Goal: Task Accomplishment & Management: Manage account settings

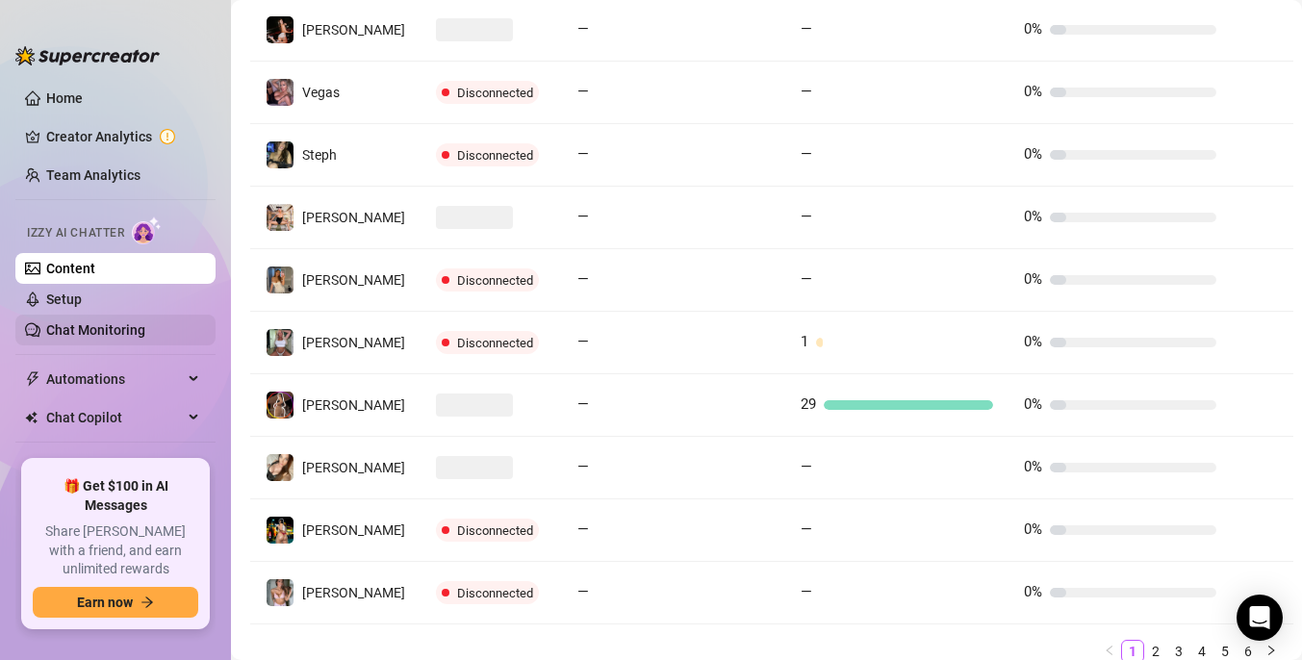
scroll to position [532, 0]
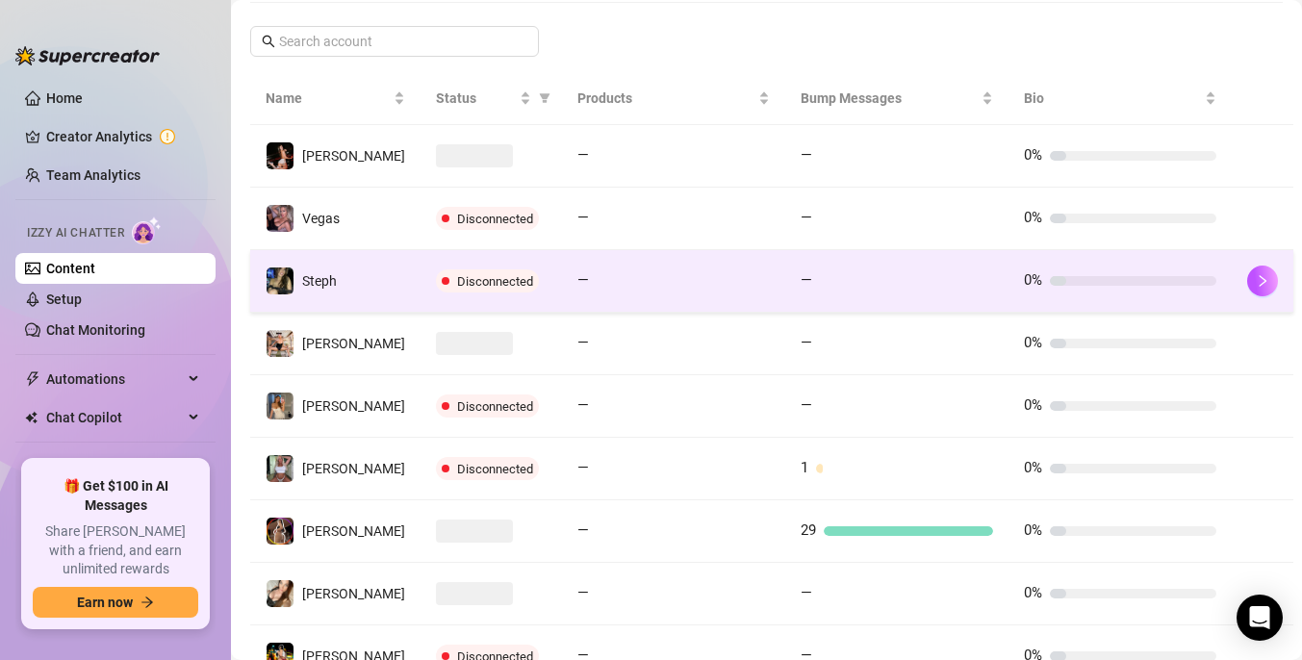
scroll to position [532, 0]
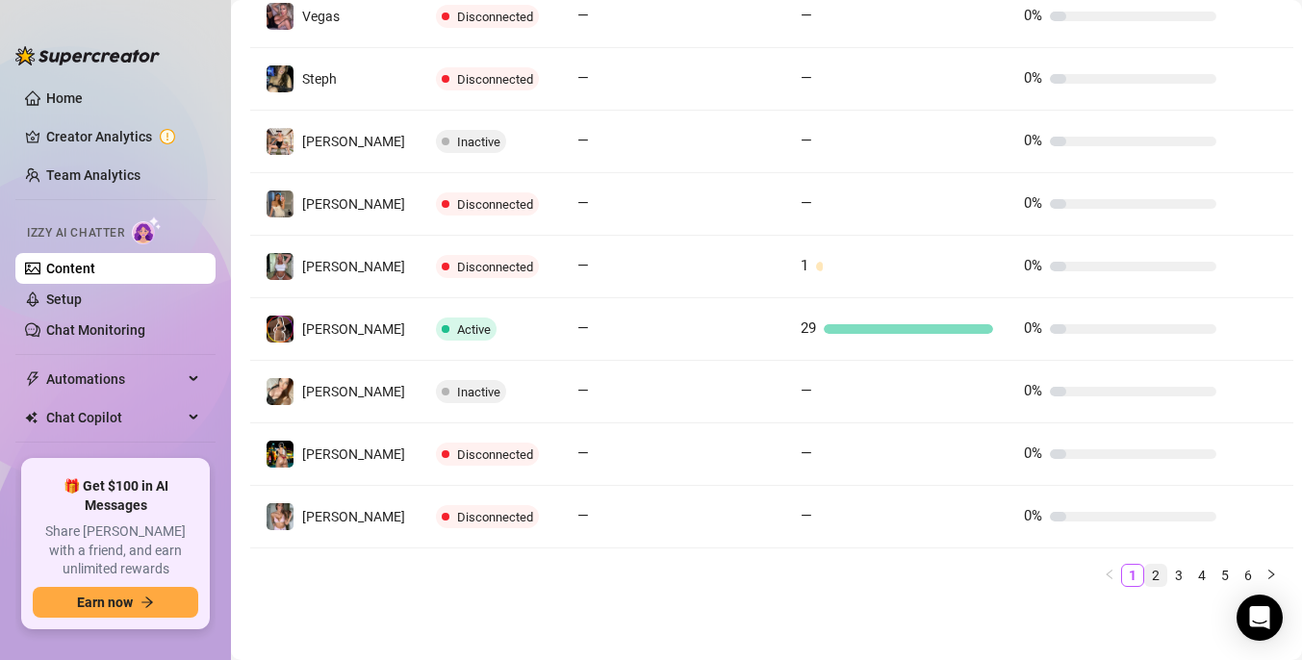
click at [1145, 578] on link "2" at bounding box center [1155, 575] width 21 height 21
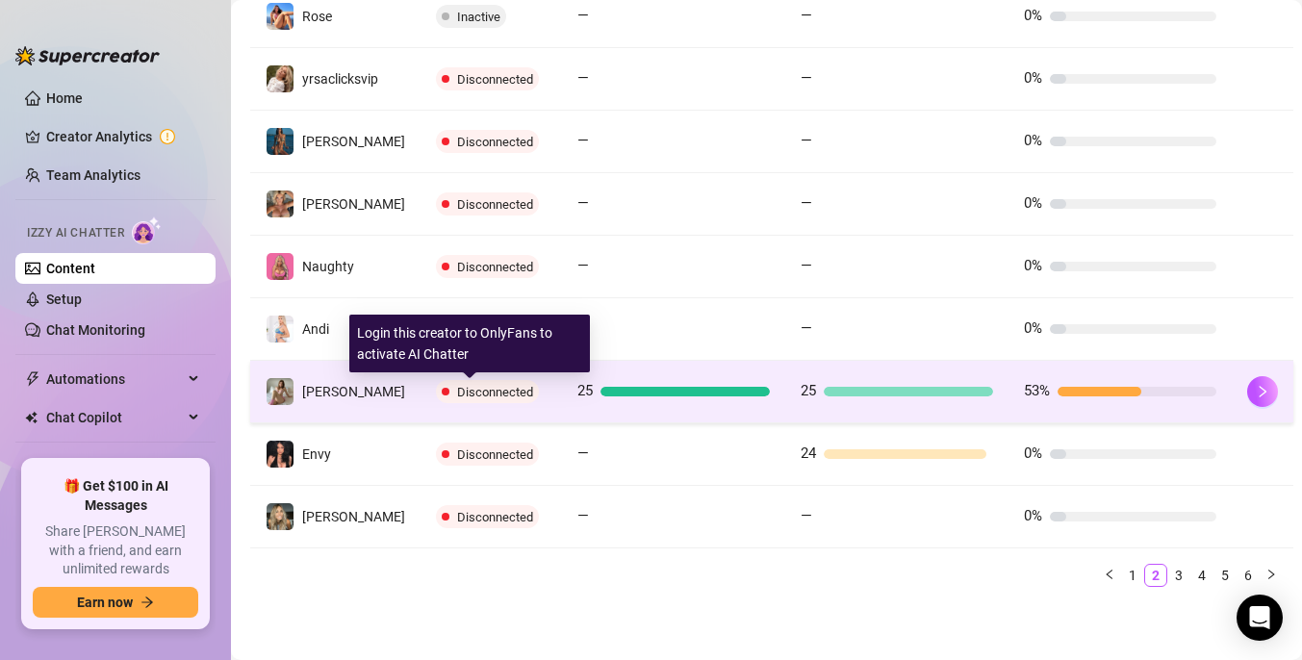
click at [480, 390] on span "Disconnected" at bounding box center [495, 392] width 76 height 14
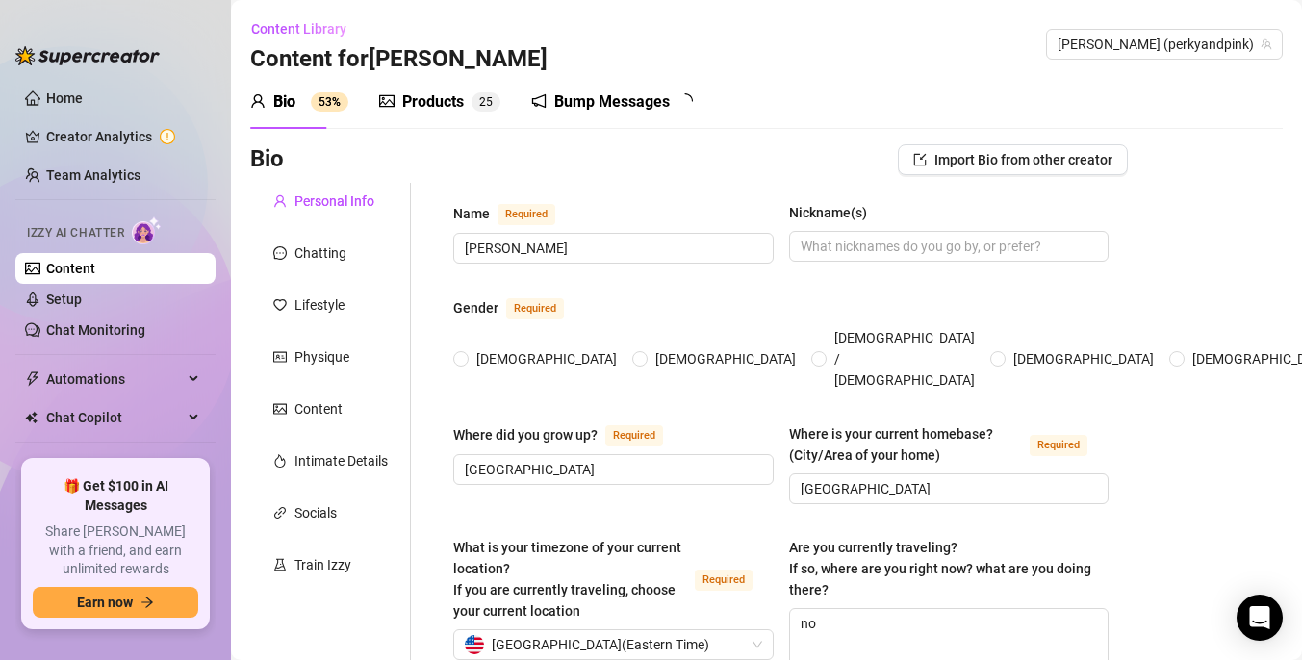
radio input "true"
type input "[DATE]"
click at [53, 90] on link "Home" at bounding box center [64, 97] width 37 height 15
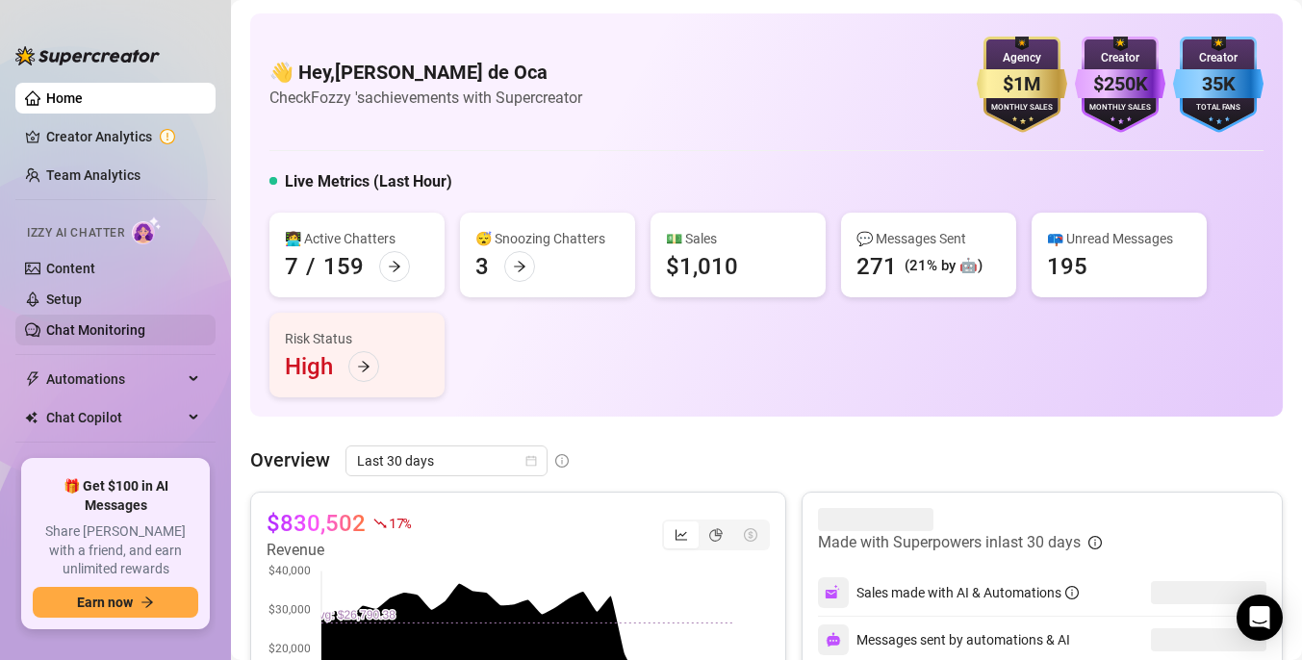
click at [111, 335] on link "Chat Monitoring" at bounding box center [95, 329] width 99 height 15
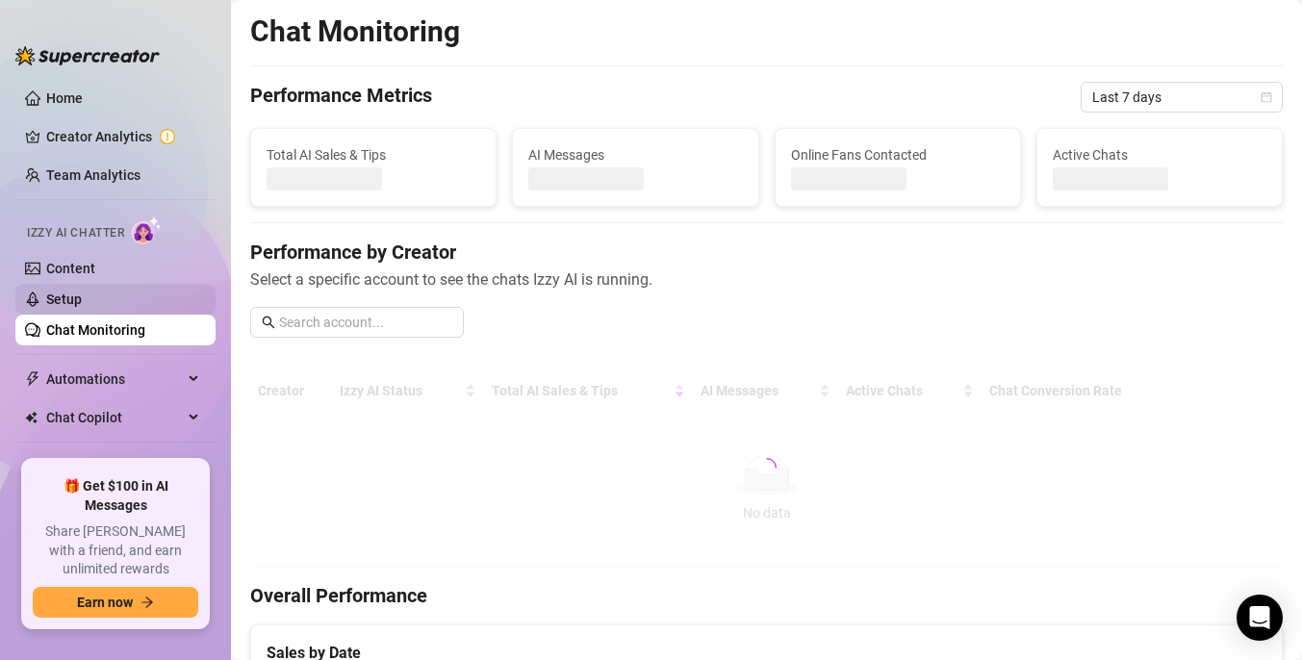
click at [71, 297] on link "Setup" at bounding box center [64, 299] width 36 height 15
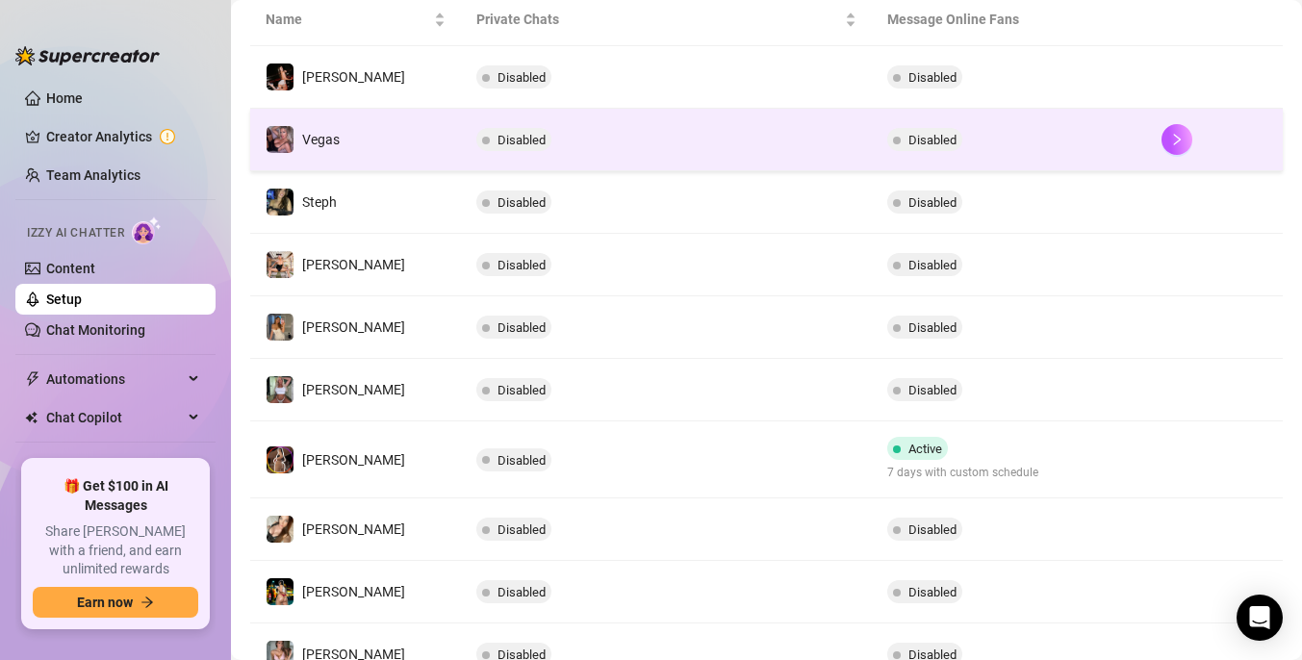
scroll to position [513, 0]
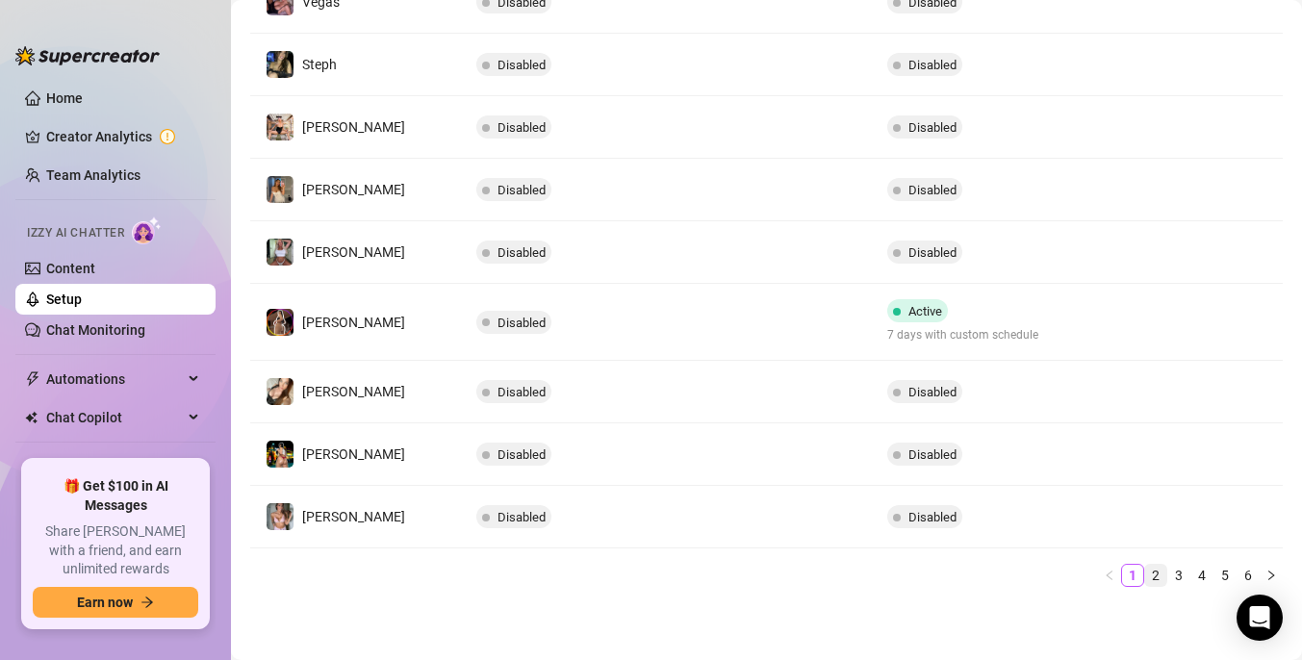
click at [1150, 575] on link "2" at bounding box center [1155, 575] width 21 height 21
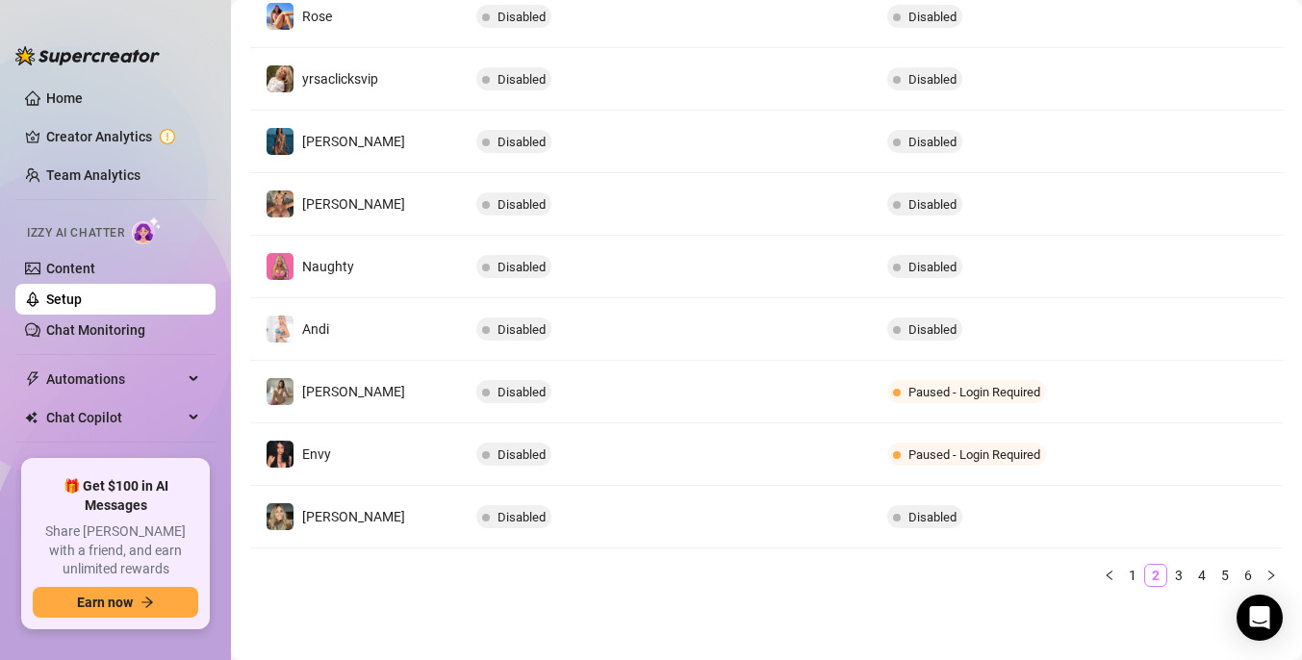
scroll to position [499, 0]
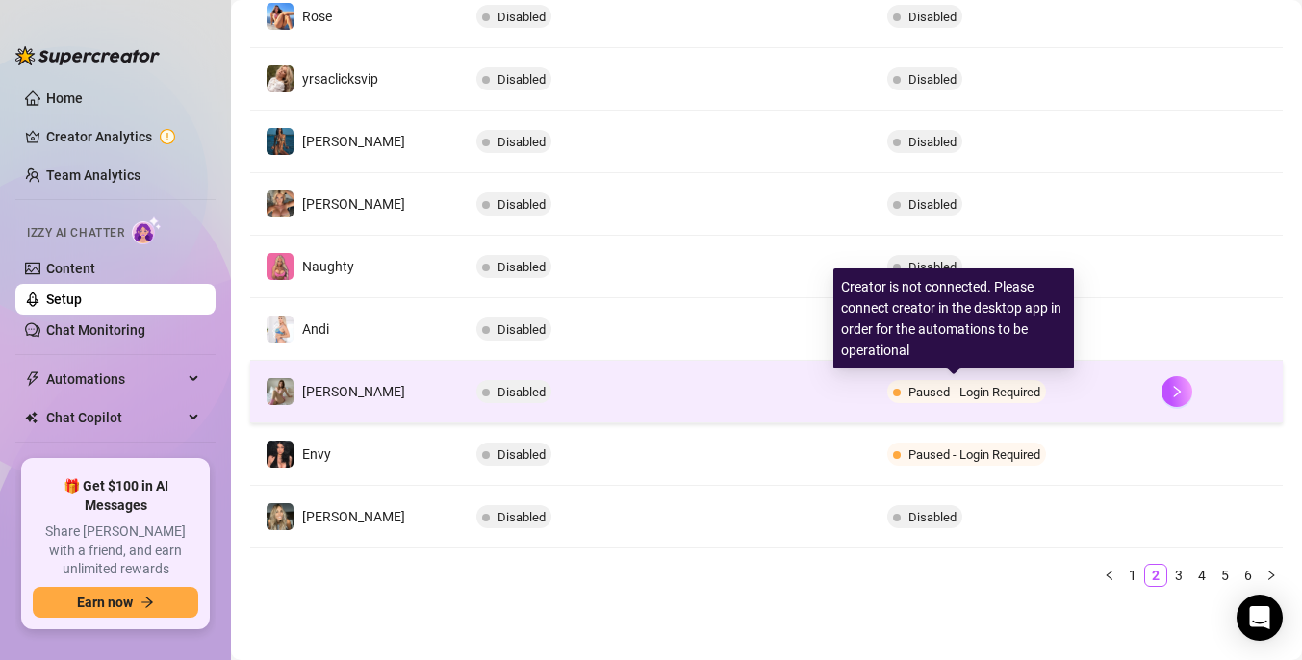
click at [972, 391] on span "Paused - Login Required" at bounding box center [975, 392] width 132 height 14
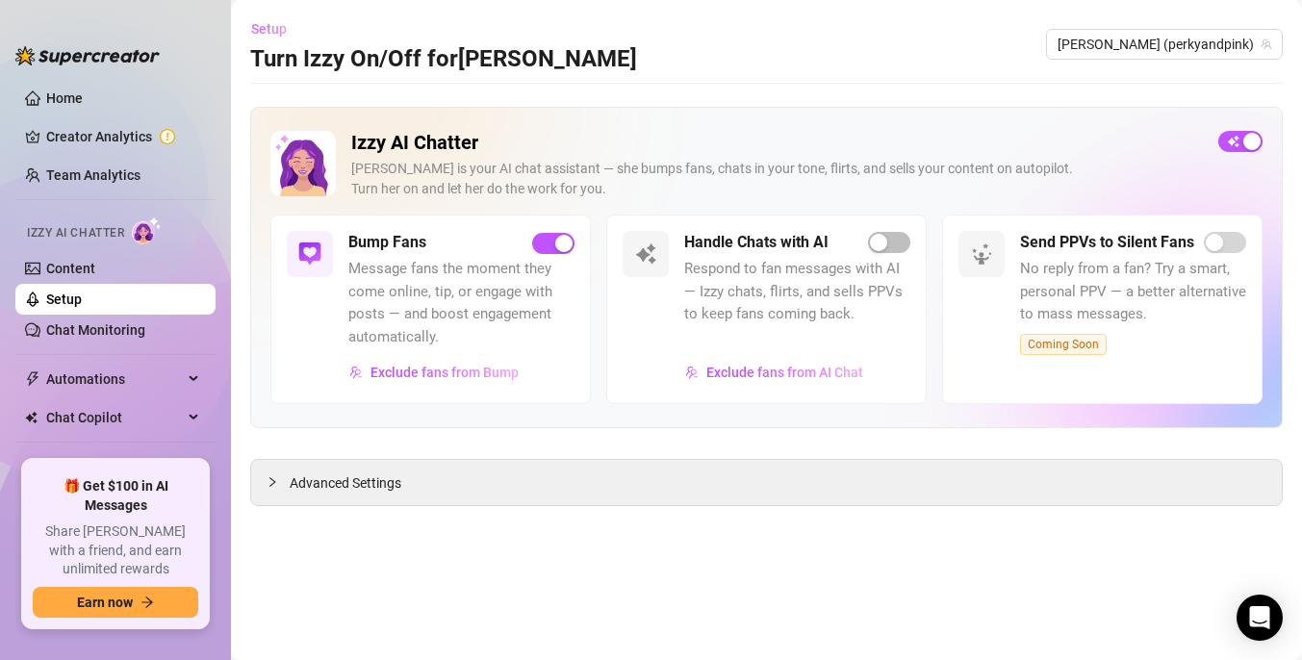
click at [271, 30] on span "Setup" at bounding box center [269, 28] width 36 height 15
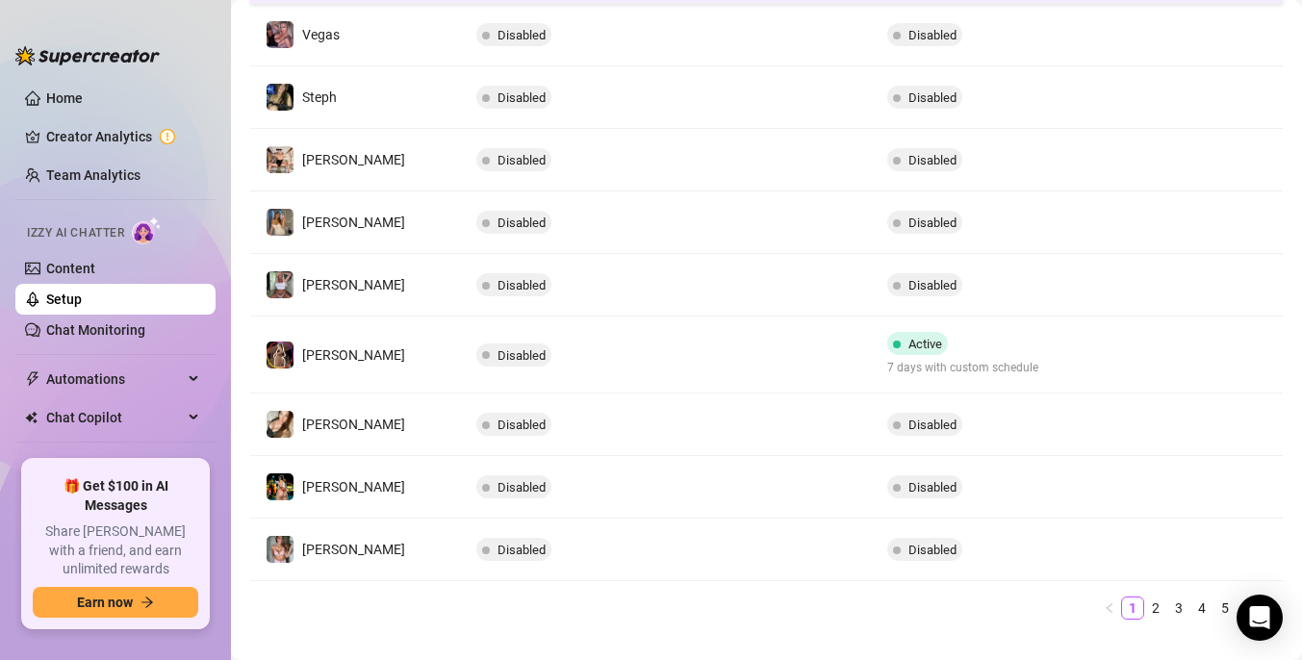
scroll to position [478, 0]
click at [1145, 612] on link "2" at bounding box center [1155, 610] width 21 height 21
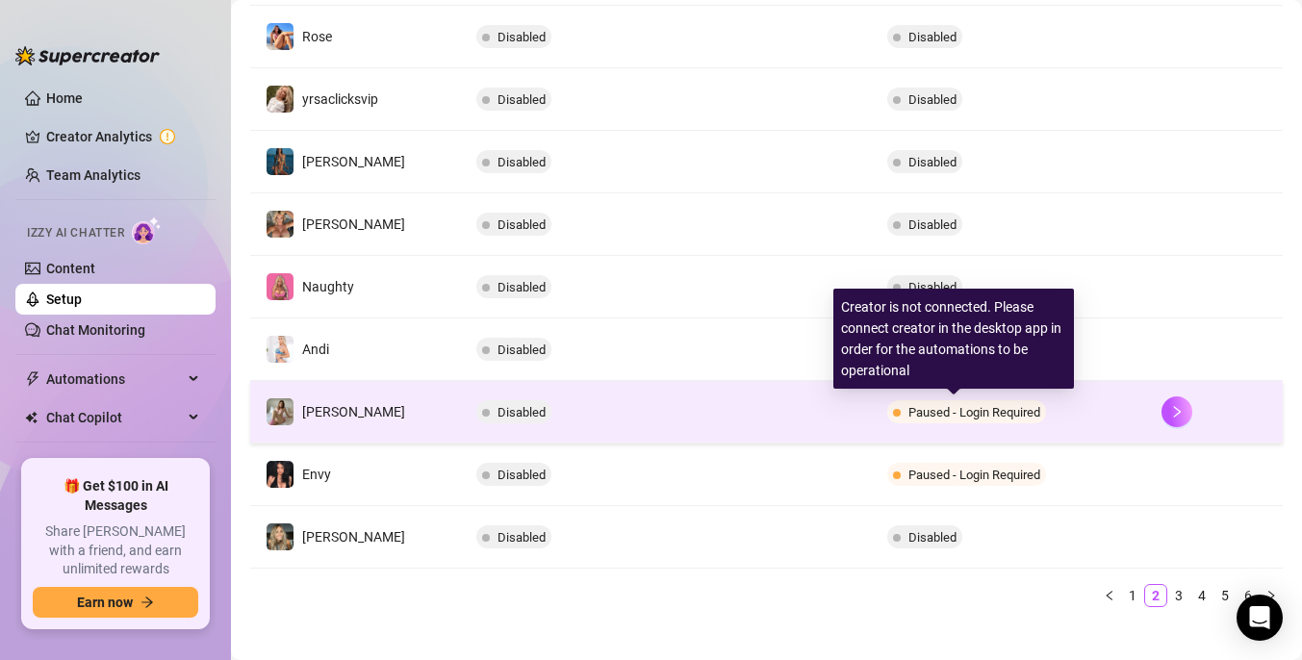
click at [950, 405] on span "Paused - Login Required" at bounding box center [975, 412] width 132 height 14
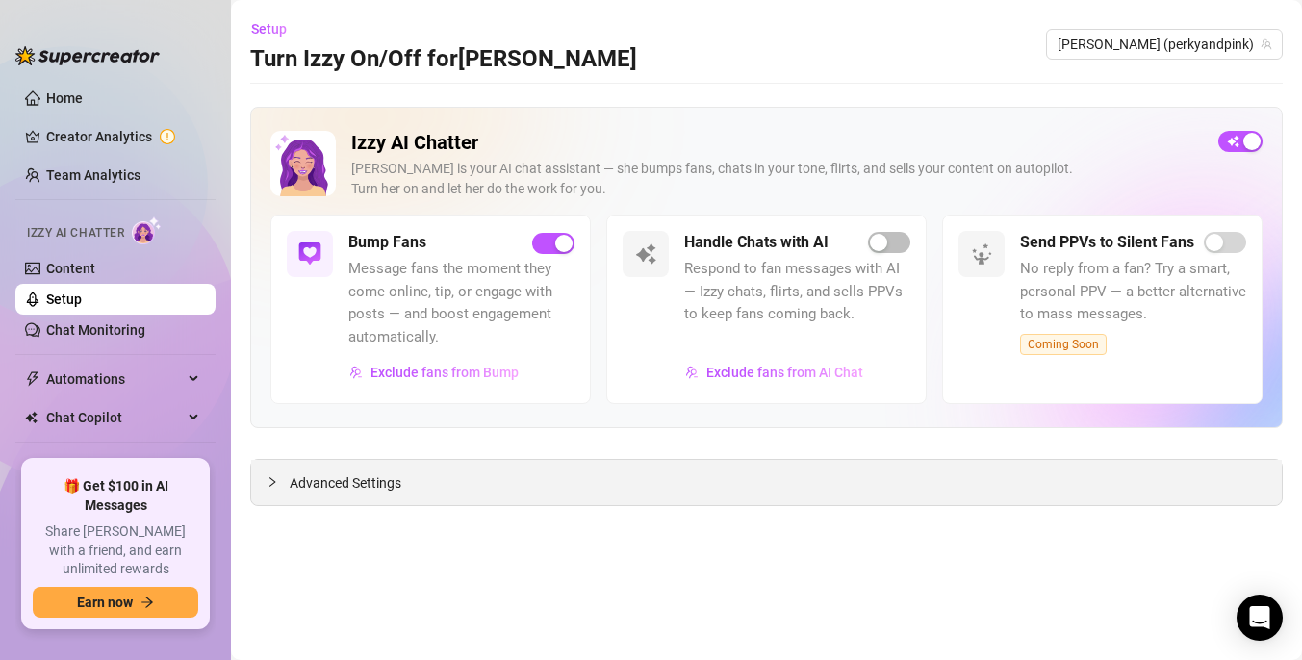
click at [324, 469] on div "Advanced Settings" at bounding box center [766, 482] width 1031 height 45
click at [324, 490] on span "Advanced Settings" at bounding box center [346, 483] width 112 height 21
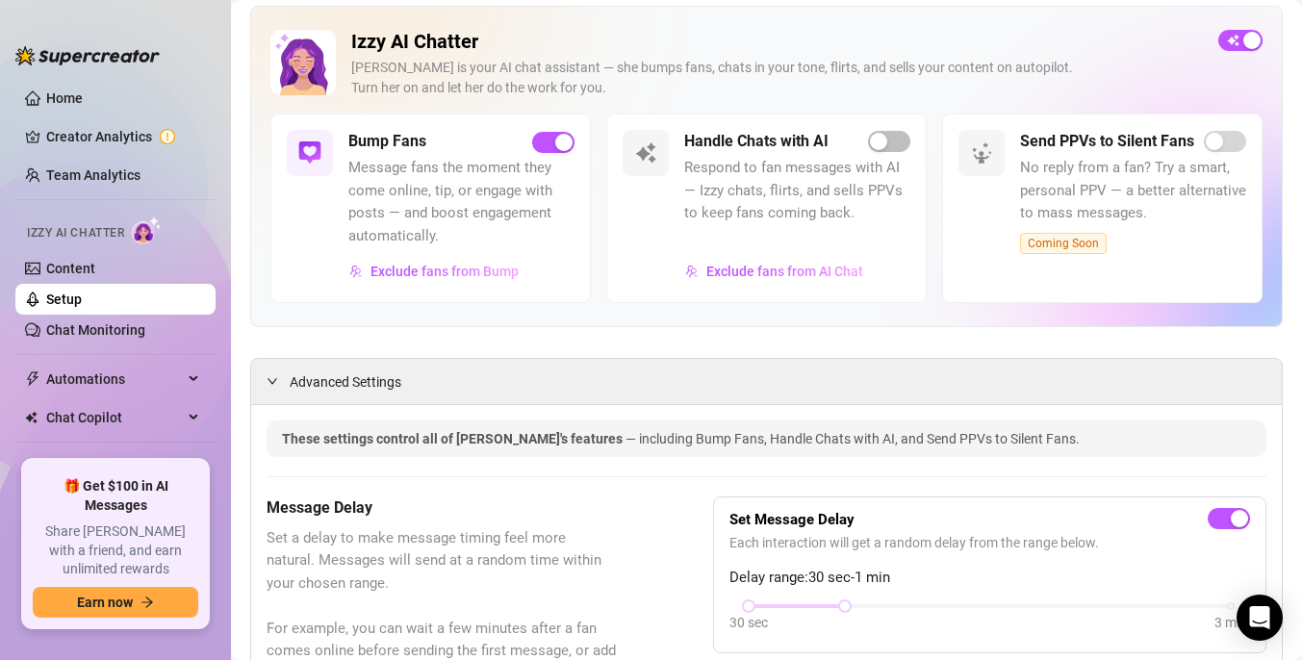
scroll to position [100, 0]
click at [420, 268] on span "Exclude fans from Bump" at bounding box center [445, 272] width 148 height 15
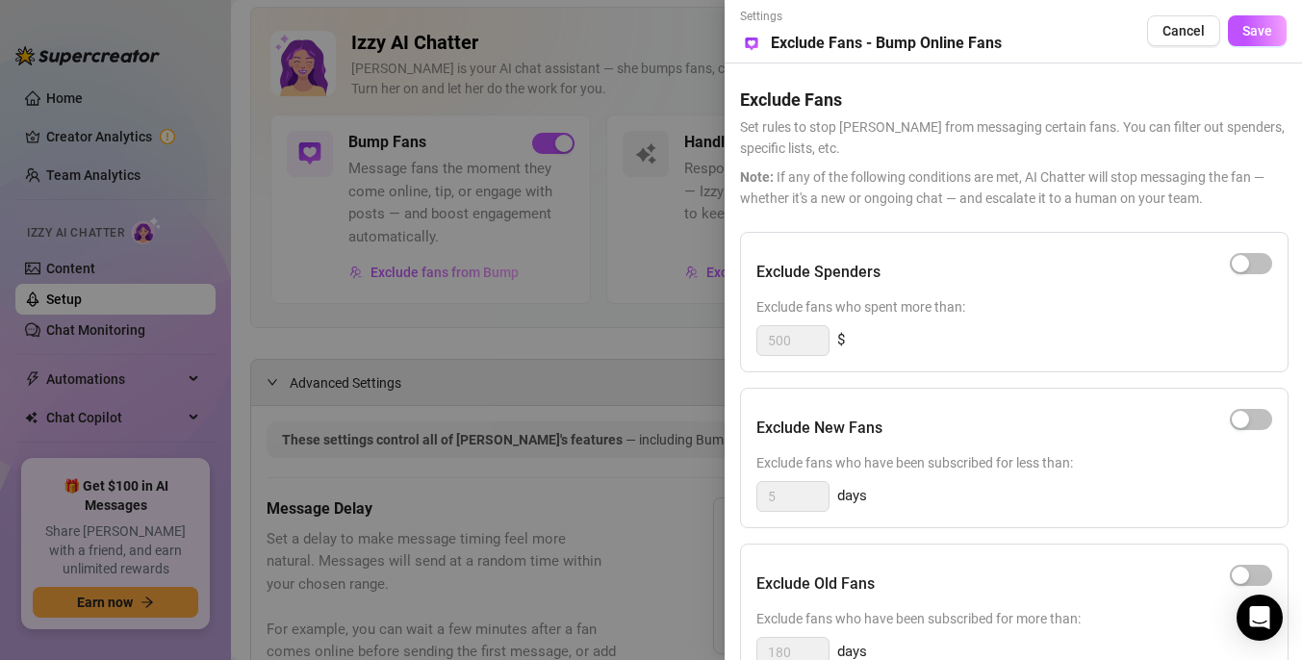
scroll to position [229, 0]
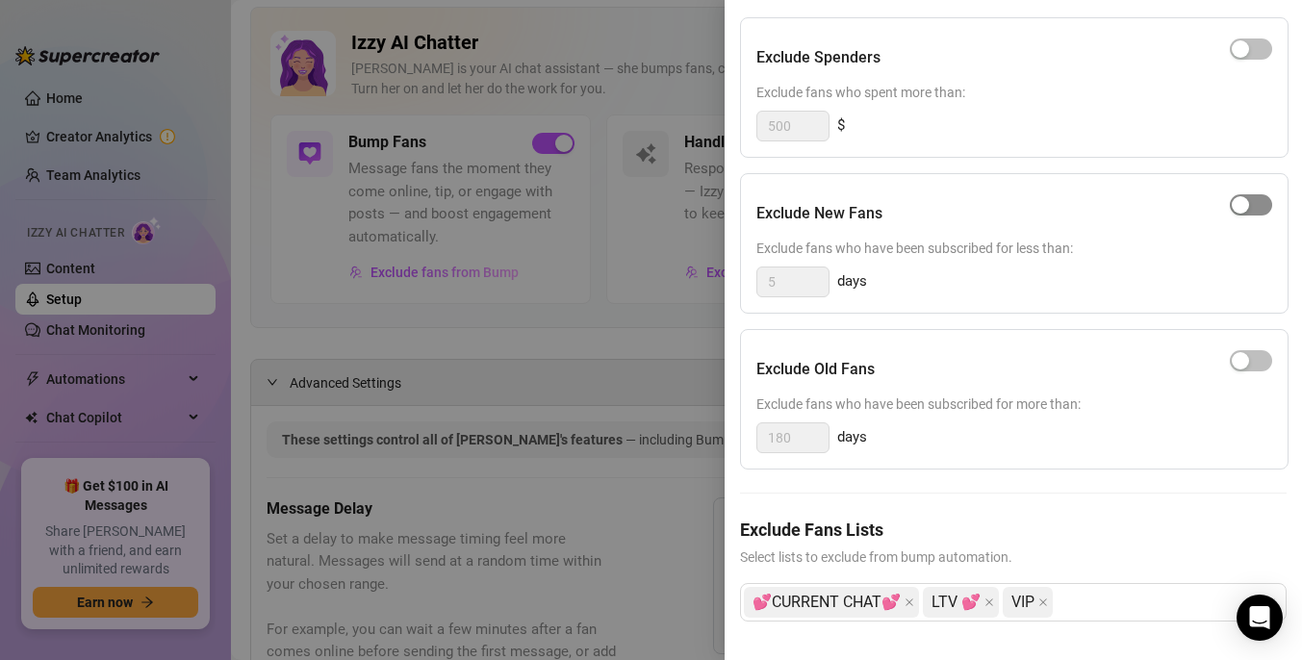
click at [1237, 194] on span "button" at bounding box center [1251, 204] width 42 height 21
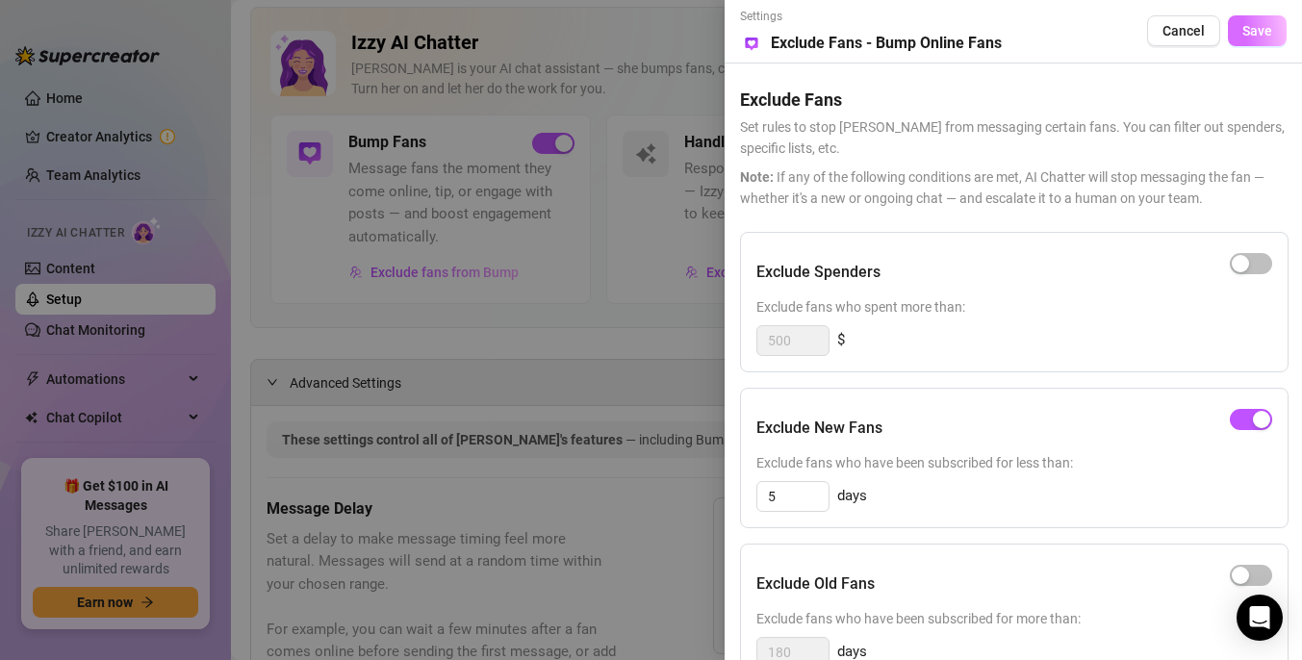
click at [1255, 31] on span "Save" at bounding box center [1258, 30] width 30 height 15
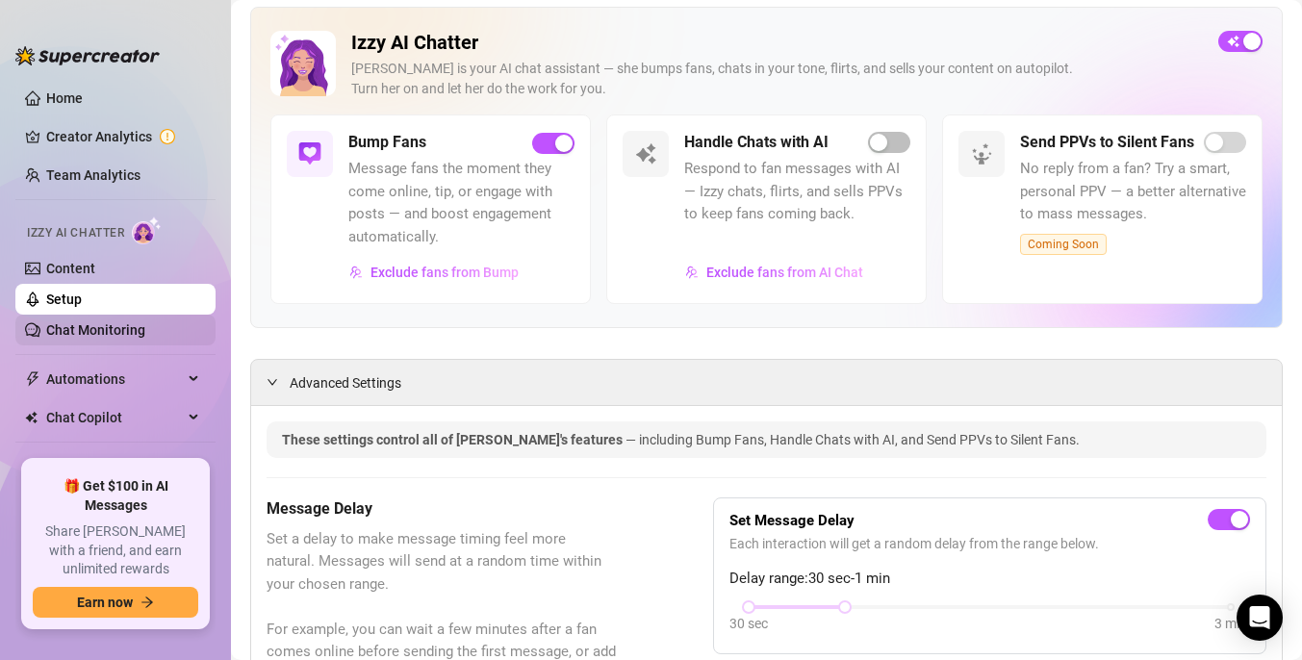
click at [131, 331] on link "Chat Monitoring" at bounding box center [95, 329] width 99 height 15
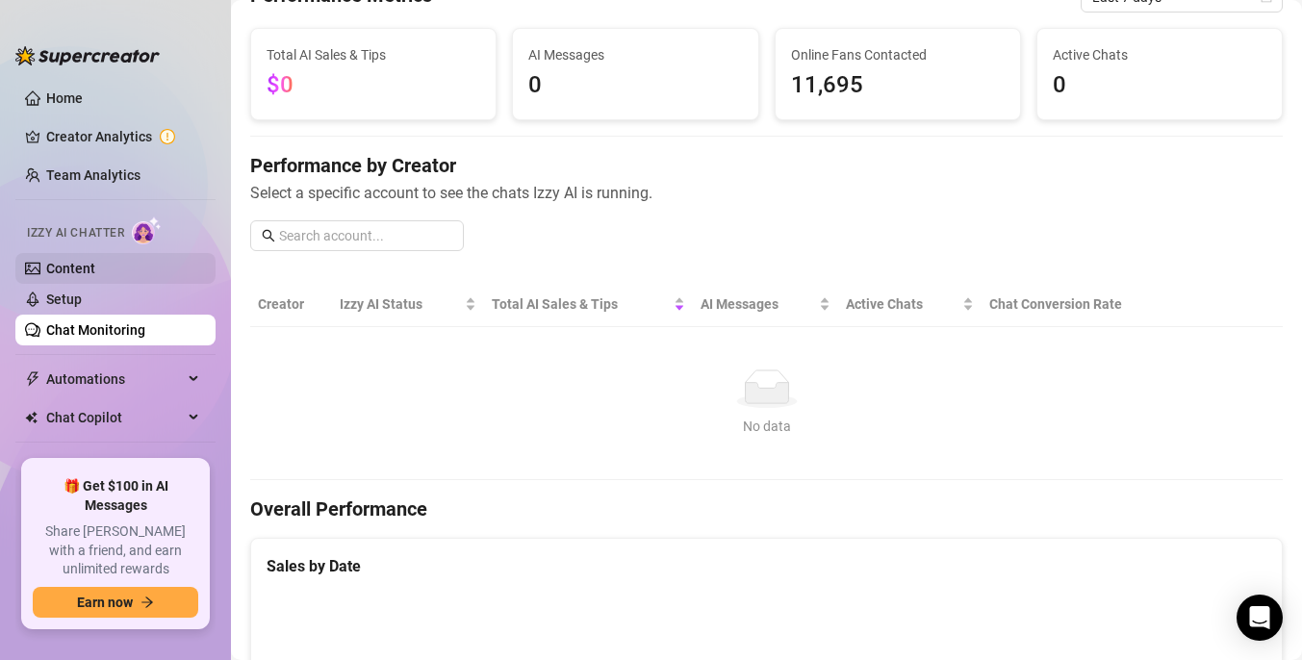
click at [95, 276] on link "Content" at bounding box center [70, 268] width 49 height 15
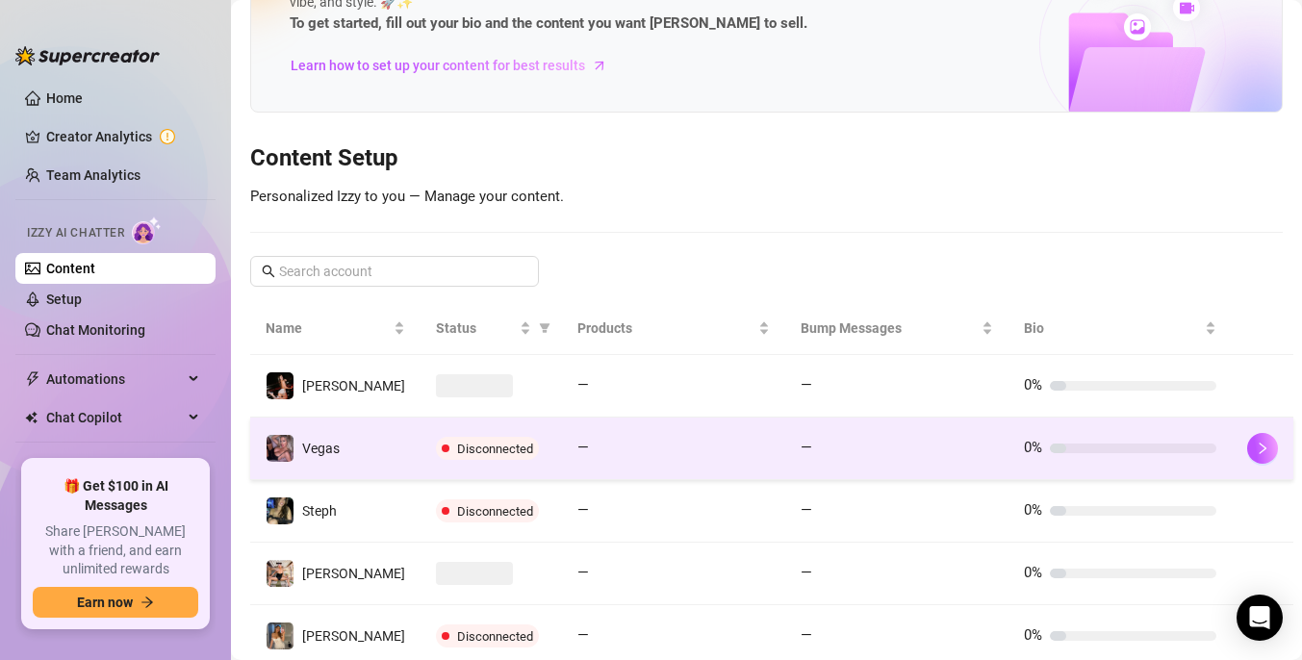
scroll to position [532, 0]
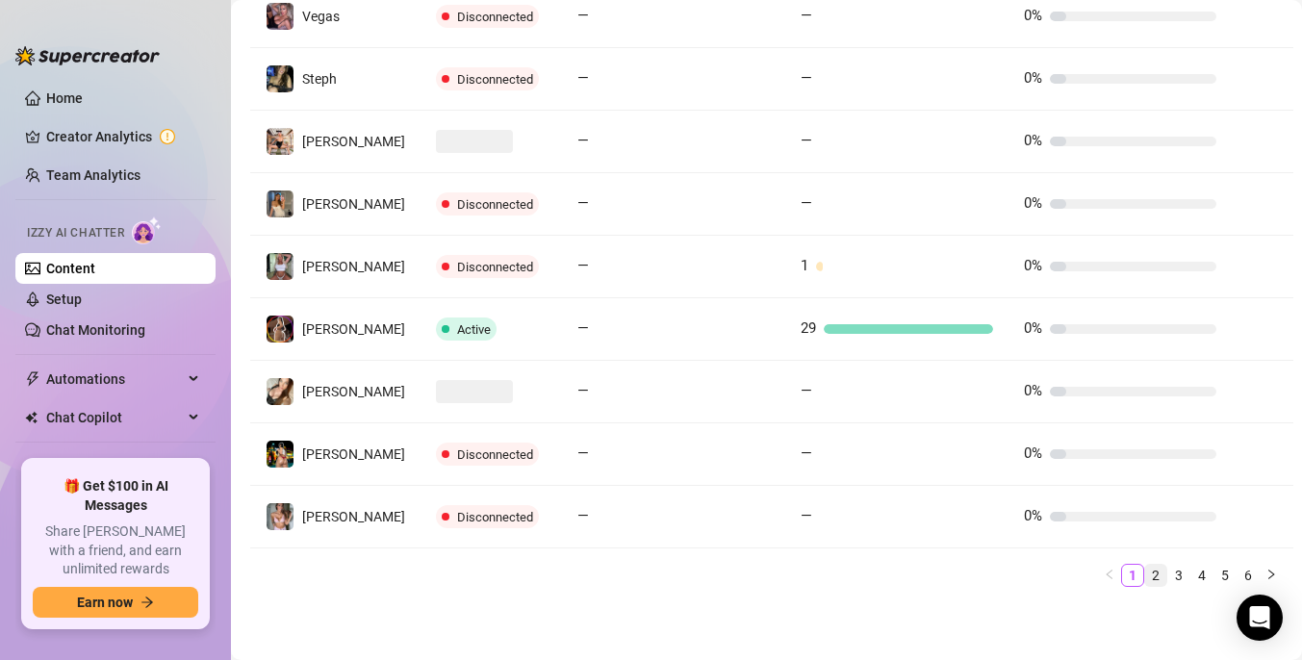
click at [1145, 585] on link "2" at bounding box center [1155, 575] width 21 height 21
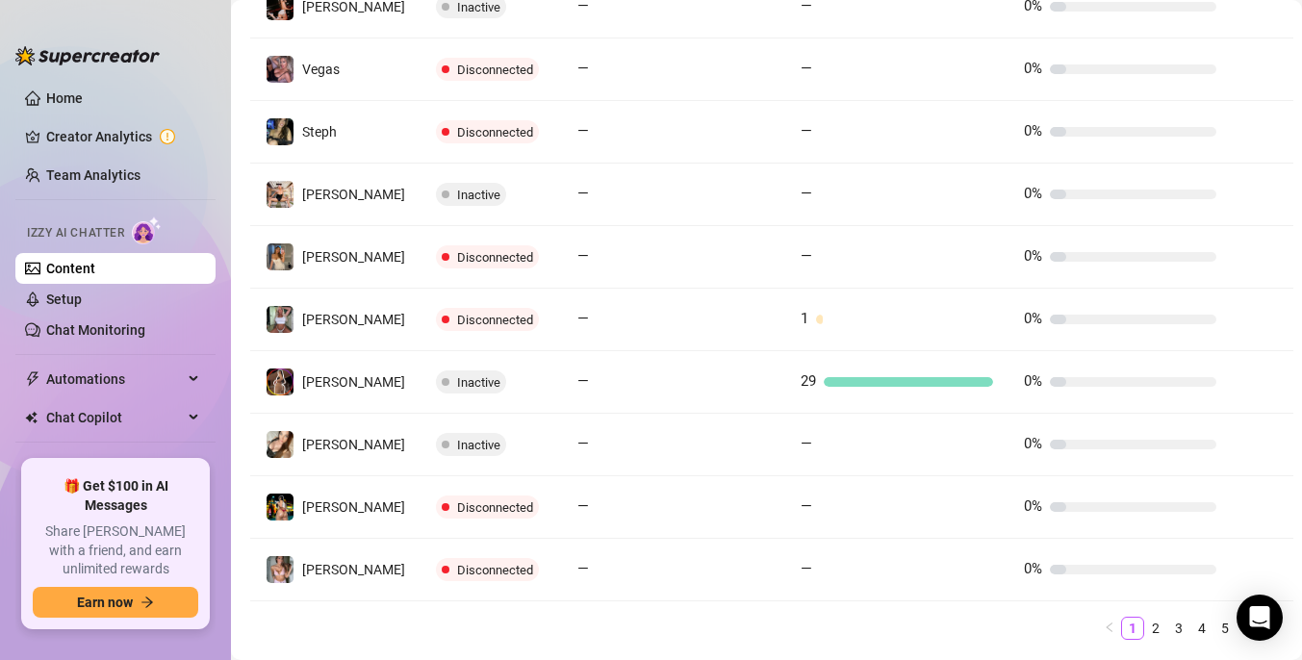
scroll to position [532, 0]
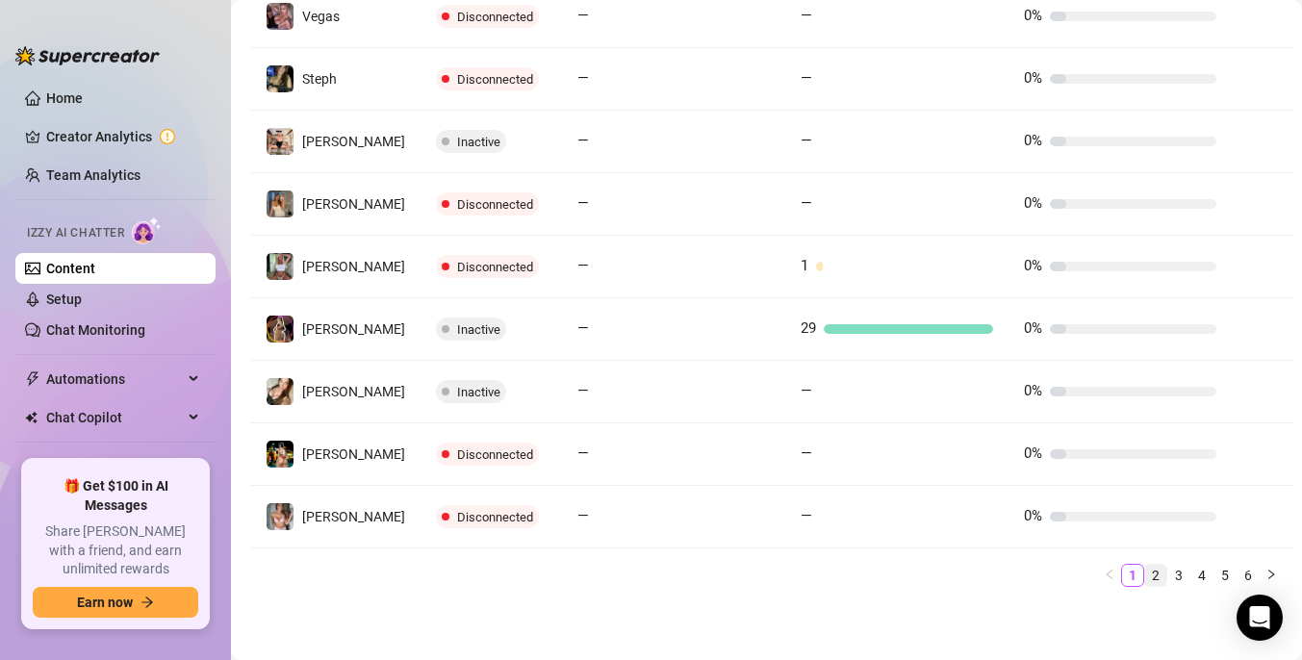
click at [1145, 576] on link "2" at bounding box center [1155, 575] width 21 height 21
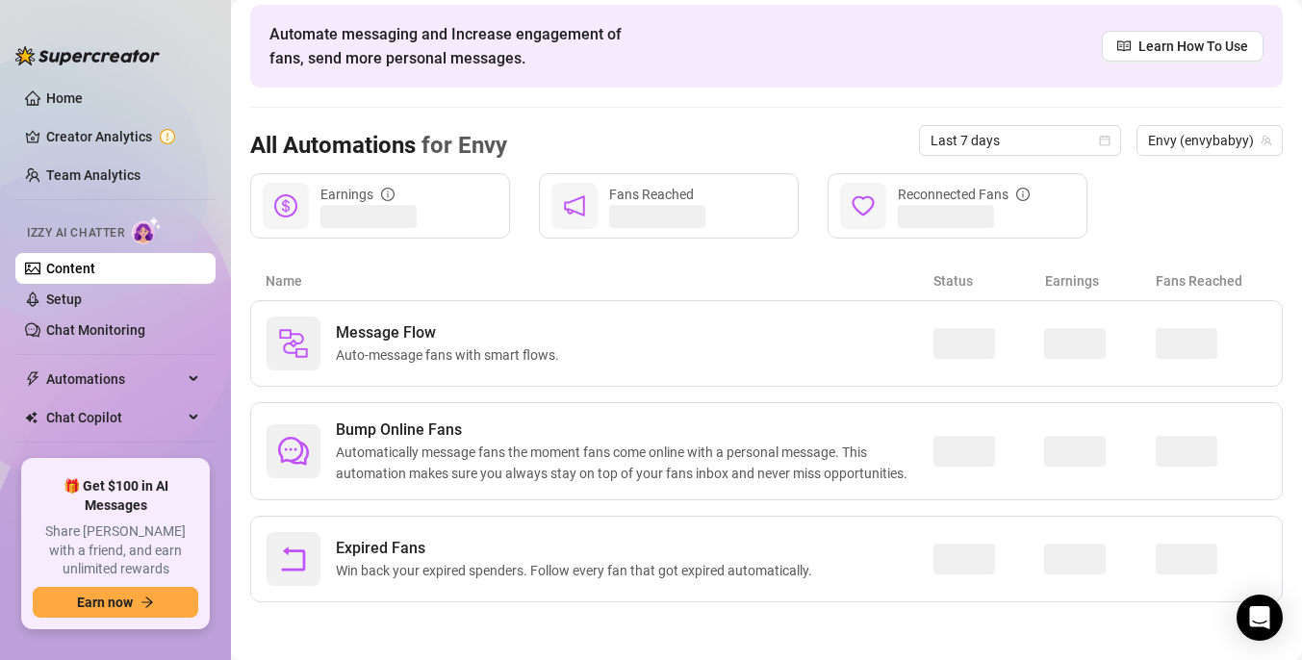
scroll to position [76, 0]
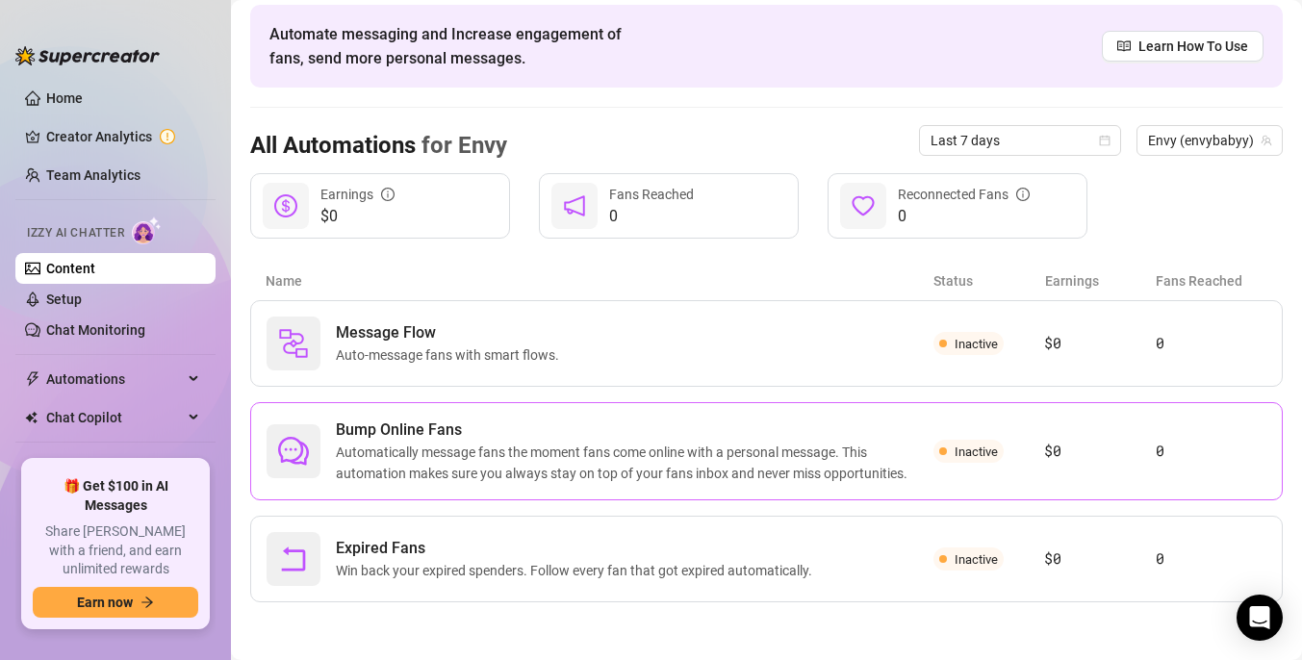
click at [826, 464] on span "Automatically message fans the moment fans come online with a personal message.…" at bounding box center [635, 463] width 598 height 42
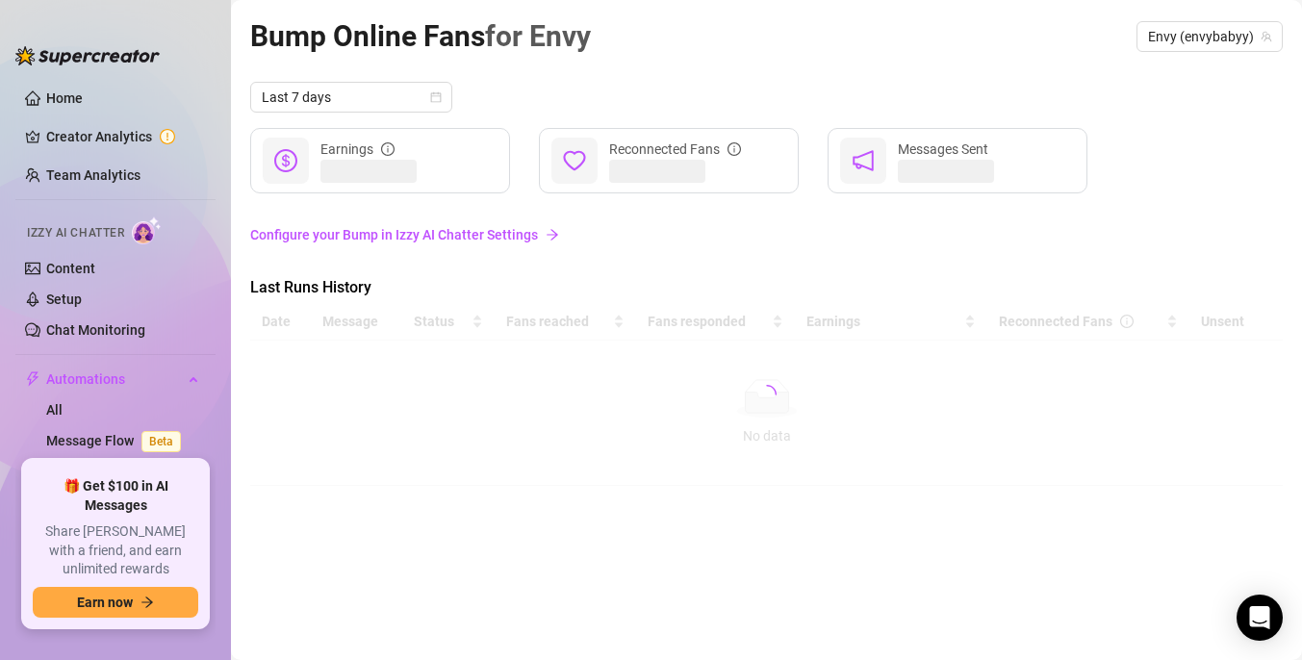
click at [467, 246] on link "Configure your Bump in Izzy AI Chatter Settings" at bounding box center [766, 235] width 1033 height 37
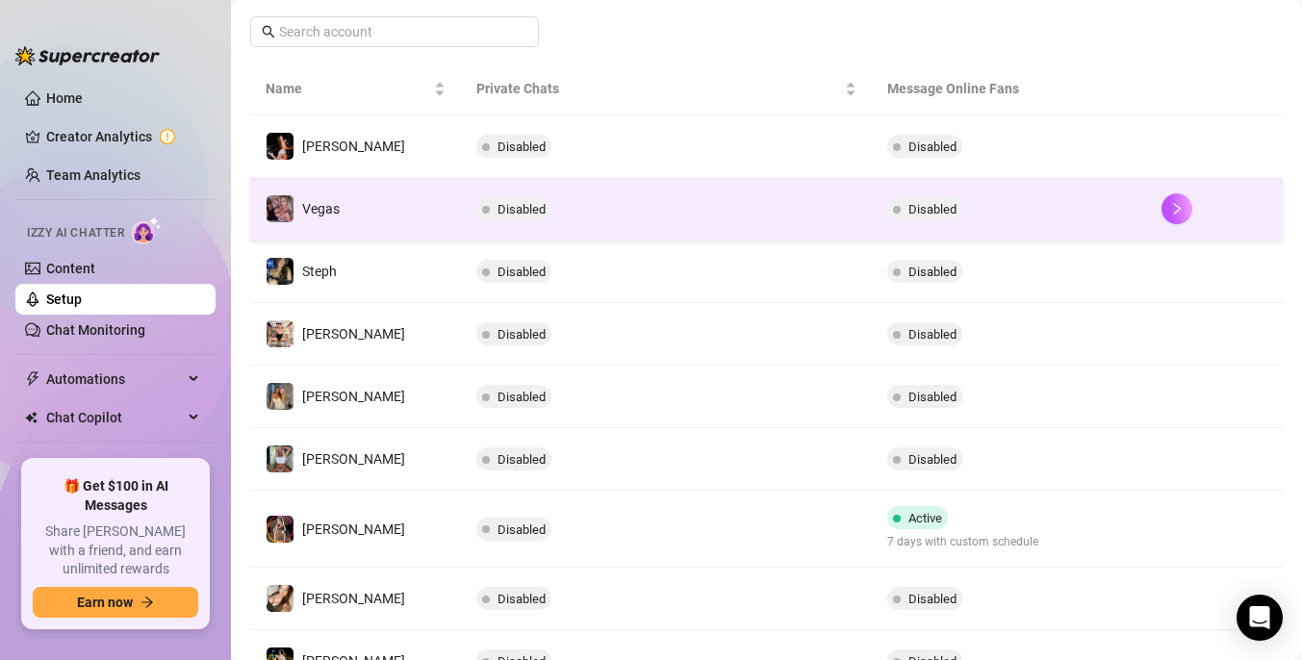
scroll to position [513, 0]
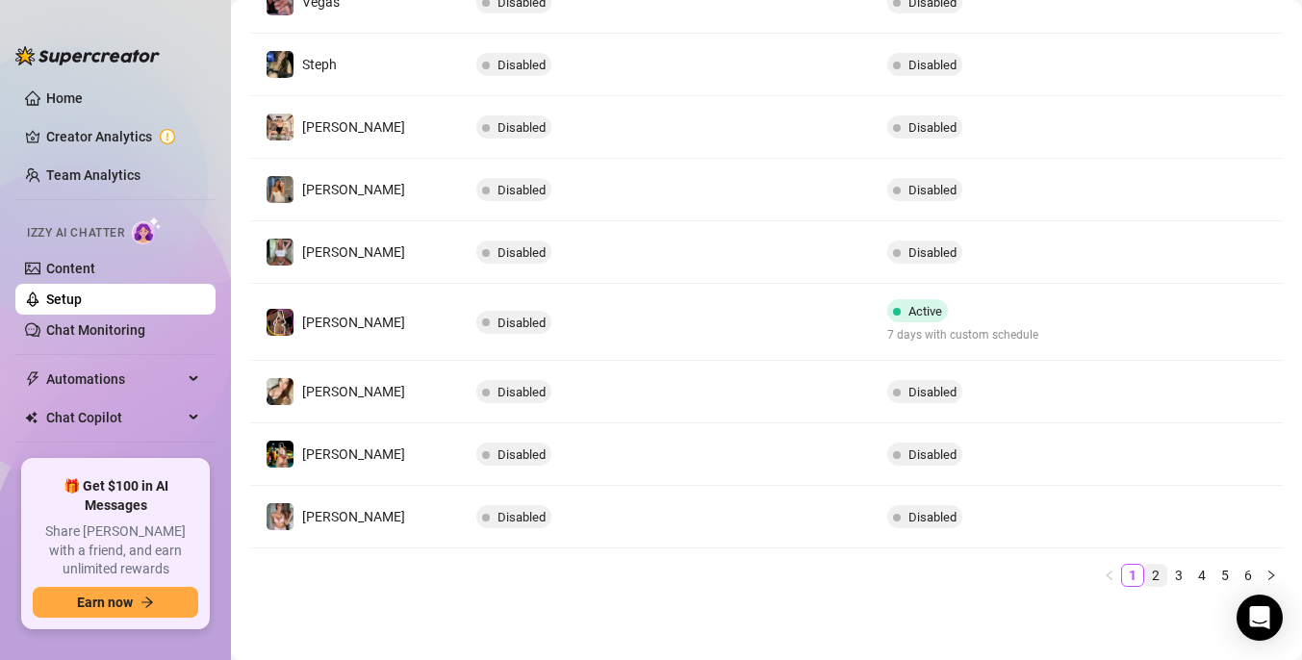
click at [1145, 574] on link "2" at bounding box center [1155, 575] width 21 height 21
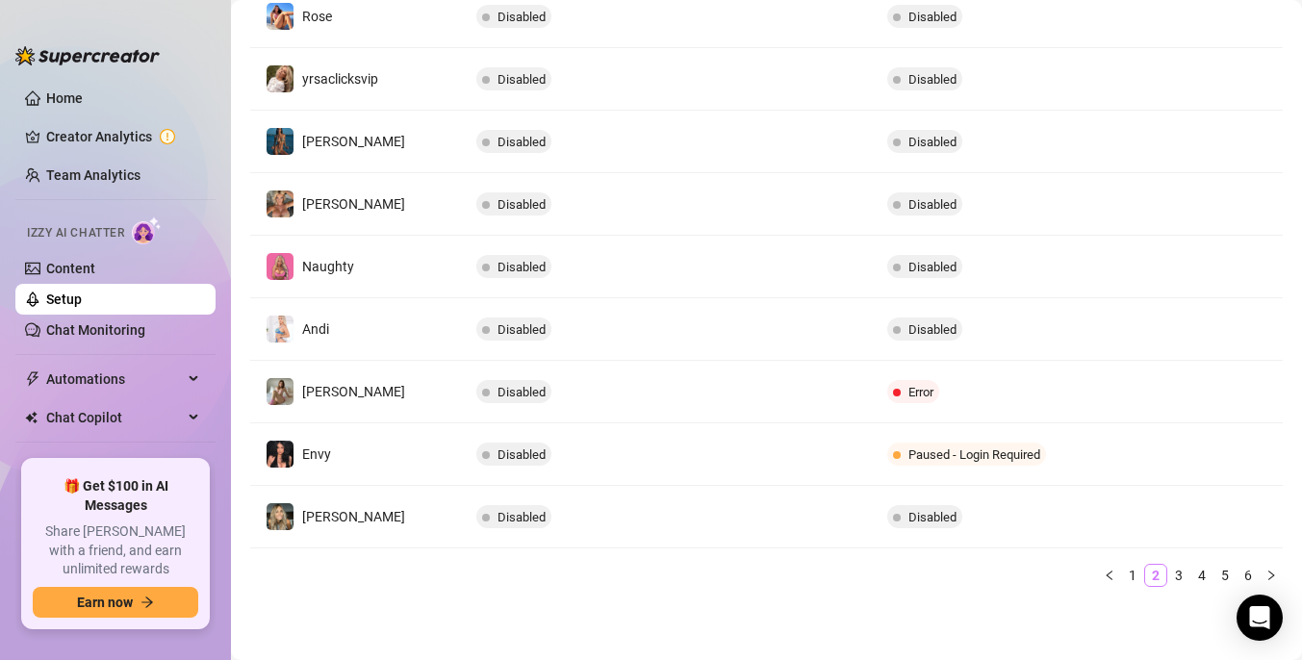
scroll to position [499, 0]
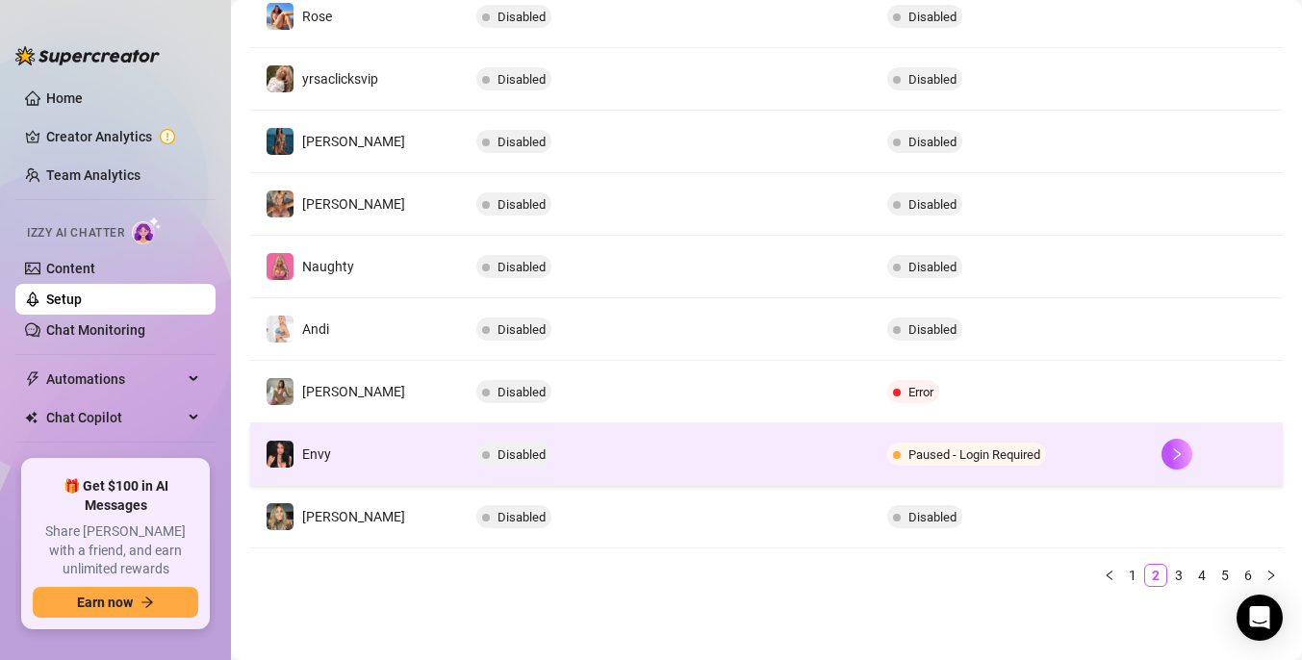
click at [773, 451] on td "Disabled" at bounding box center [666, 455] width 411 height 63
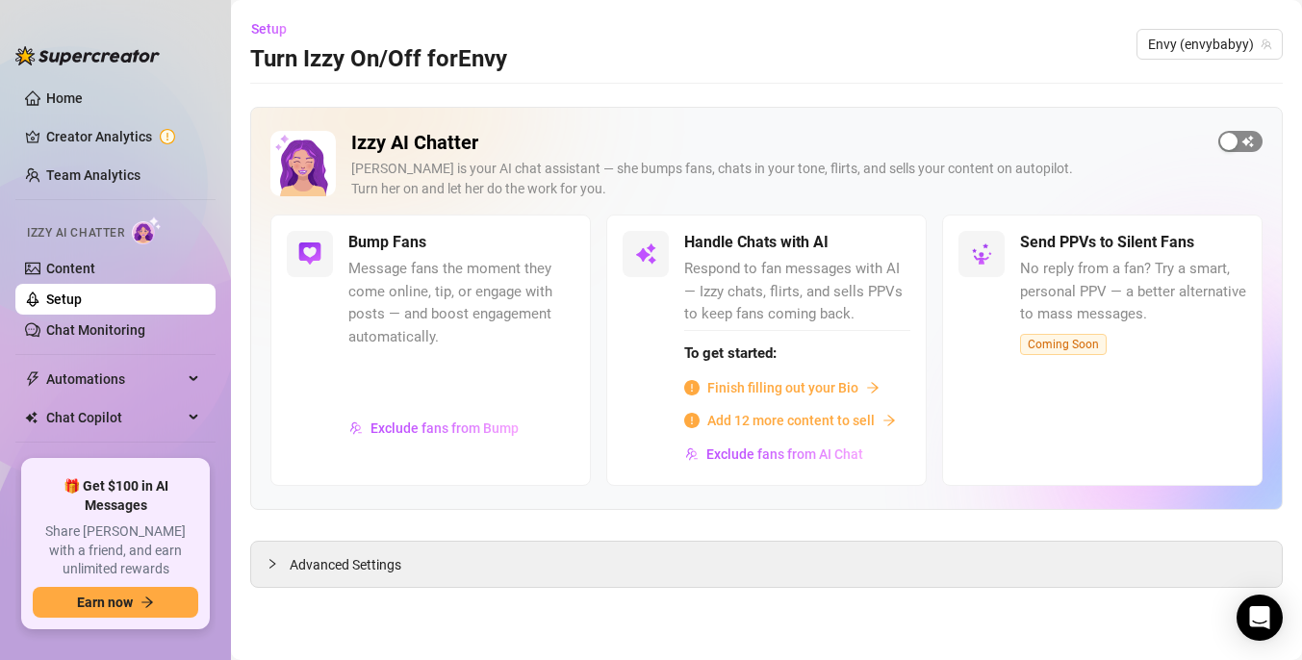
click at [1256, 136] on span "button" at bounding box center [1241, 141] width 44 height 21
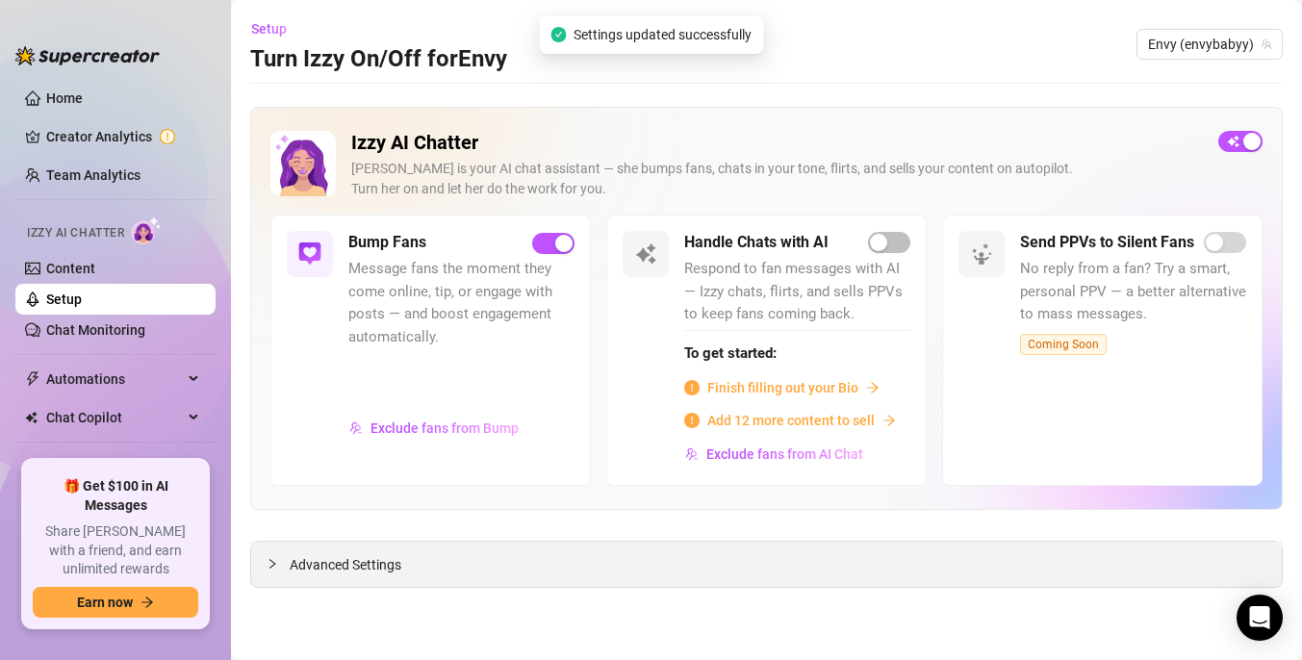
click at [369, 565] on span "Advanced Settings" at bounding box center [346, 564] width 112 height 21
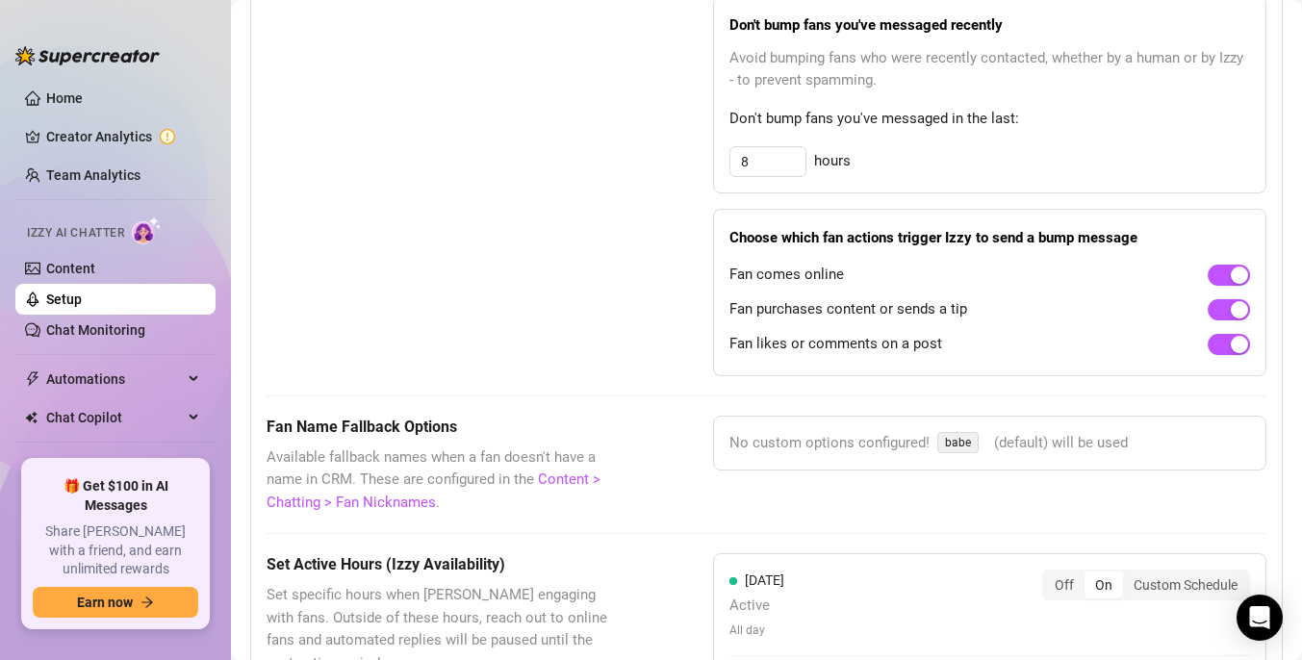
scroll to position [1567, 0]
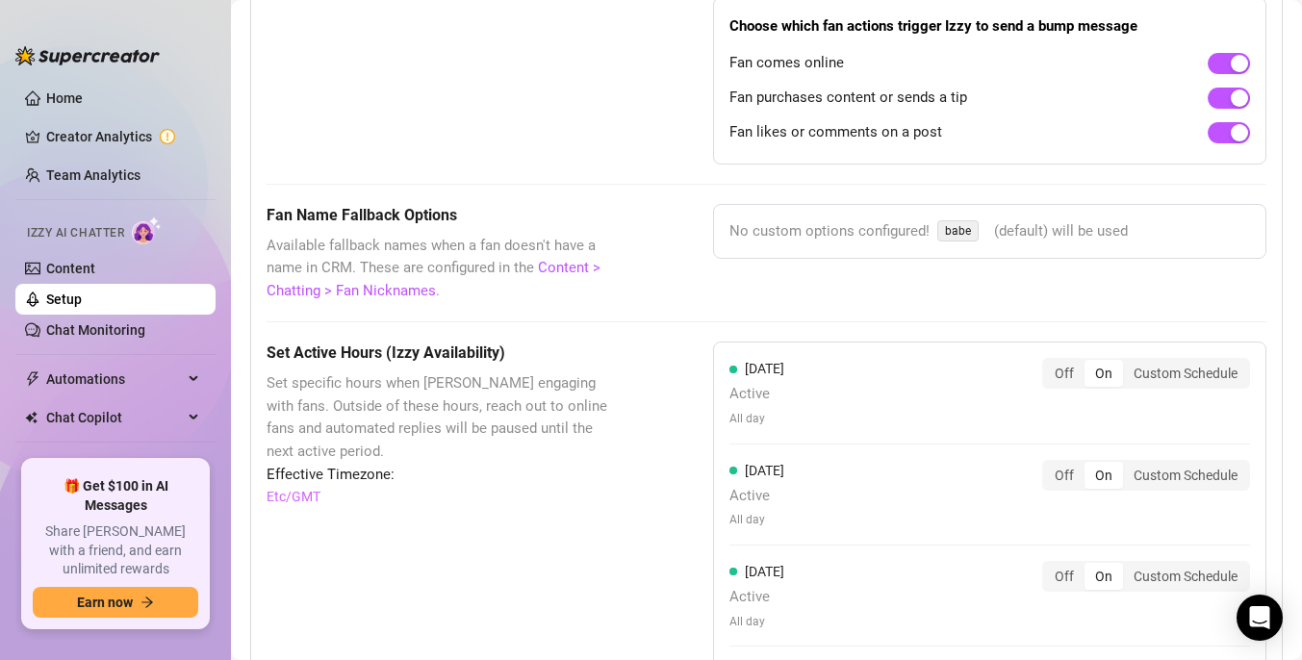
click at [876, 233] on span "No custom options configured!" at bounding box center [830, 231] width 200 height 23
click at [1048, 225] on span "(default) will be used" at bounding box center [1061, 231] width 134 height 23
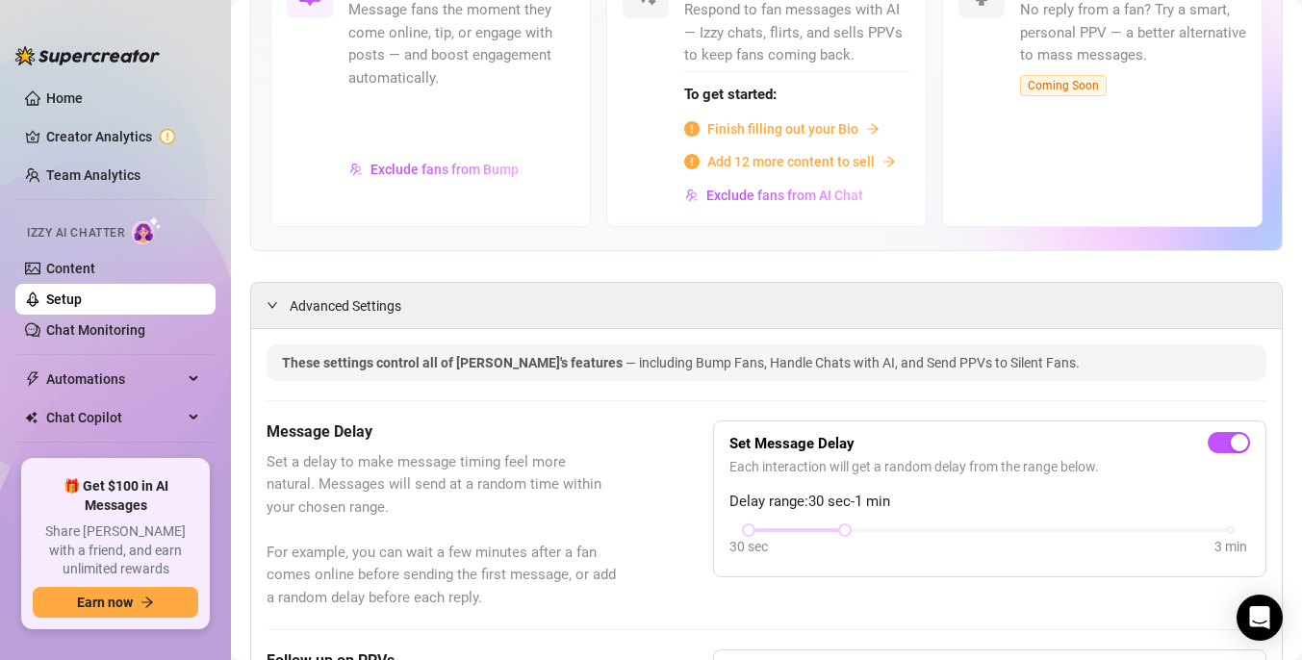
scroll to position [180, 0]
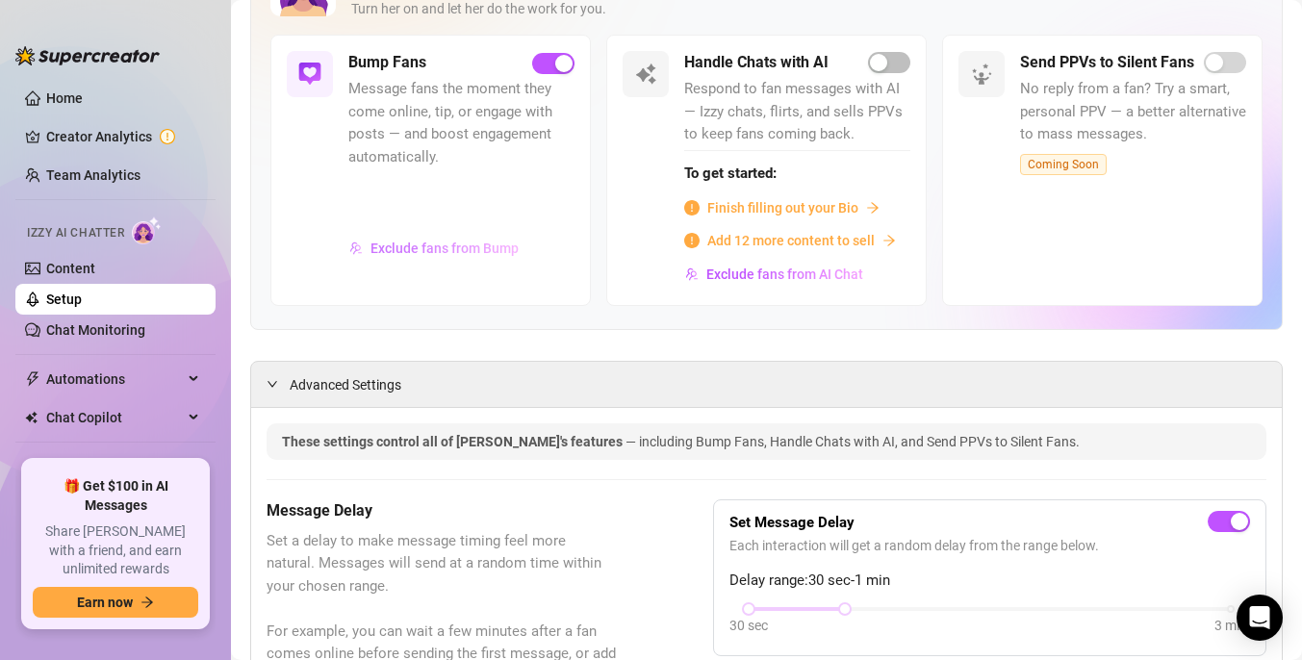
click at [445, 250] on span "Exclude fans from Bump" at bounding box center [445, 248] width 148 height 15
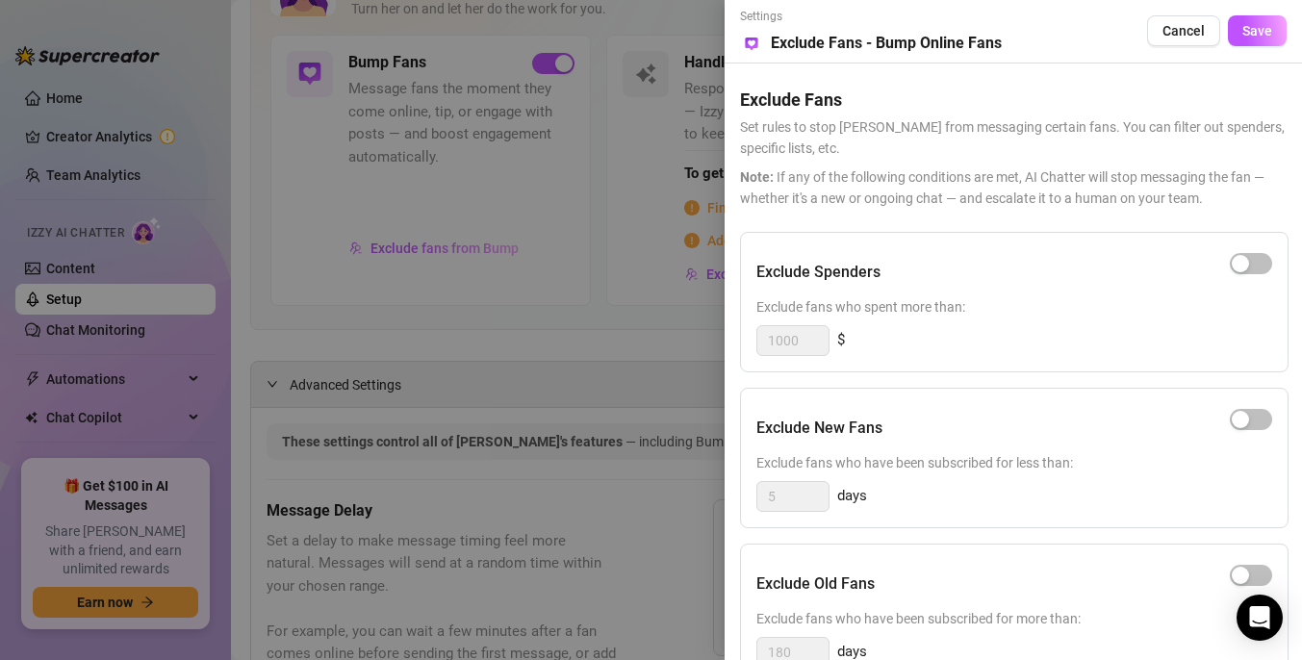
scroll to position [229, 0]
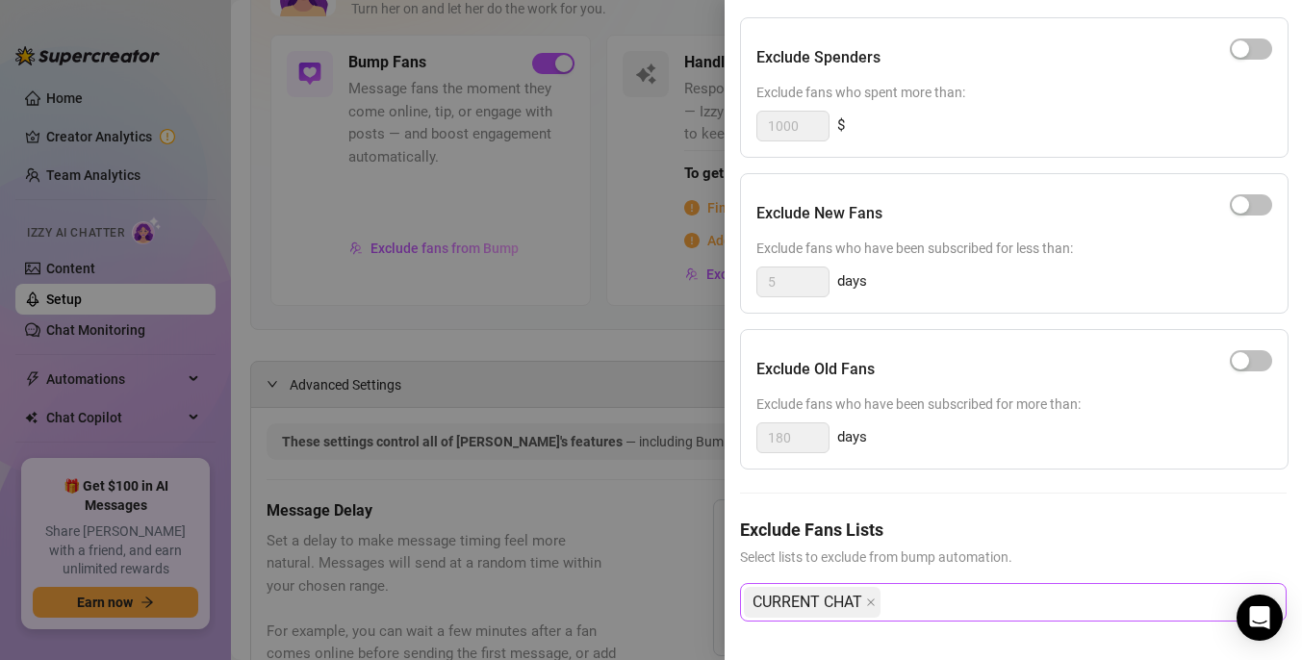
click at [959, 594] on div "CURRENT CHAT" at bounding box center [1003, 602] width 519 height 35
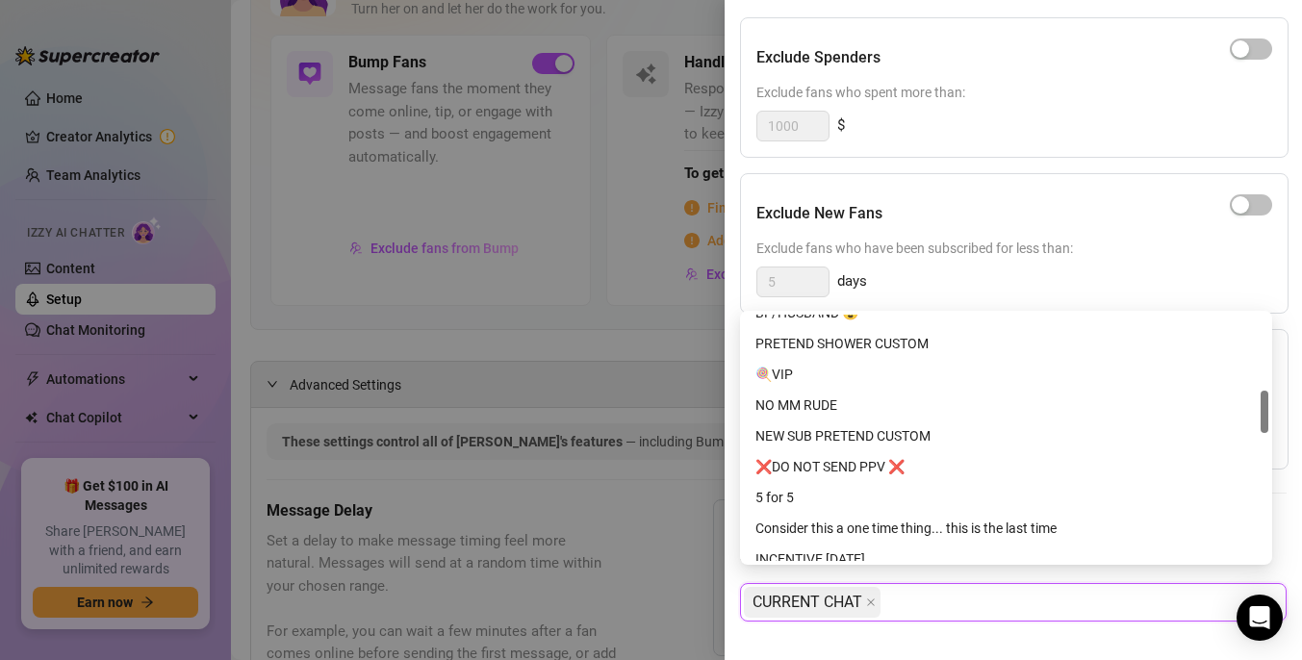
scroll to position [432, 0]
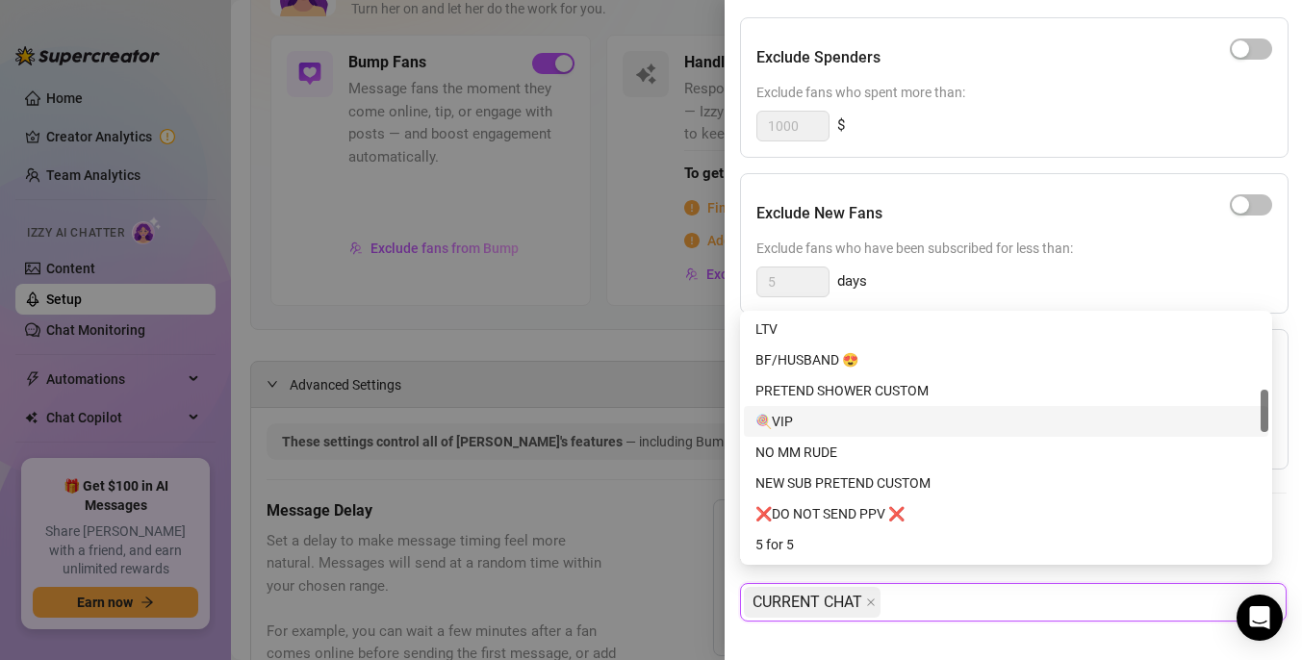
click at [820, 419] on div "🍭VIP" at bounding box center [1006, 421] width 501 height 21
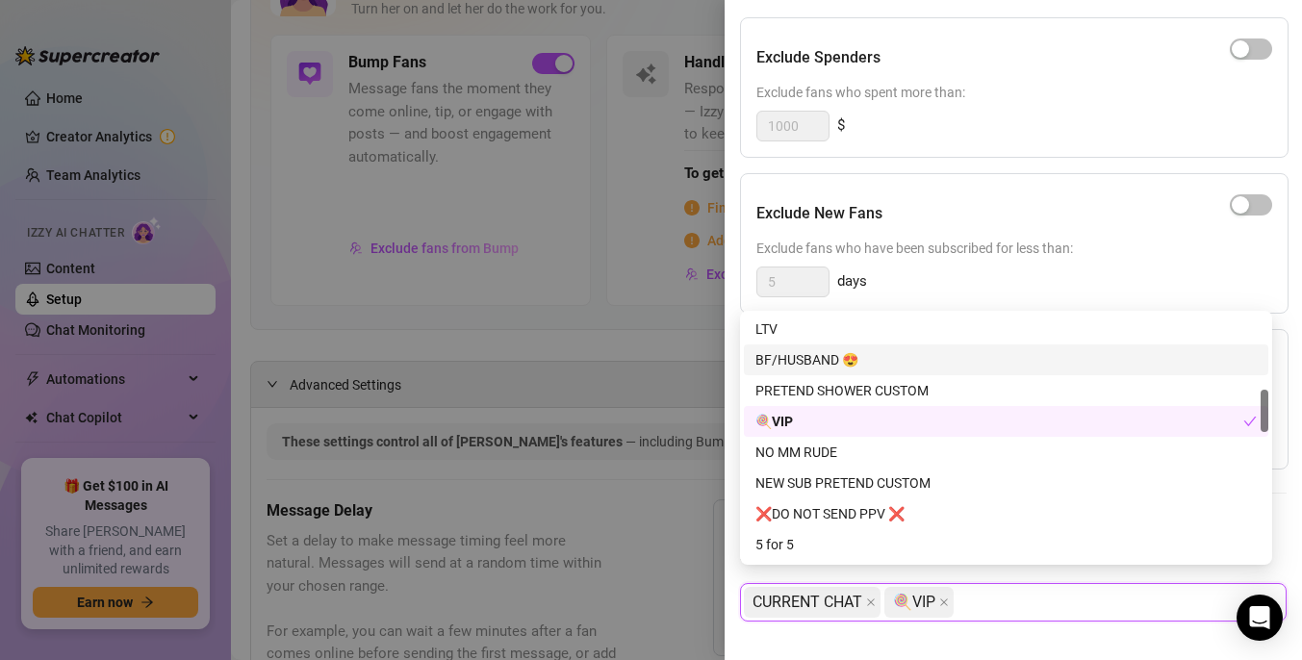
click at [880, 369] on div "BF/HUSBAND 😍" at bounding box center [1006, 359] width 501 height 21
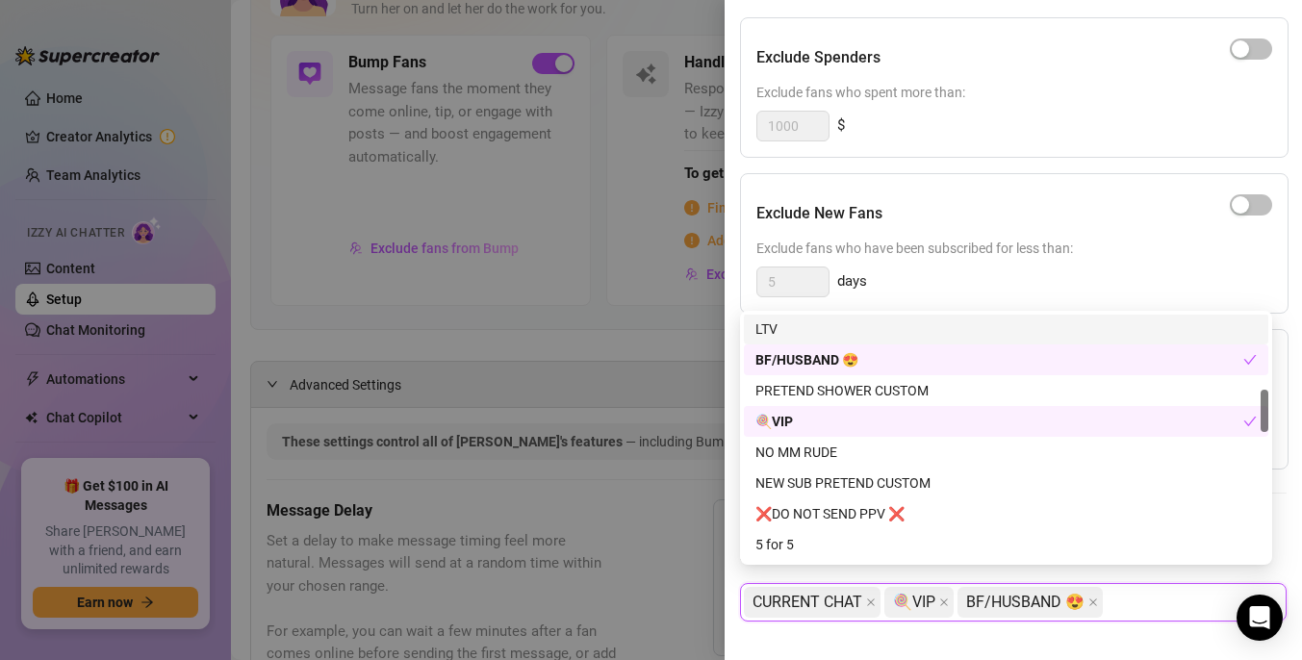
click at [883, 332] on div "LTV" at bounding box center [1006, 329] width 501 height 21
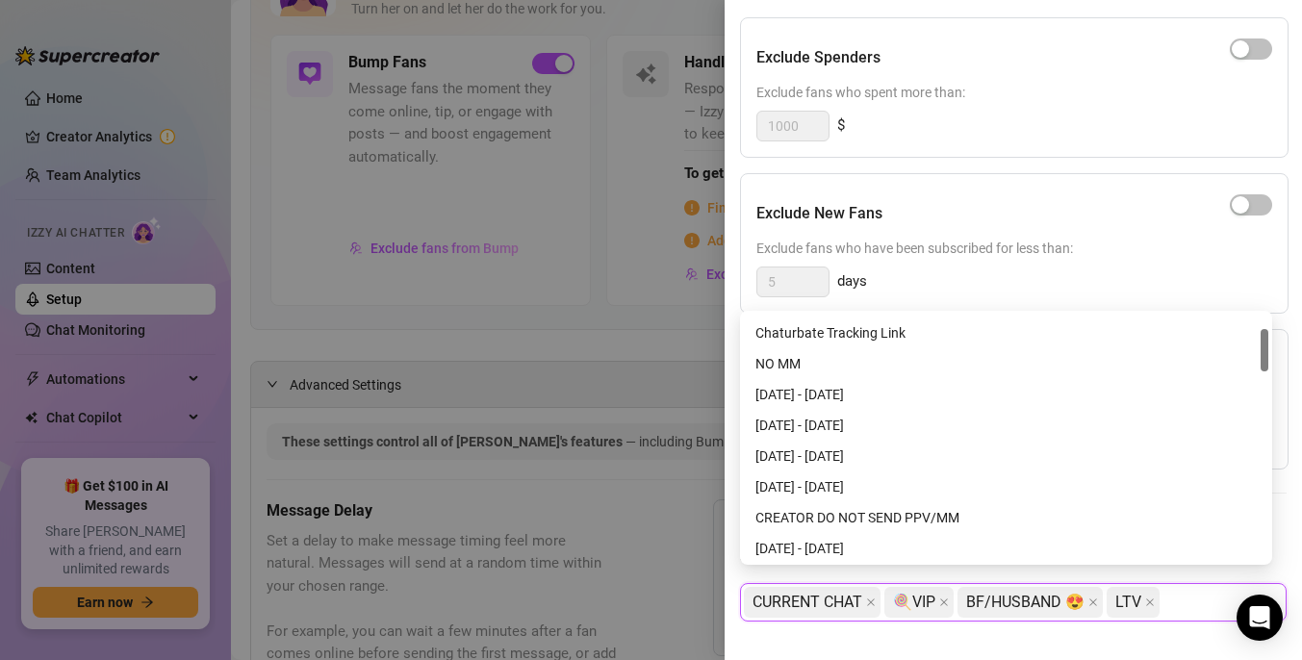
scroll to position [0, 0]
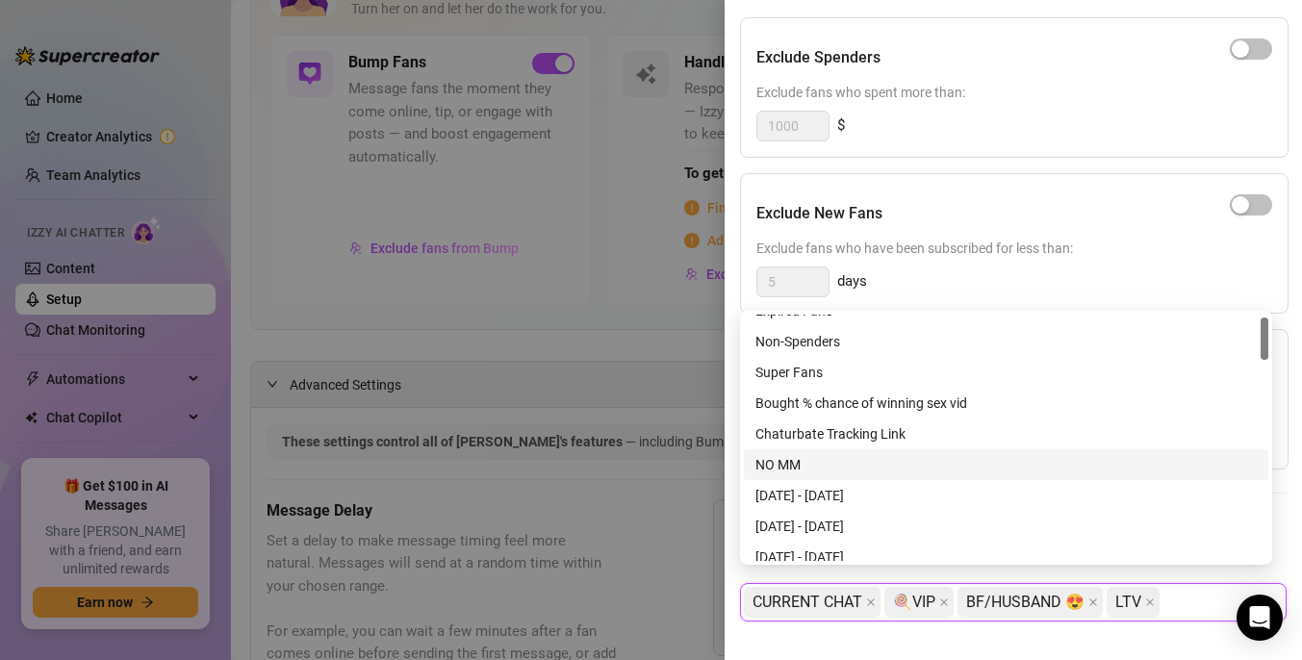
click at [848, 458] on div "NO MM" at bounding box center [1006, 464] width 501 height 21
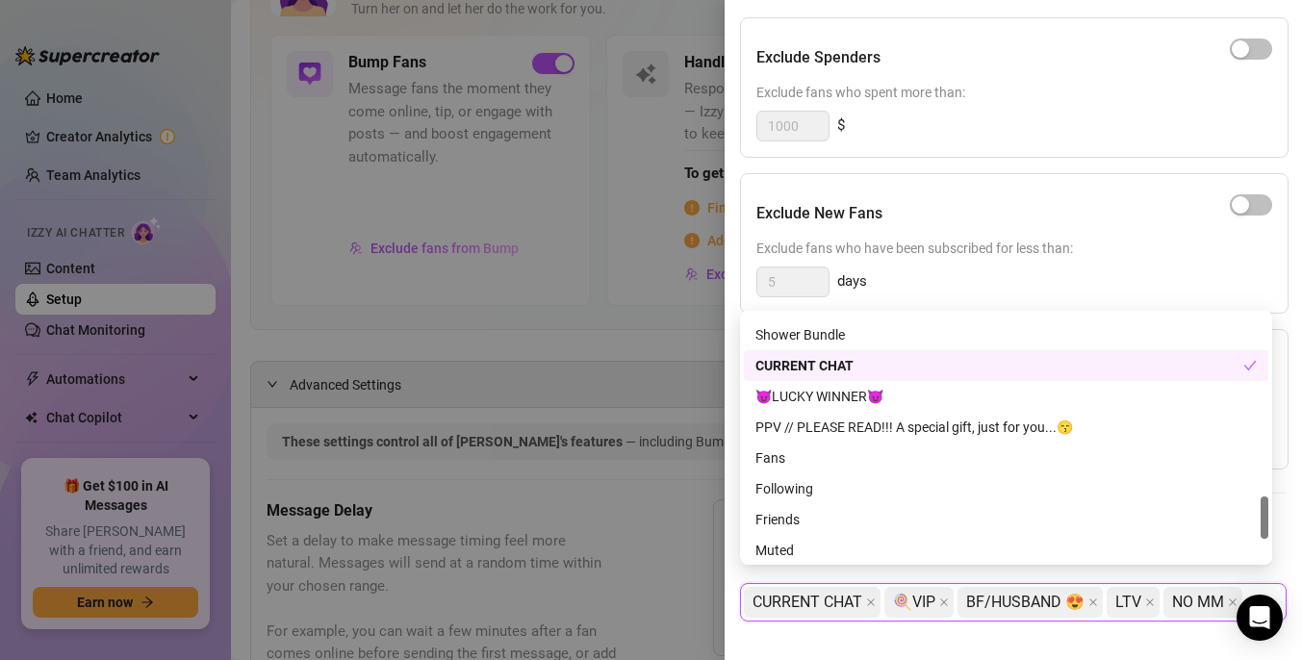
scroll to position [939, 0]
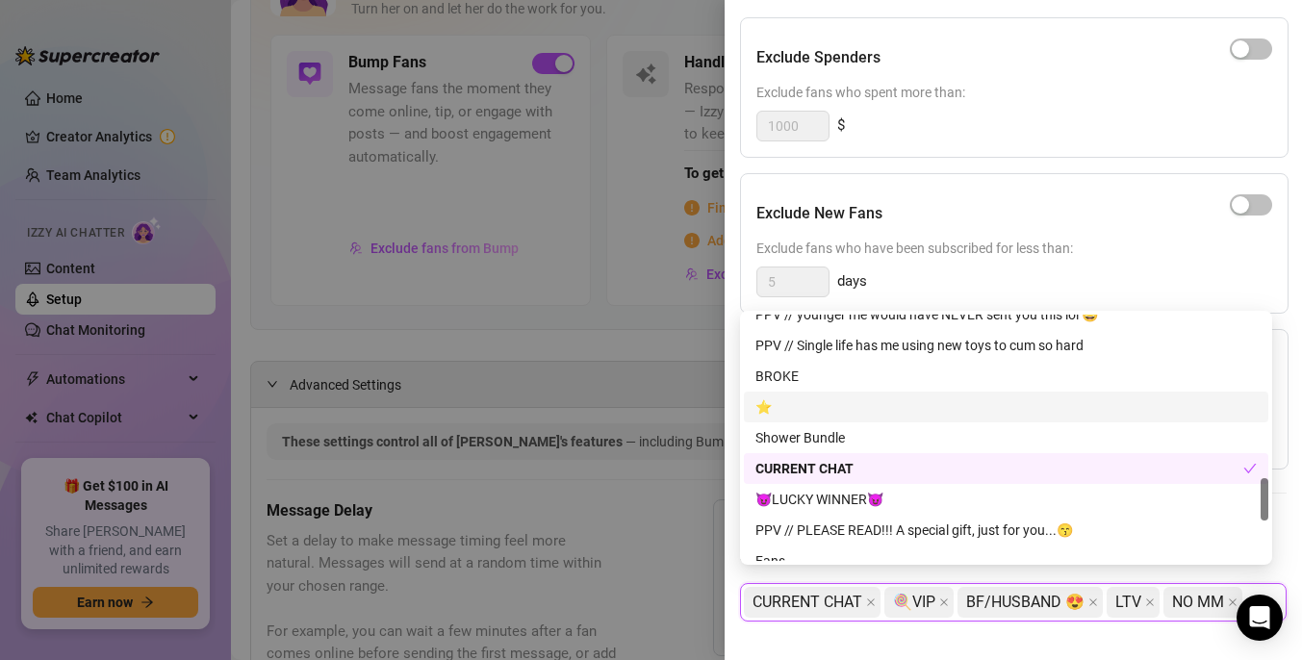
click at [830, 403] on div "⭐" at bounding box center [1006, 407] width 501 height 21
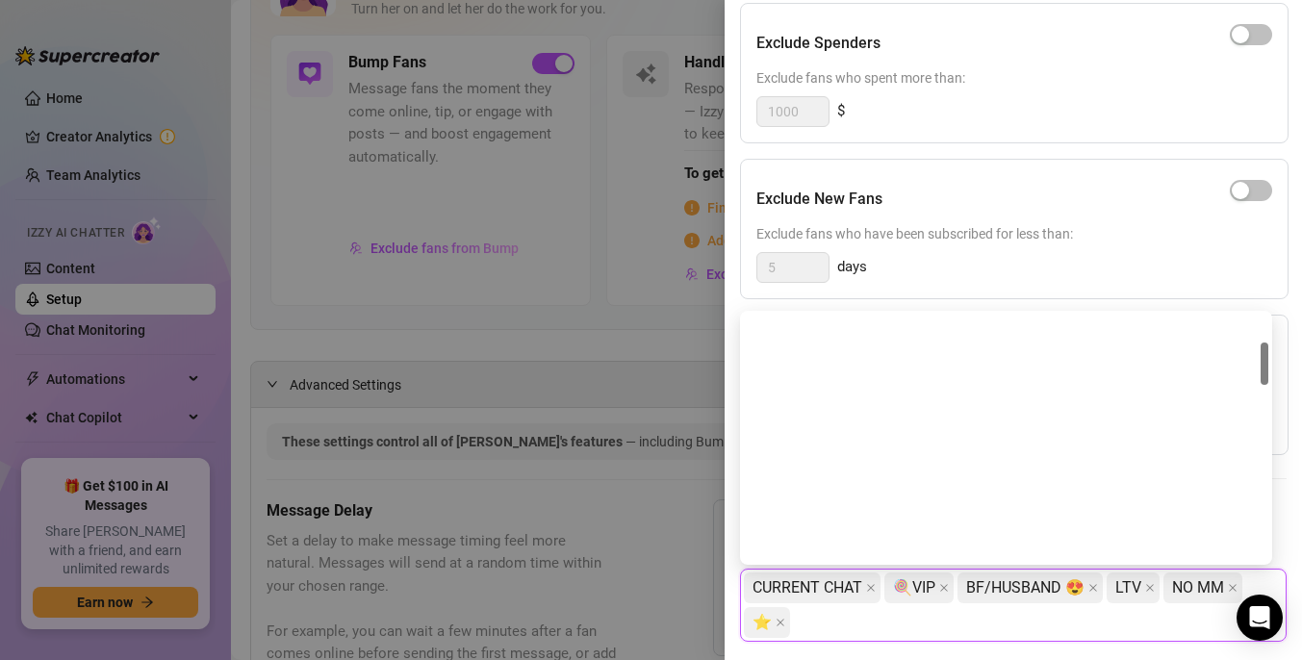
scroll to position [0, 0]
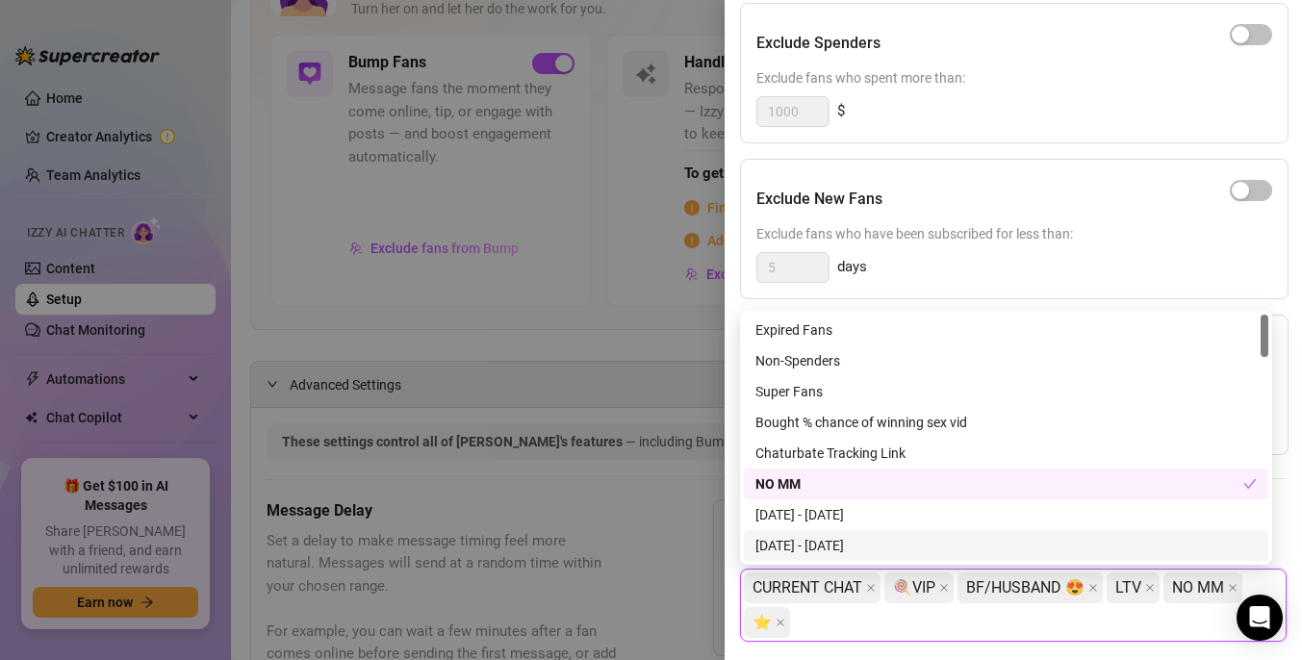
click at [1279, 270] on div "Settings Preview Exclude Fans - Bump Online Fans Cancel Save Exclude Fans Set r…" at bounding box center [1014, 330] width 578 height 660
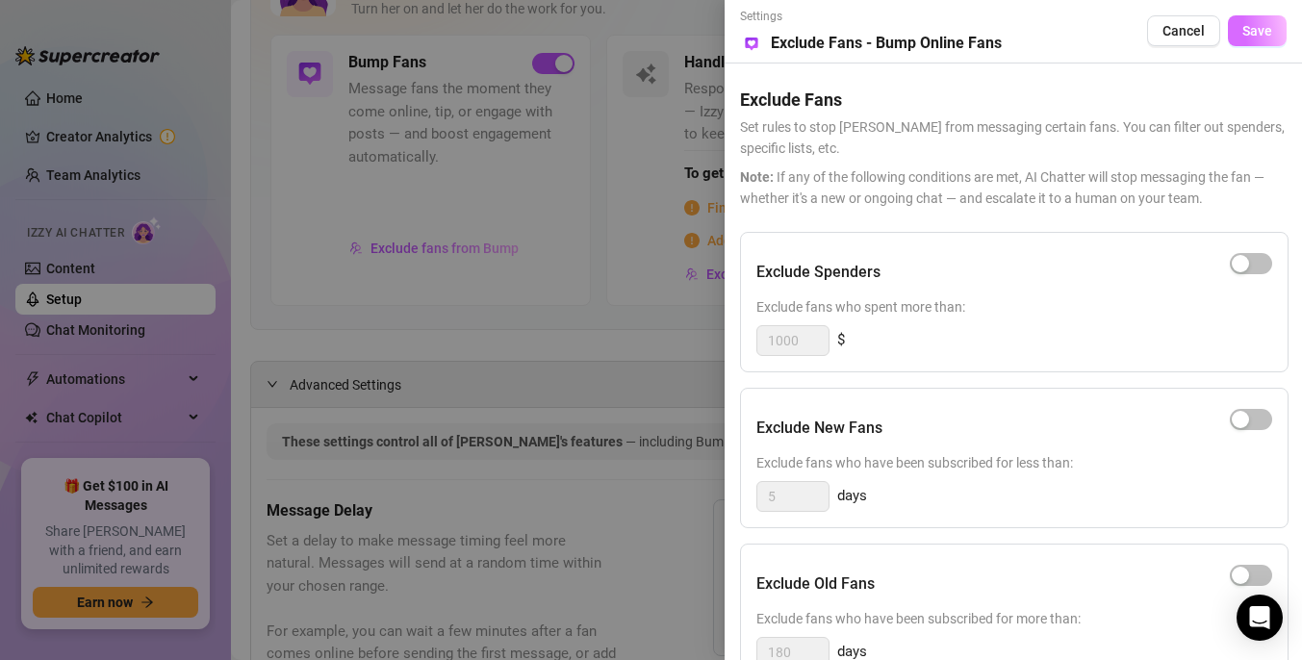
click at [1243, 35] on span "Save" at bounding box center [1258, 30] width 30 height 15
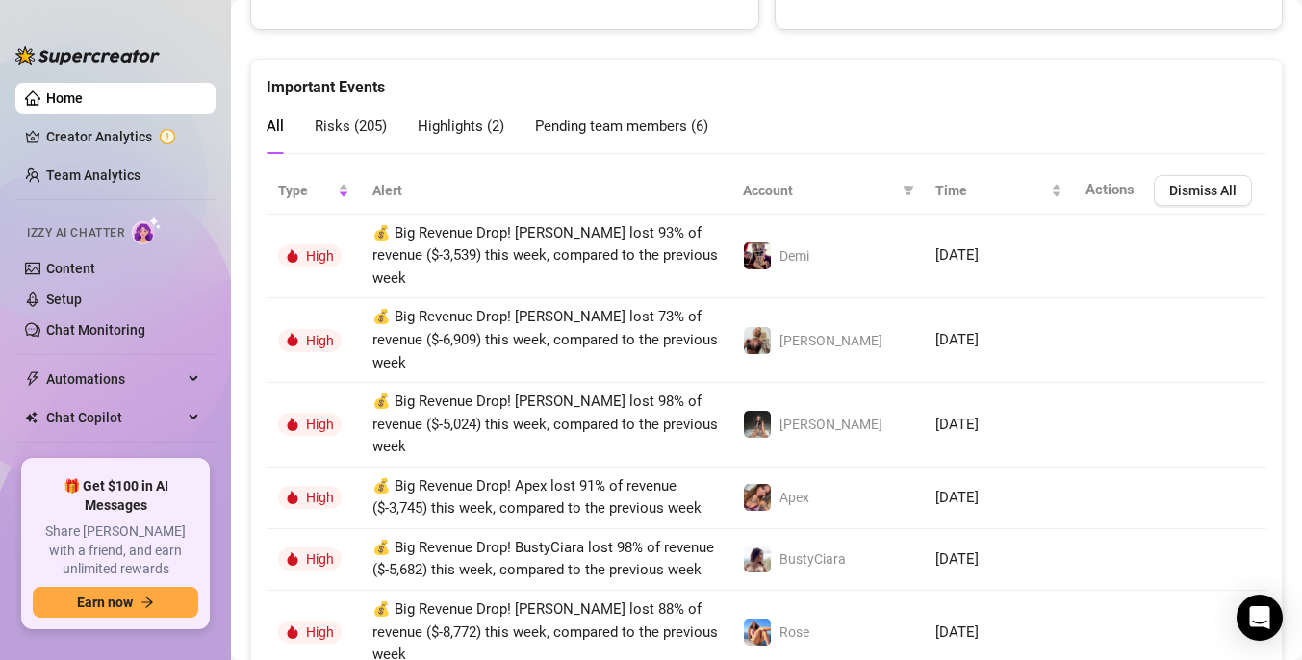
scroll to position [1289, 0]
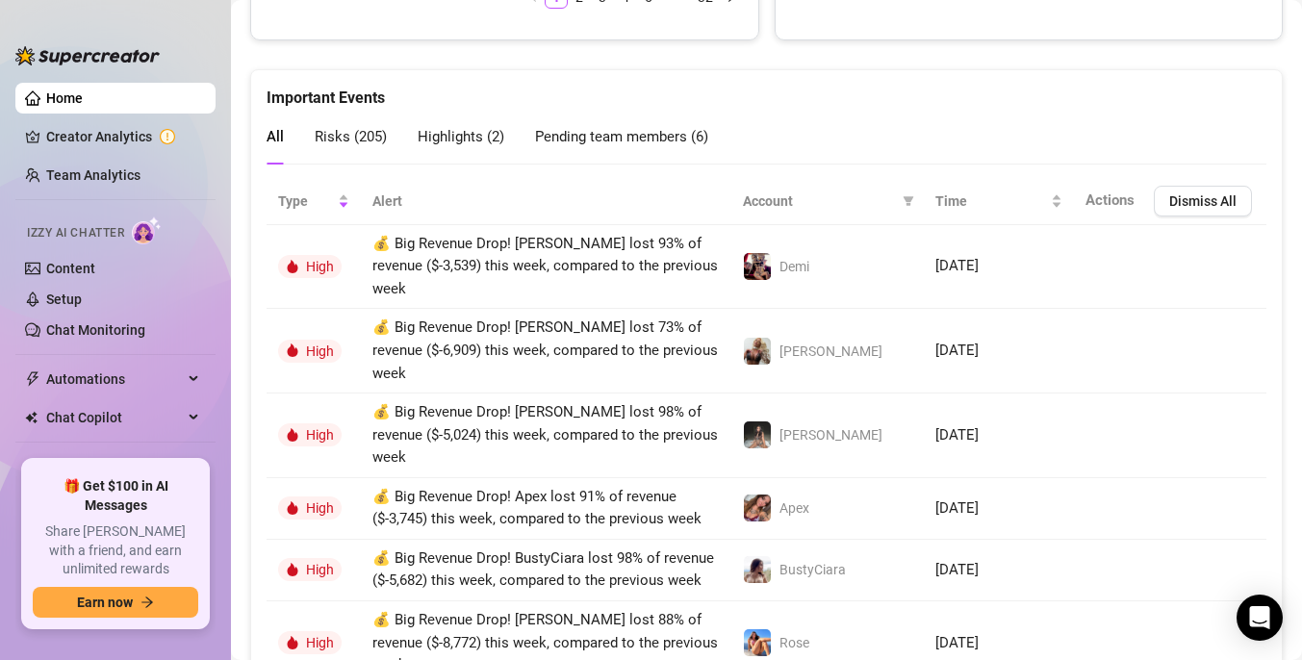
click at [665, 120] on div "Pending team members ( 6 )" at bounding box center [621, 137] width 173 height 55
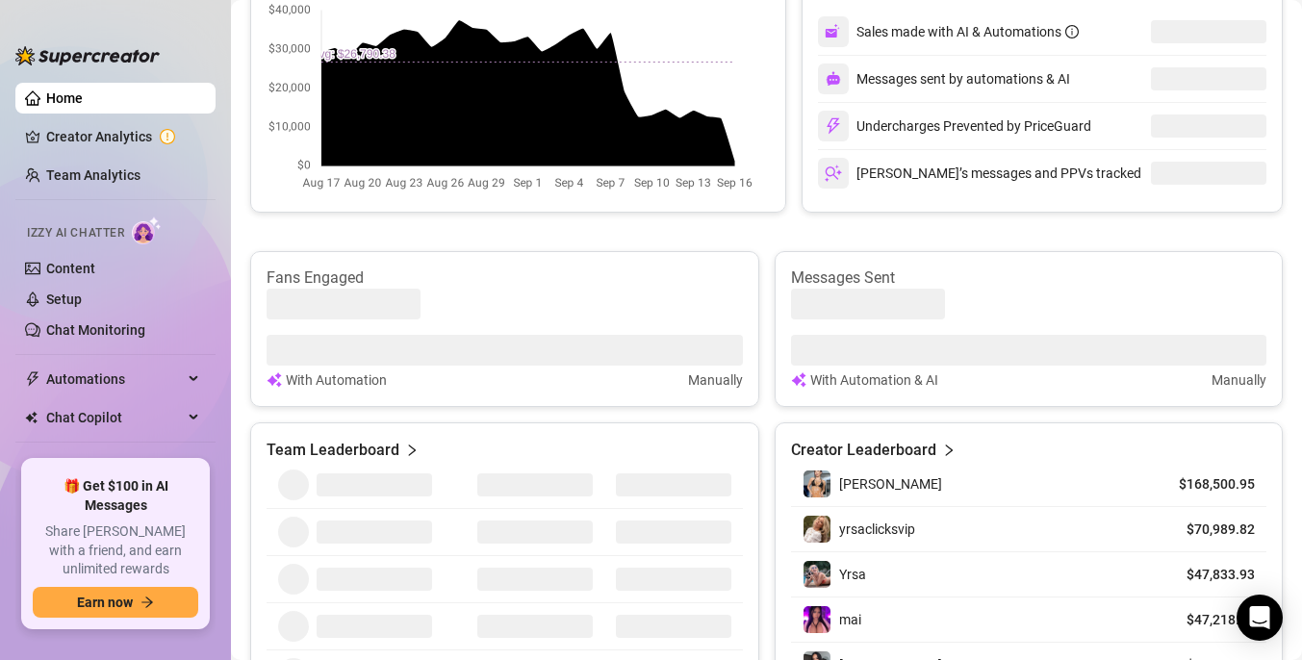
scroll to position [0, 0]
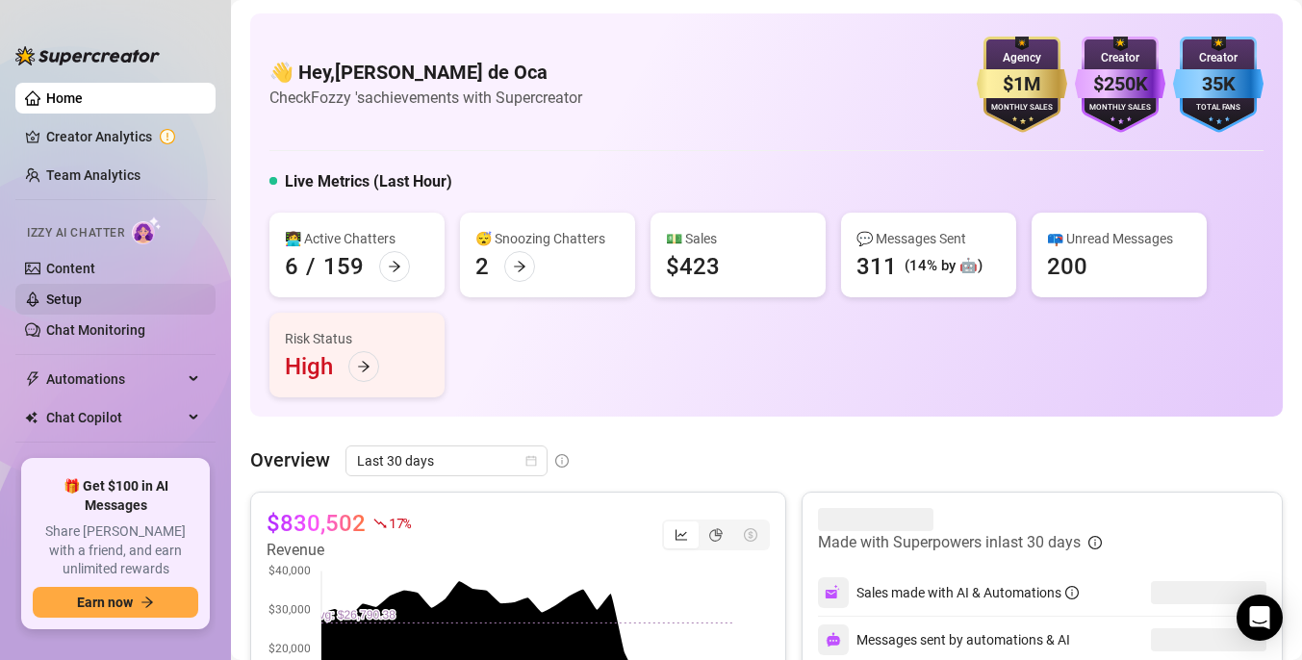
click at [63, 292] on link "Setup" at bounding box center [64, 299] width 36 height 15
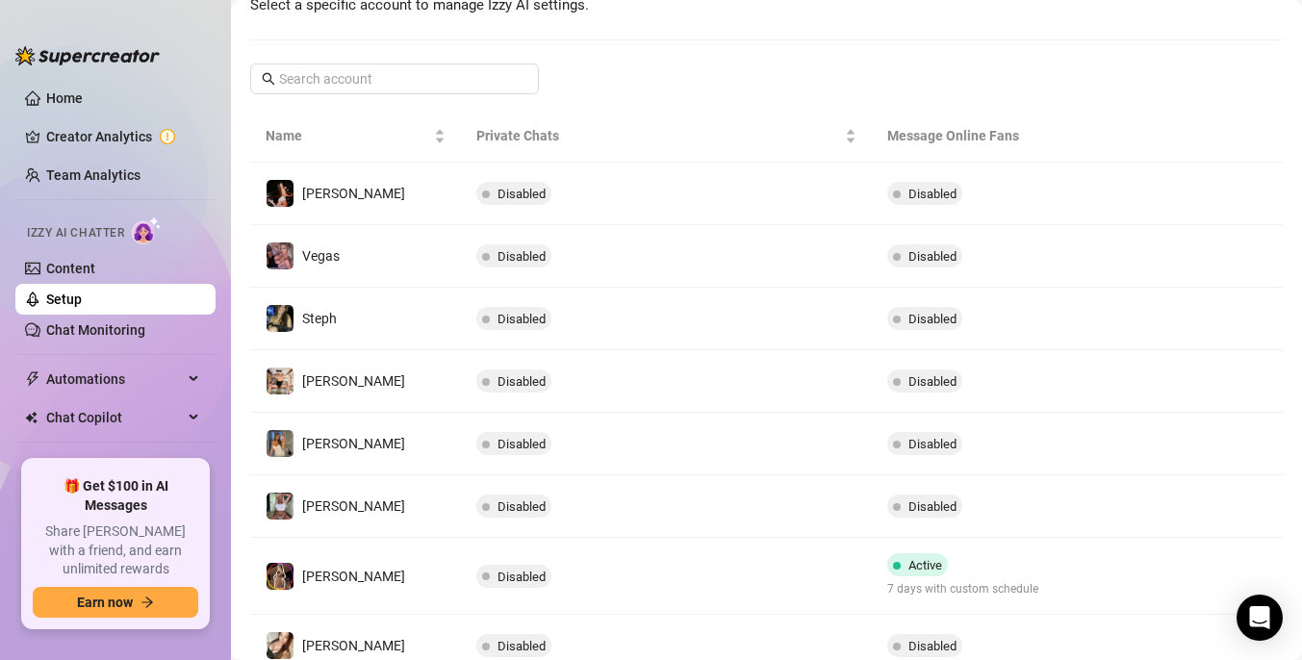
scroll to position [513, 0]
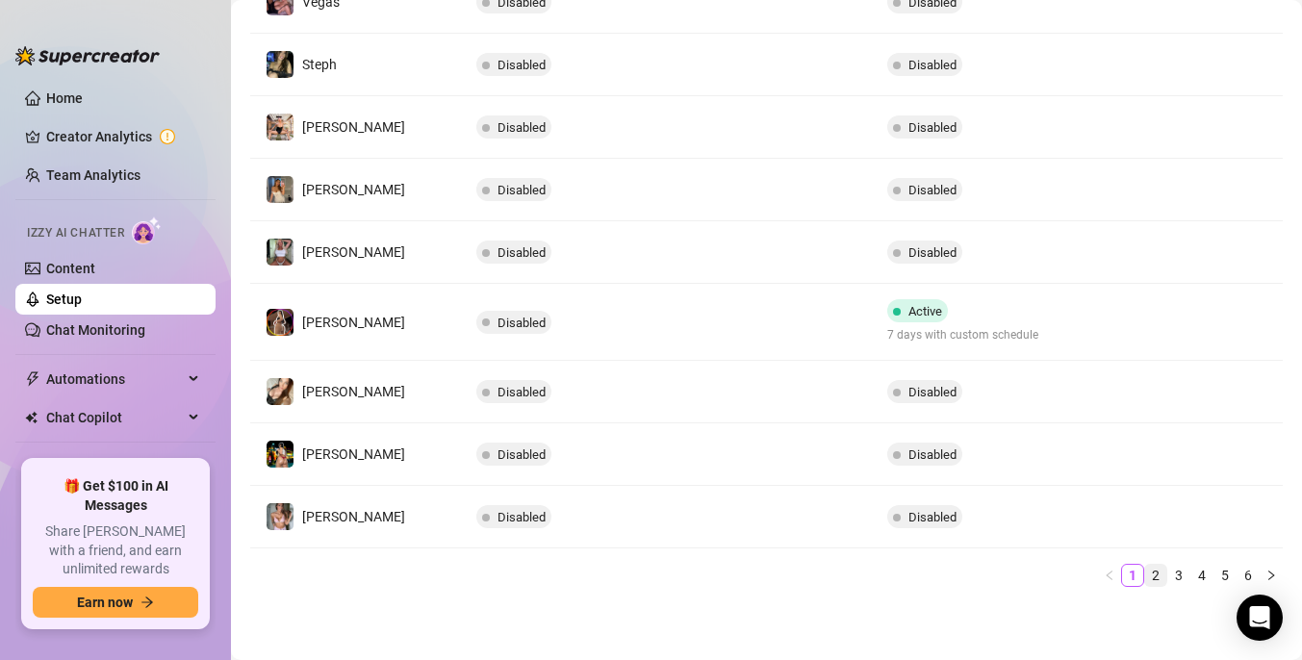
click at [1145, 575] on link "2" at bounding box center [1155, 575] width 21 height 21
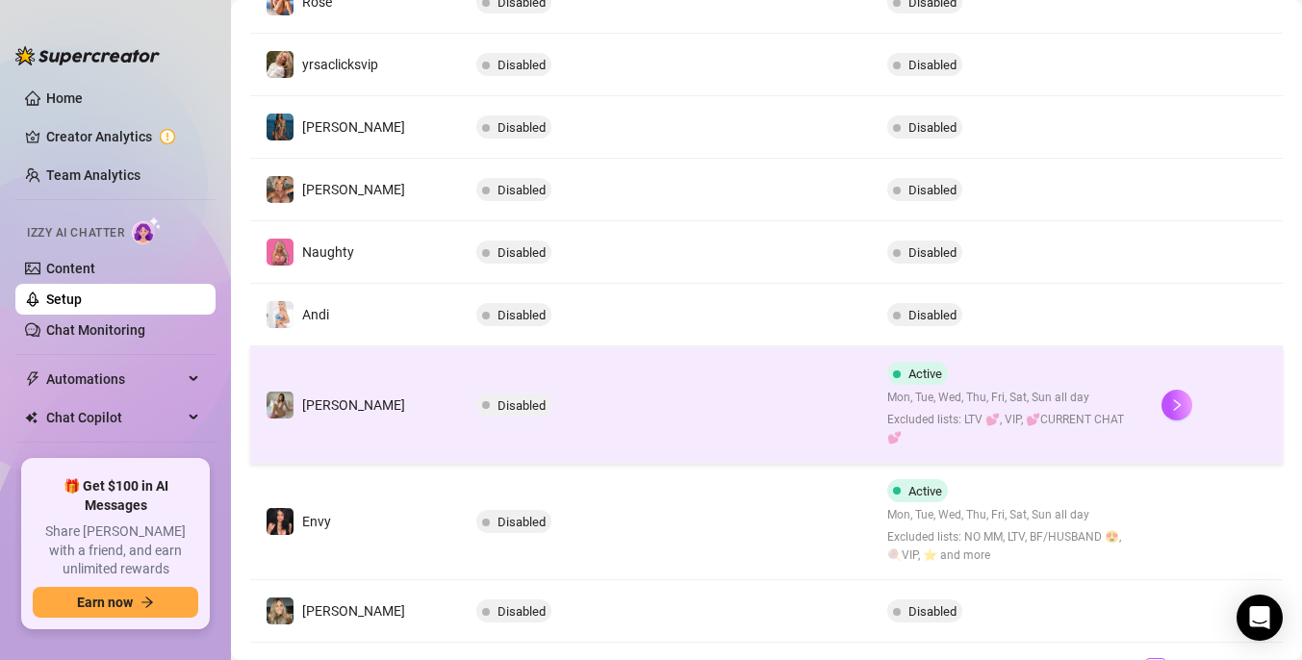
scroll to position [527, 0]
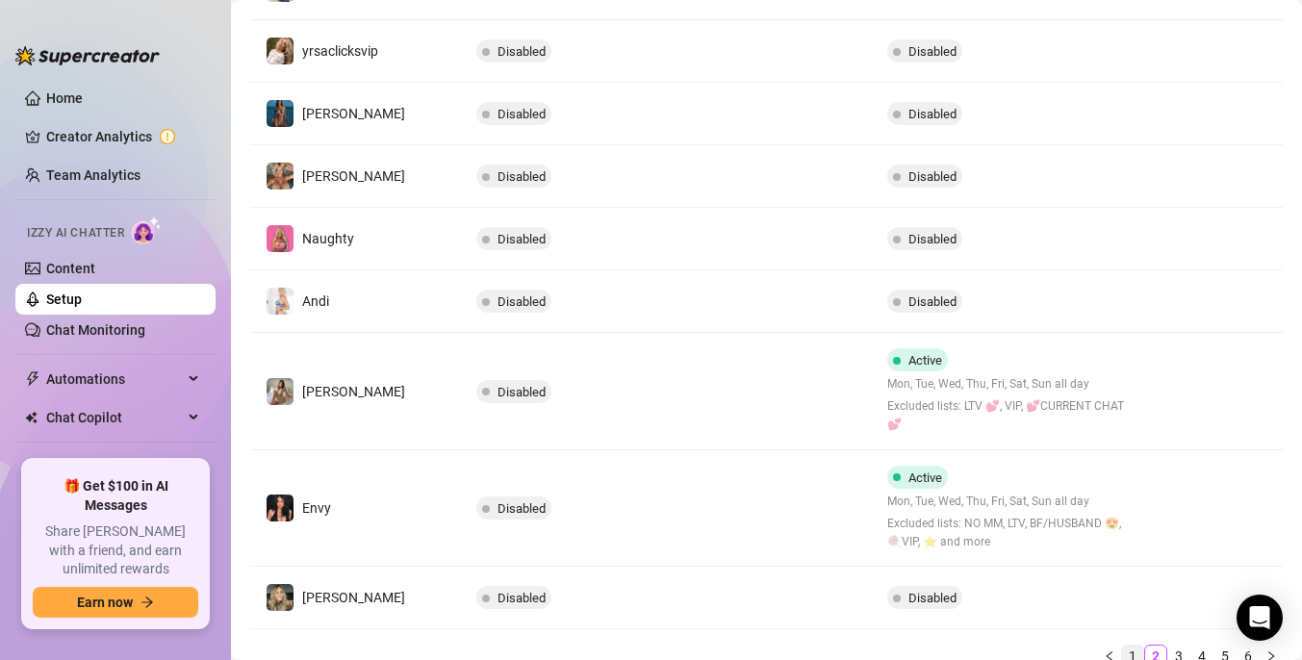
click at [1122, 646] on link "1" at bounding box center [1132, 656] width 21 height 21
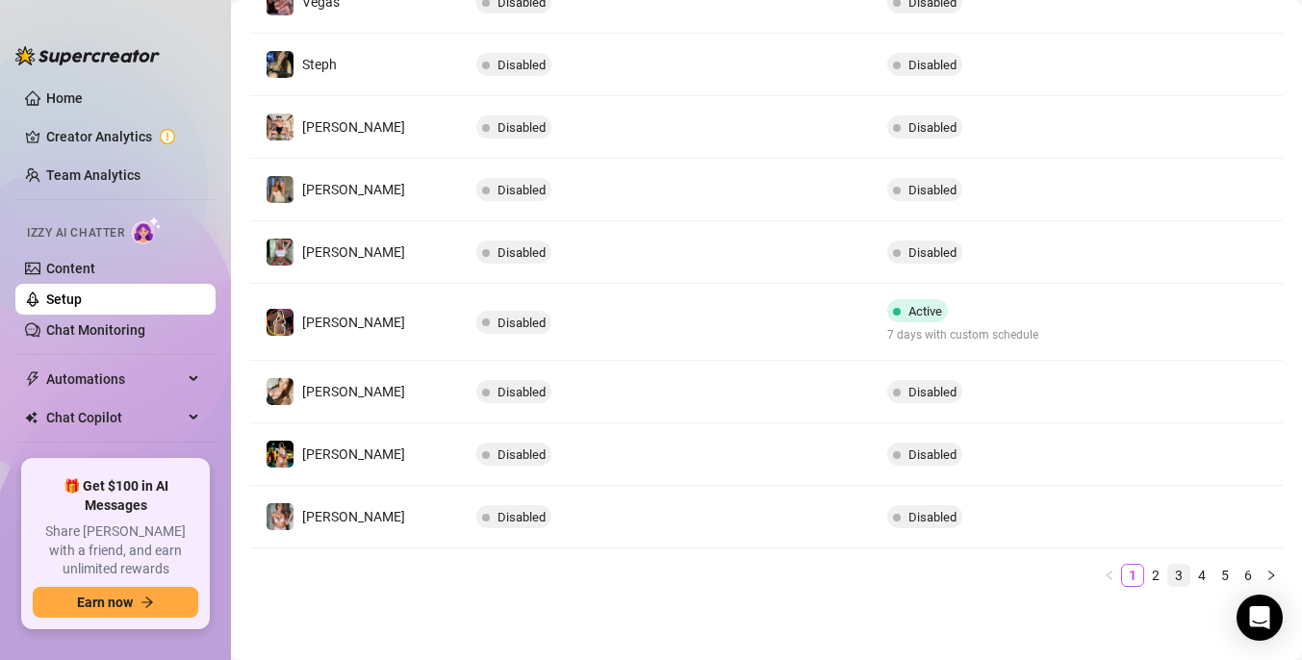
click at [1169, 578] on link "3" at bounding box center [1179, 575] width 21 height 21
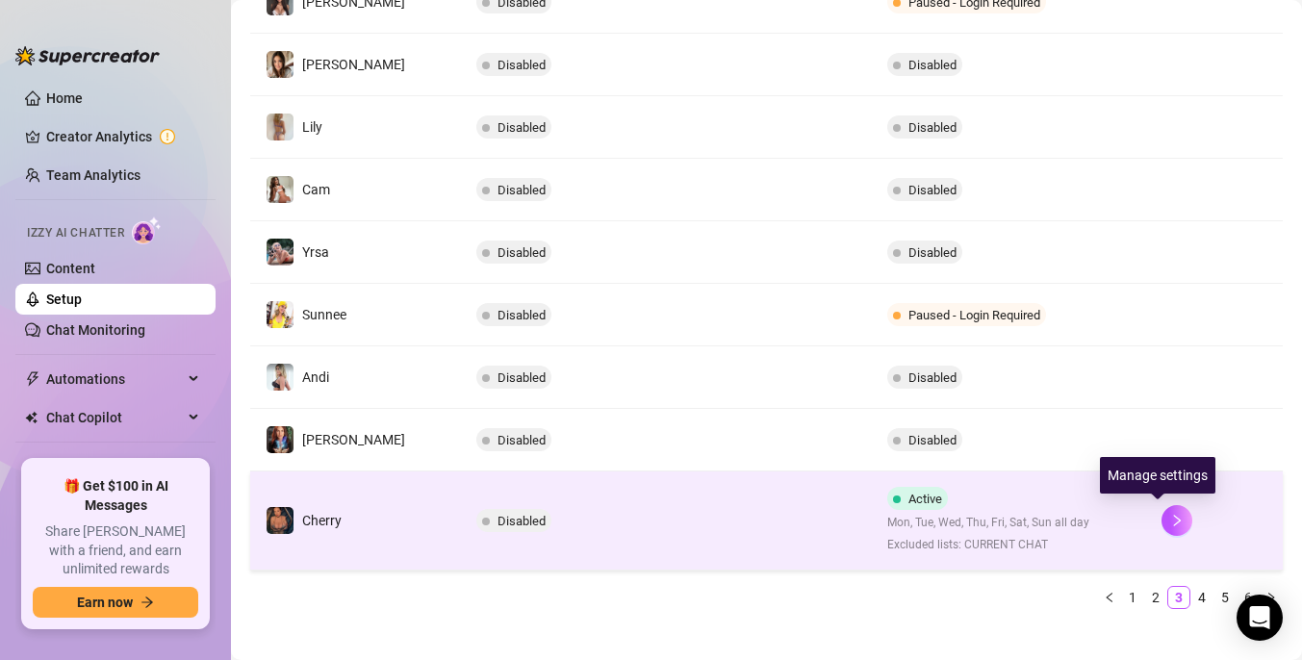
click at [1104, 518] on td "Active Mon, Tue, Wed, Thu, Fri, Sat, Sun all day Excluded lists: CURRENT CHAT" at bounding box center [1009, 521] width 274 height 99
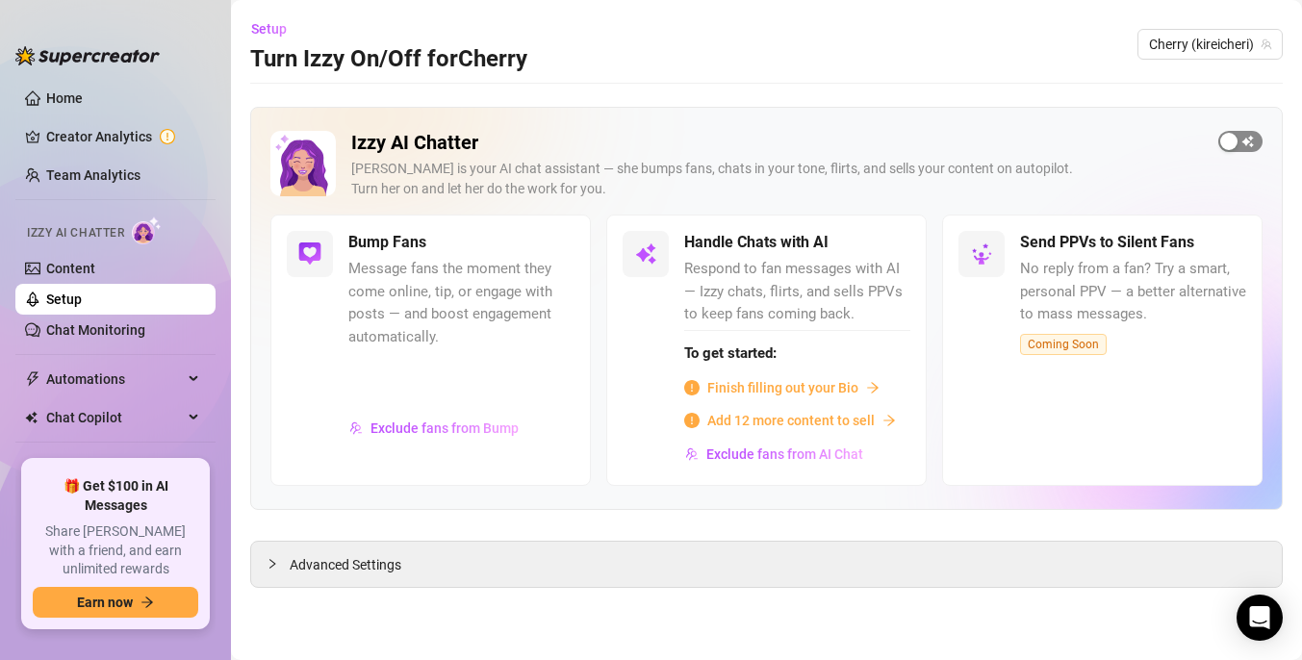
click at [1260, 142] on span "button" at bounding box center [1241, 141] width 44 height 21
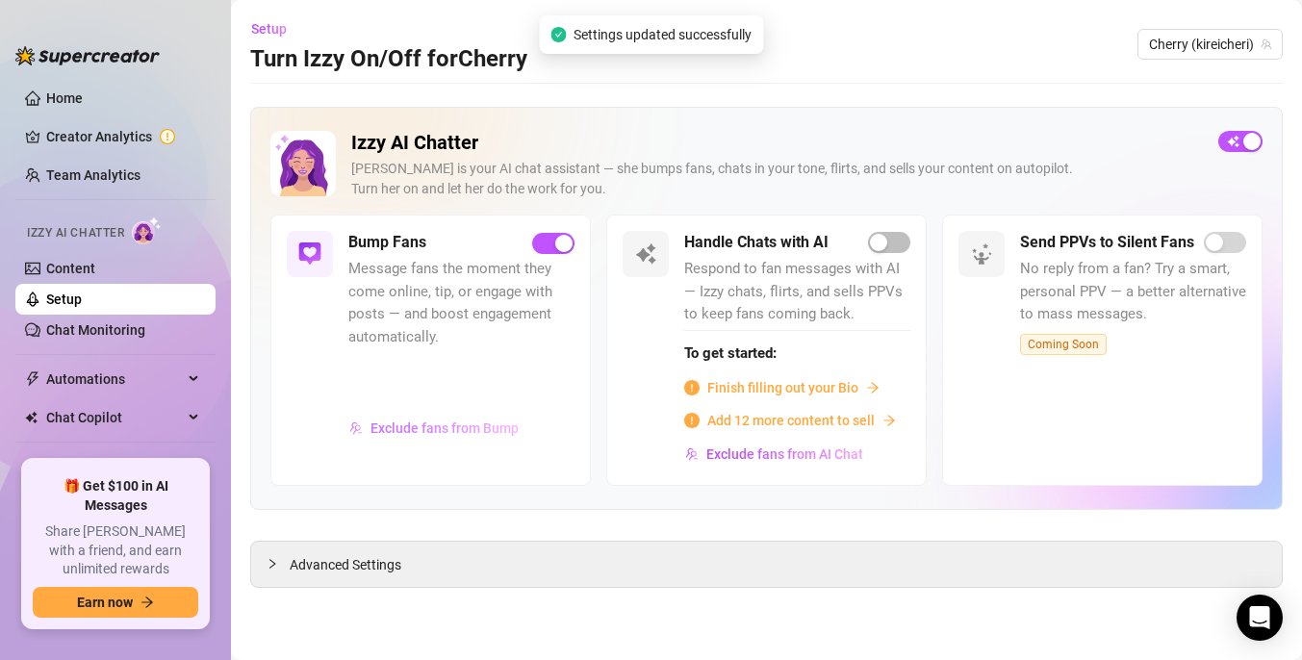
click at [475, 421] on span "Exclude fans from Bump" at bounding box center [445, 428] width 148 height 15
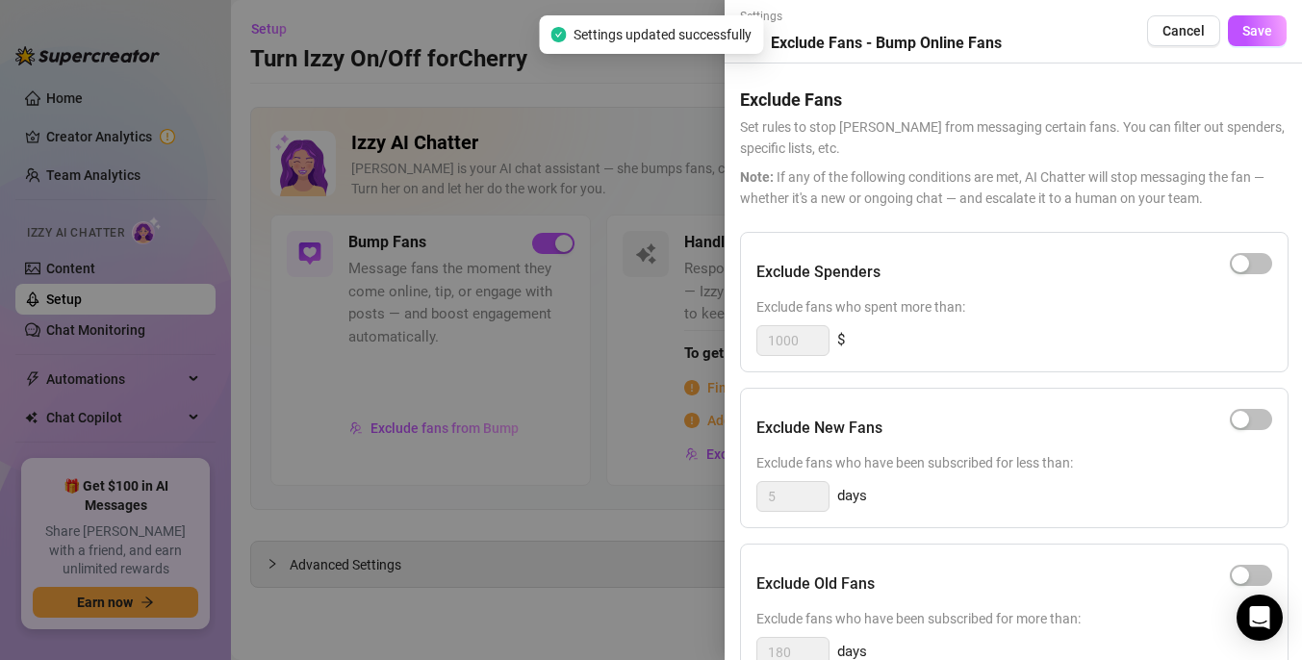
scroll to position [229, 0]
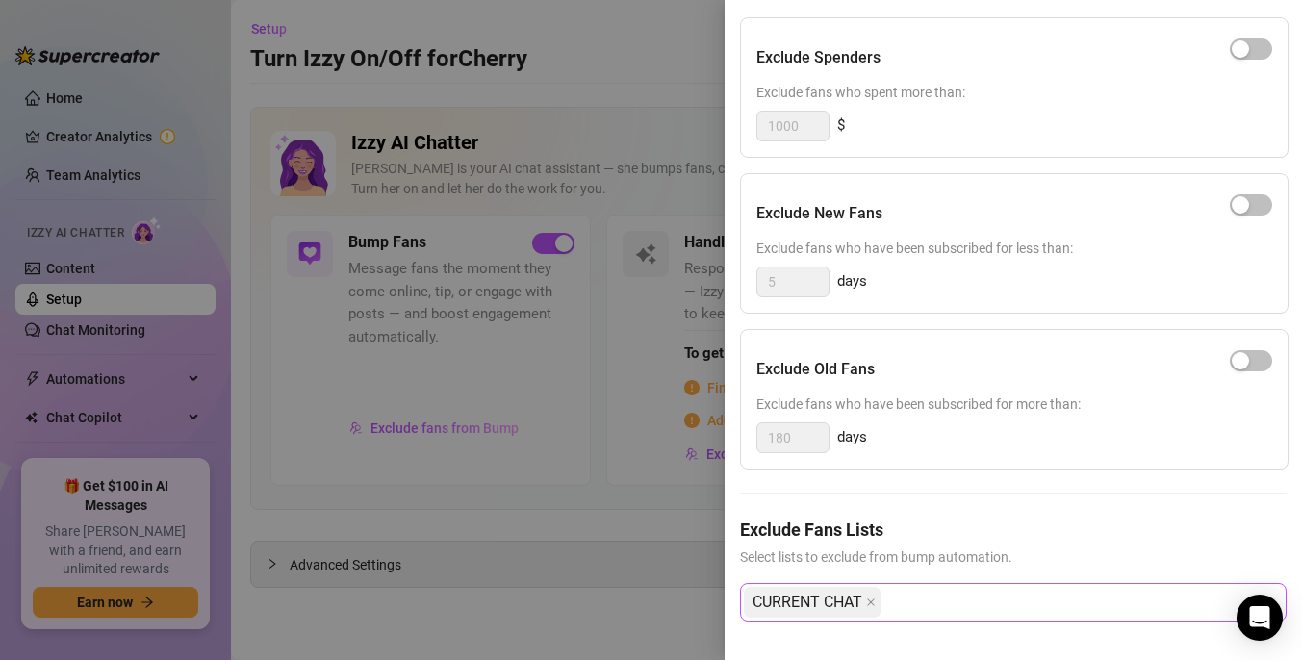
click at [967, 599] on div "CURRENT CHAT" at bounding box center [1003, 602] width 519 height 35
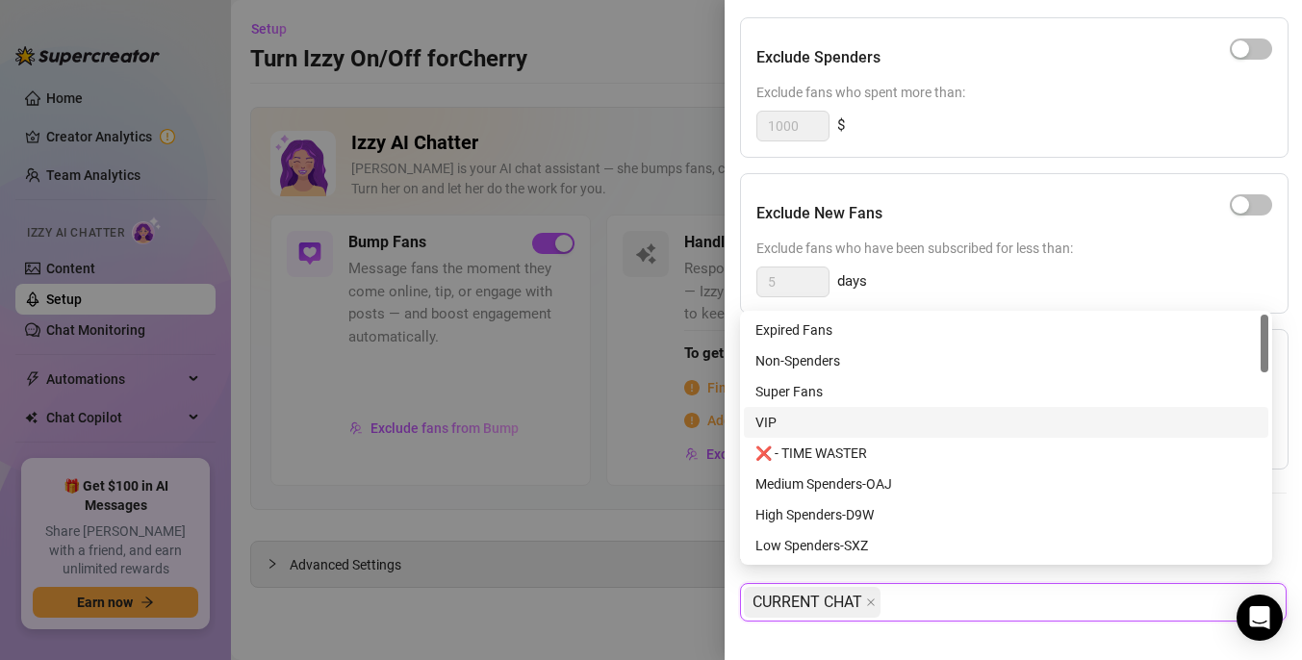
click at [791, 427] on div "VIP" at bounding box center [1006, 422] width 501 height 21
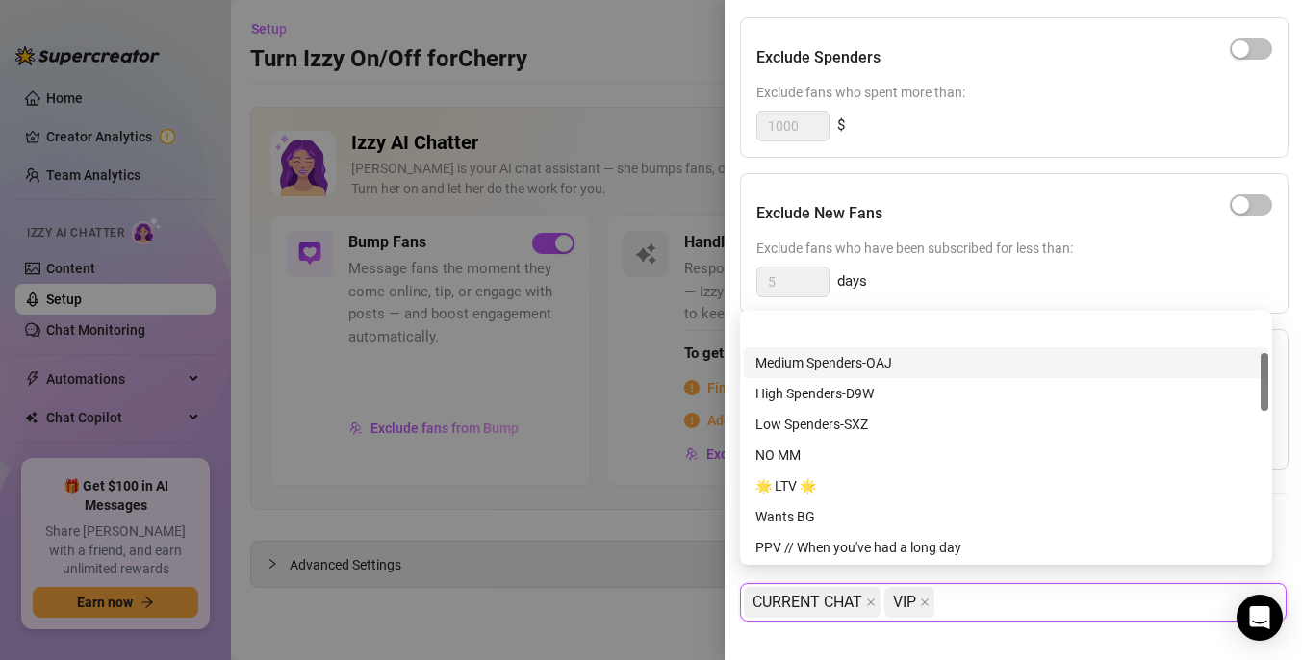
scroll to position [163, 0]
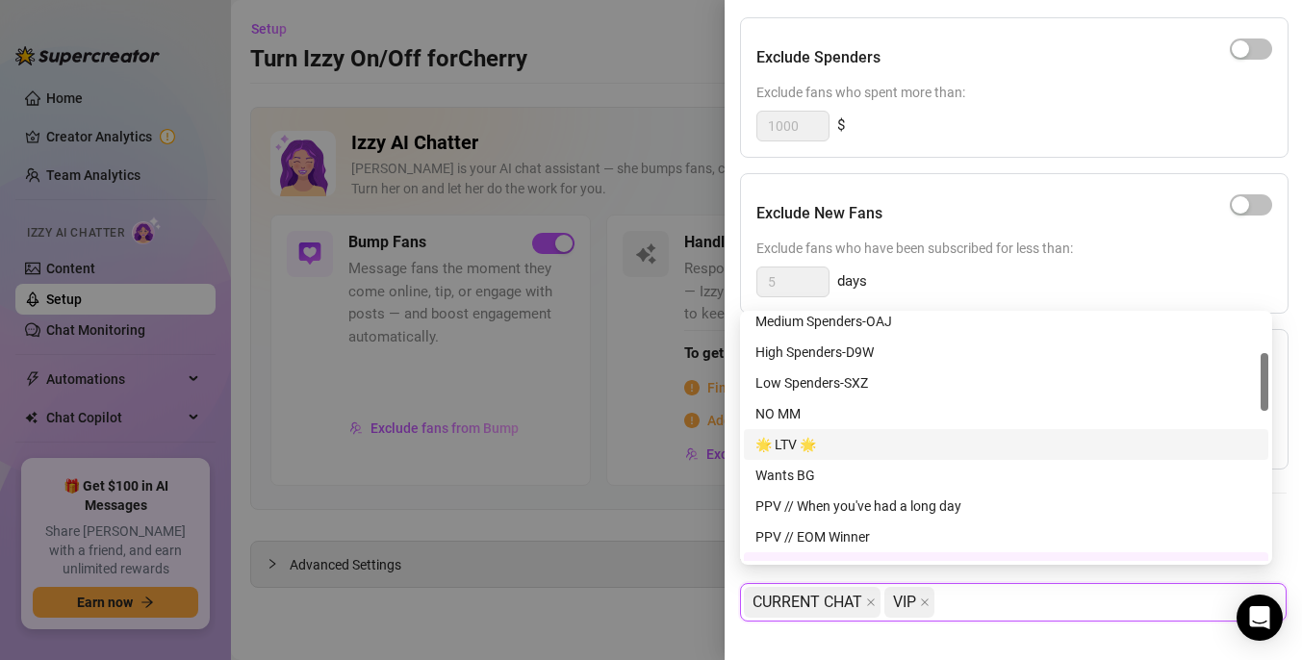
click at [805, 441] on div "🌟 LTV 🌟" at bounding box center [1006, 444] width 501 height 21
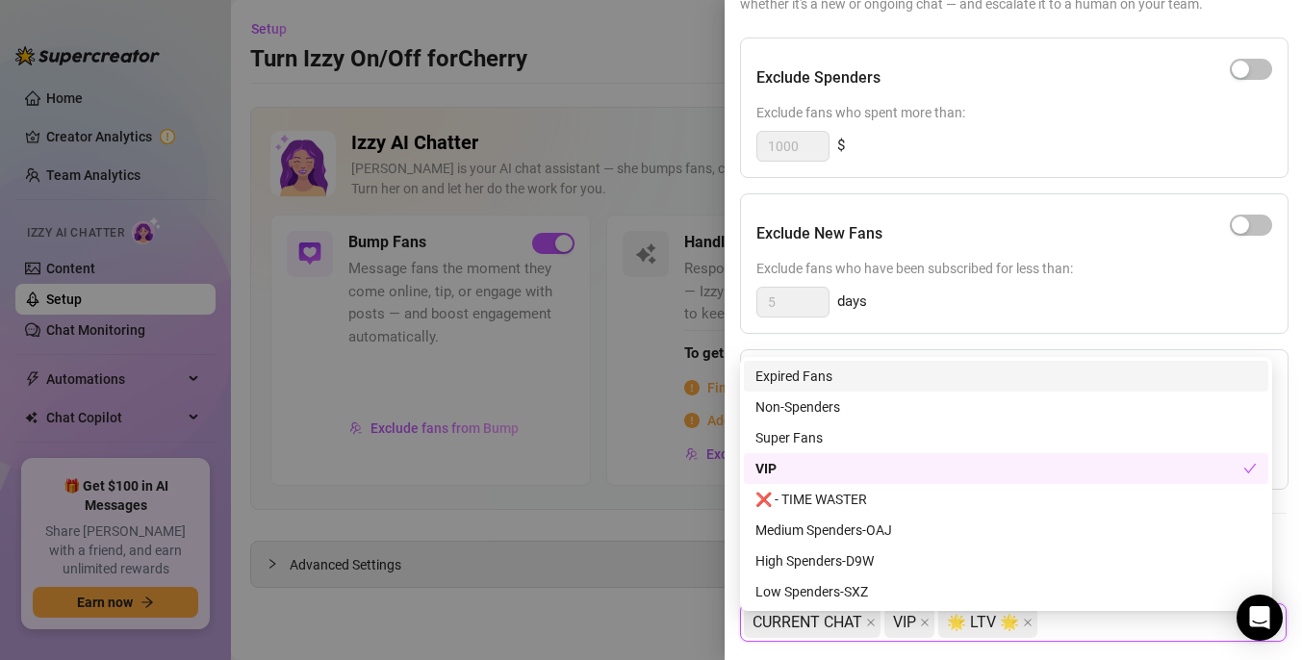
scroll to position [183, 0]
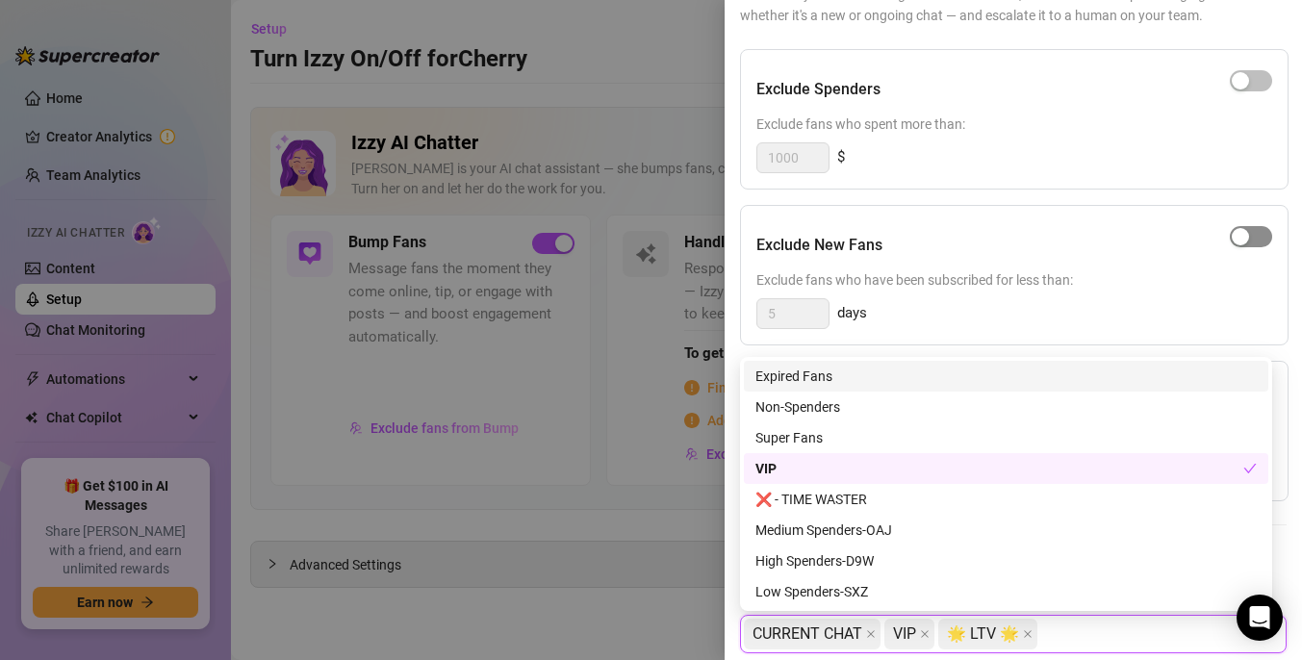
click at [1244, 236] on span "button" at bounding box center [1251, 236] width 42 height 21
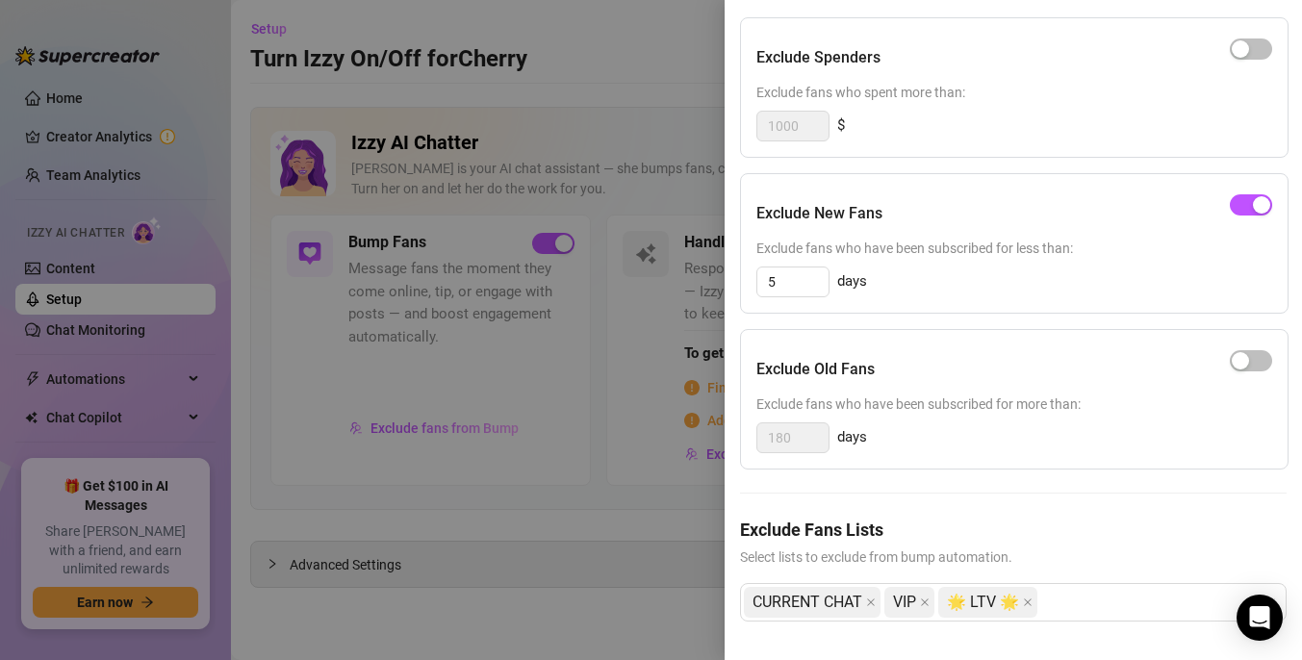
scroll to position [0, 0]
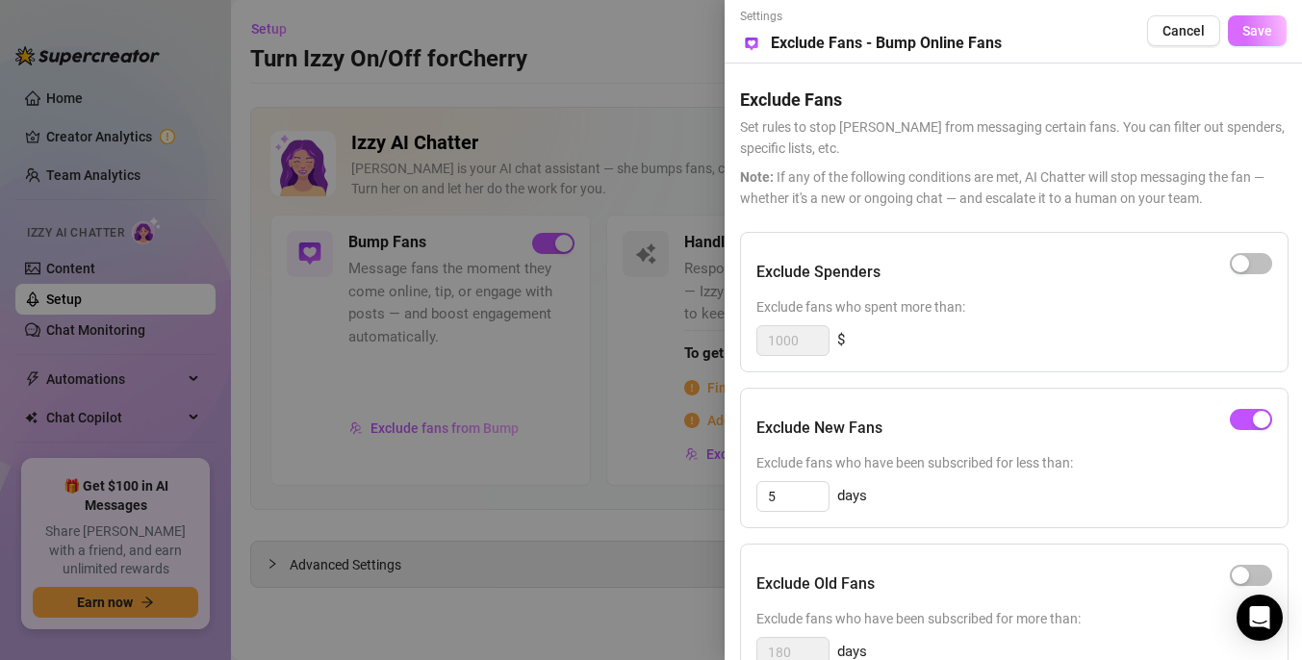
click at [1245, 40] on button "Save" at bounding box center [1257, 30] width 59 height 31
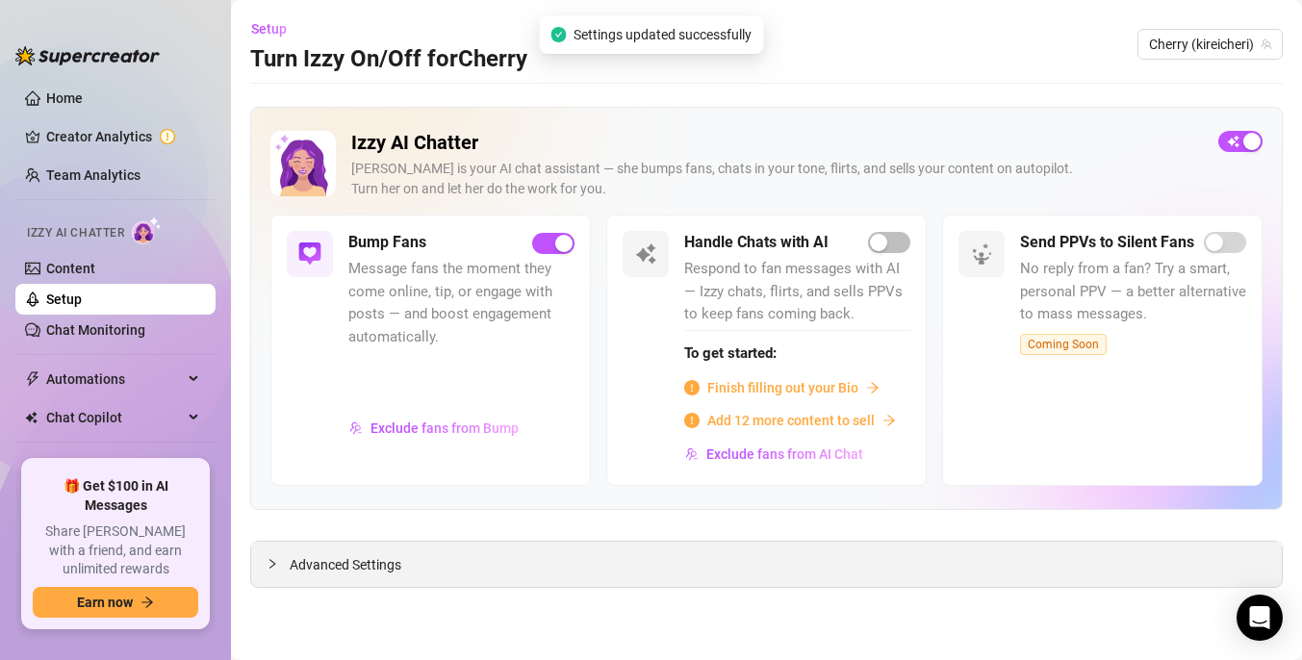
click at [394, 568] on span "Advanced Settings" at bounding box center [346, 564] width 112 height 21
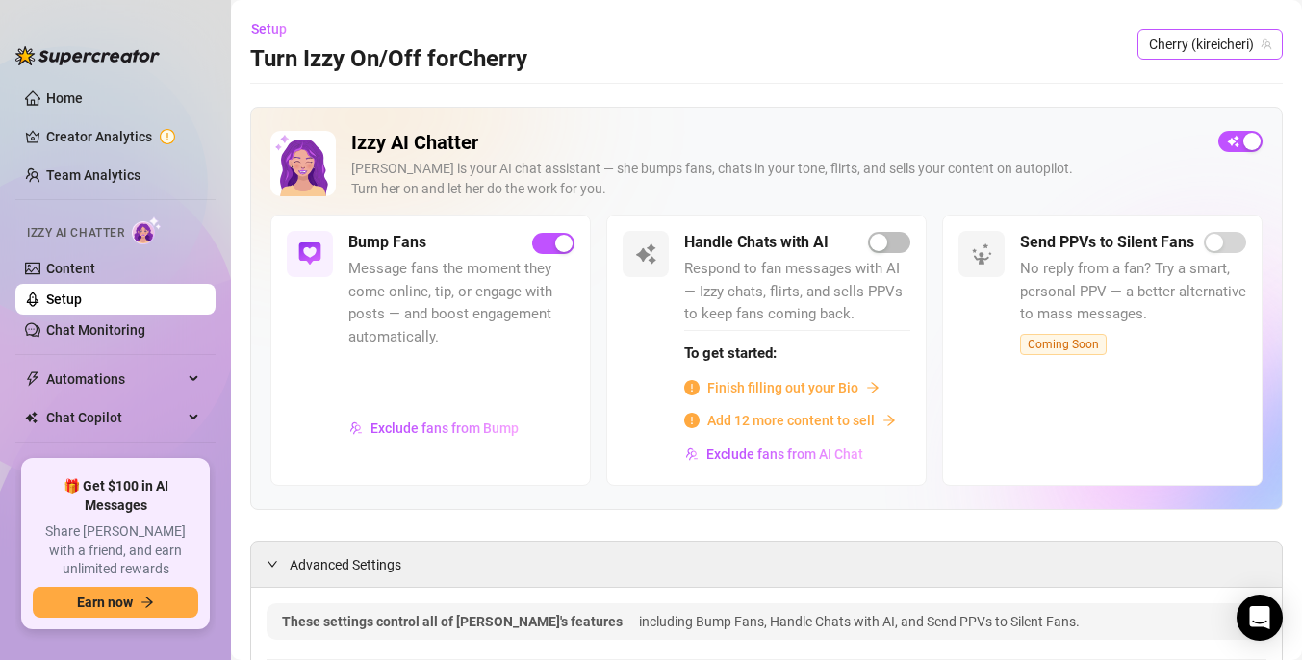
click at [1153, 43] on span "Cherry (kireicheri)" at bounding box center [1210, 44] width 122 height 29
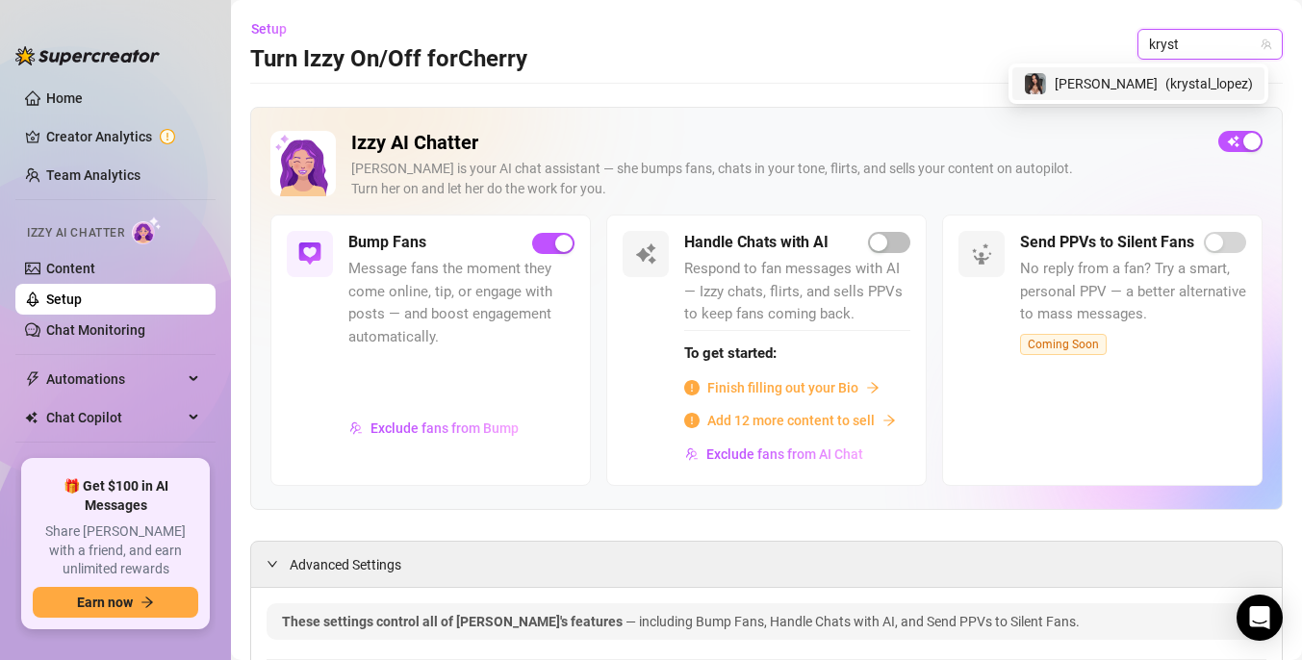
type input "krysta"
click at [1142, 92] on span "[PERSON_NAME]" at bounding box center [1106, 83] width 103 height 21
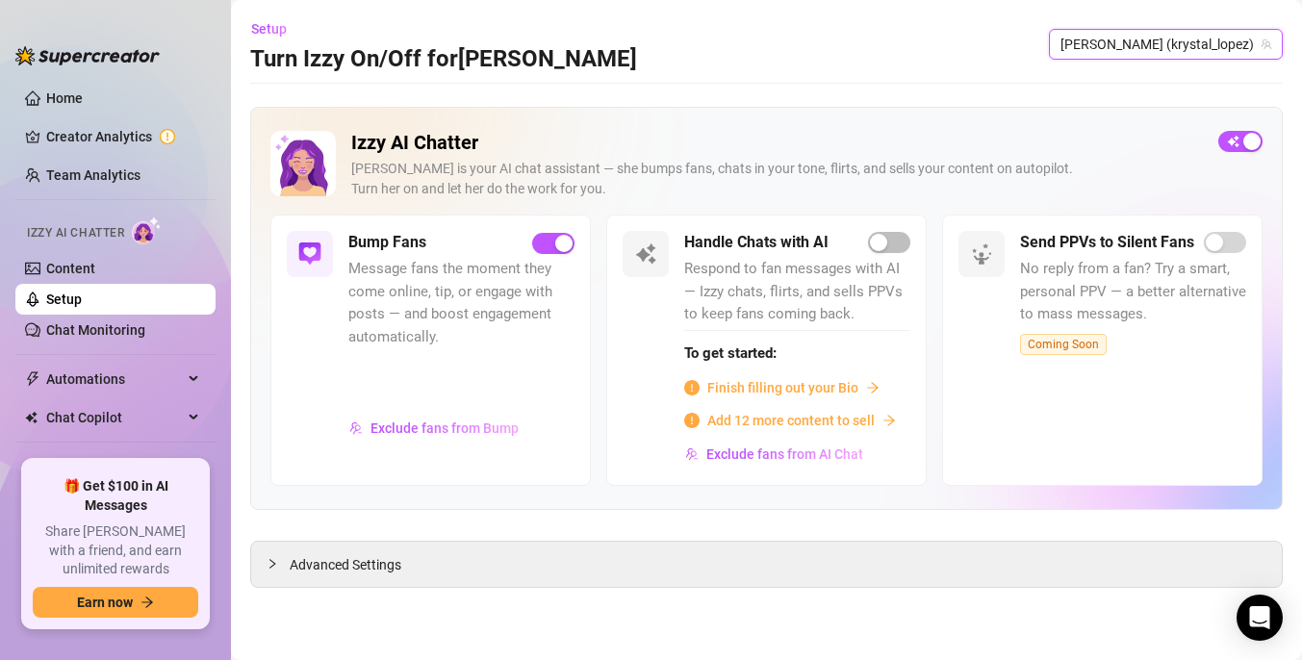
click at [450, 450] on div "Exclude fans from Bump" at bounding box center [461, 441] width 226 height 57
click at [425, 431] on span "Exclude fans from Bump" at bounding box center [445, 428] width 148 height 15
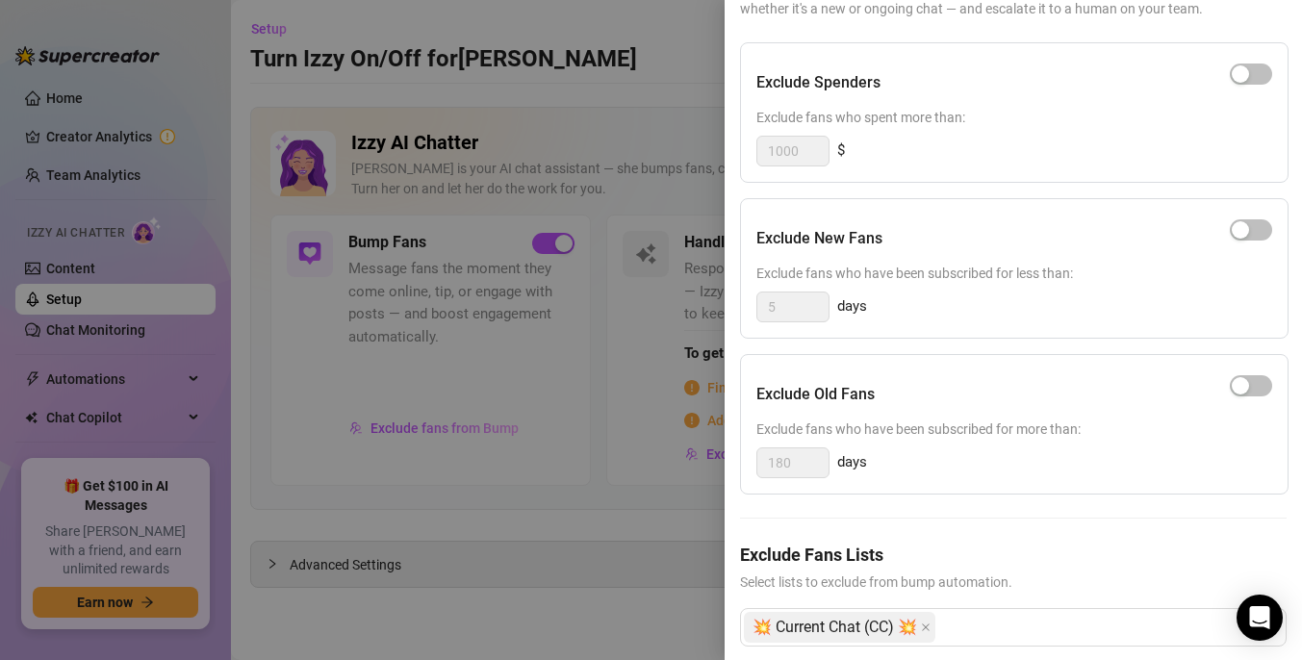
scroll to position [229, 0]
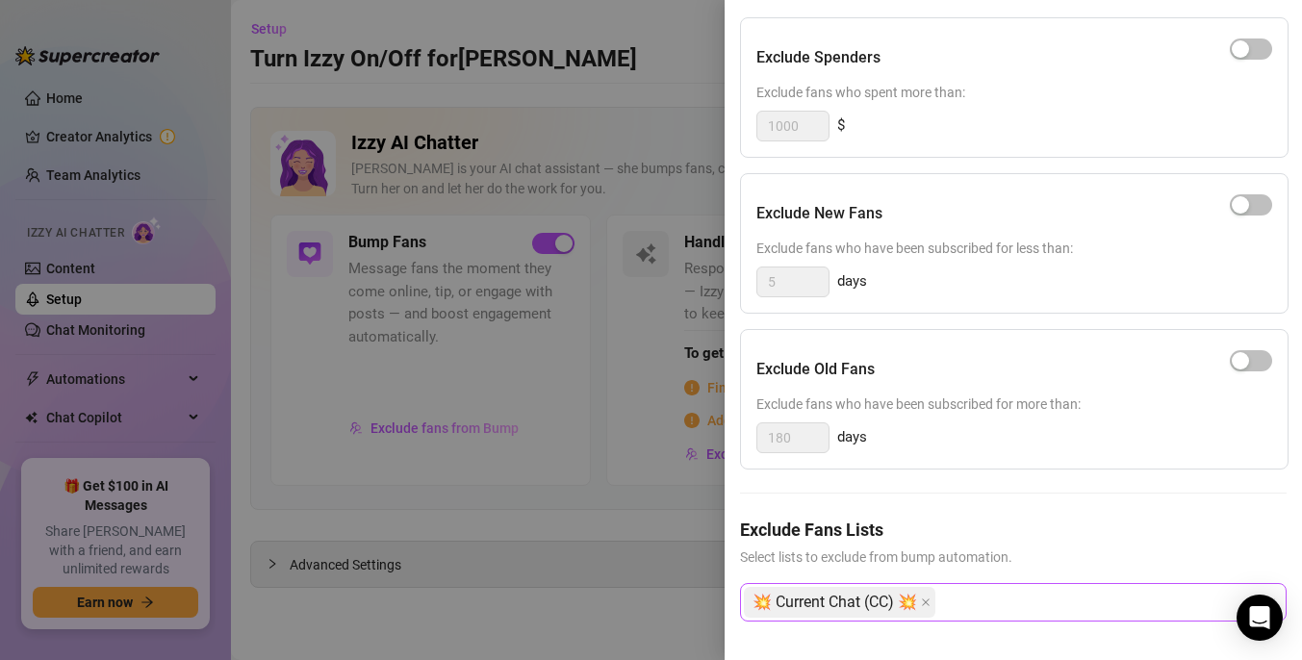
click at [988, 595] on div "💥 Current Chat (CC) 💥" at bounding box center [1003, 602] width 519 height 35
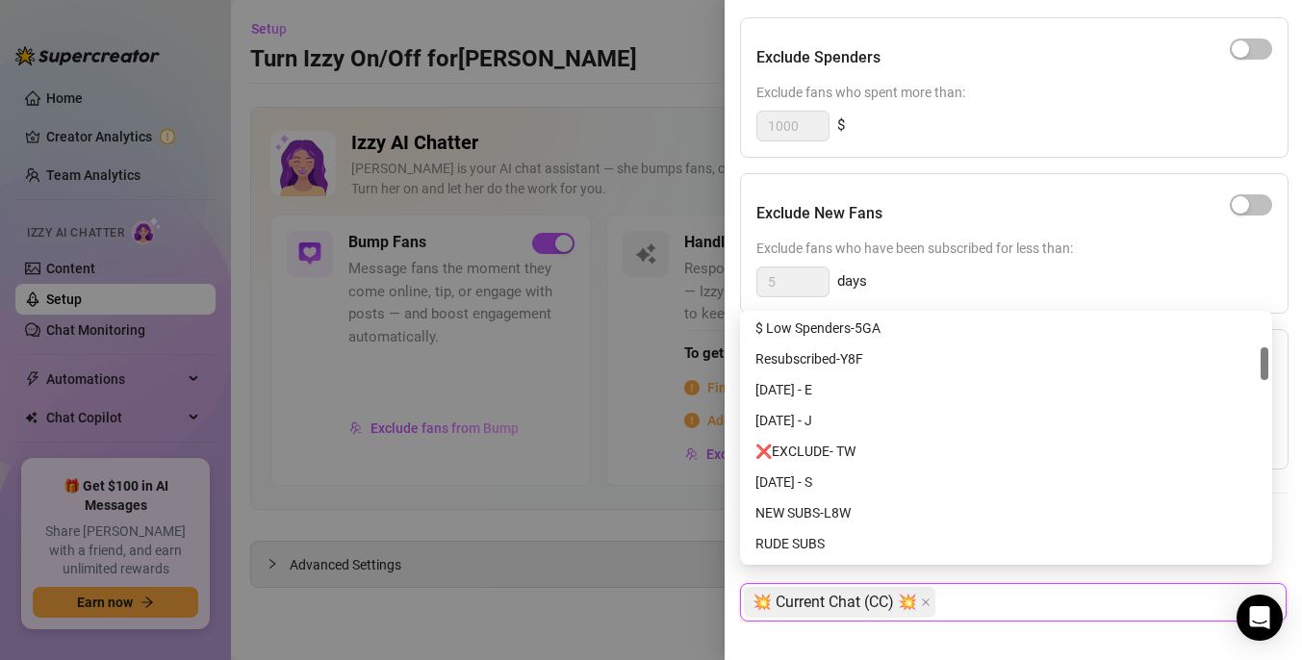
scroll to position [123, 0]
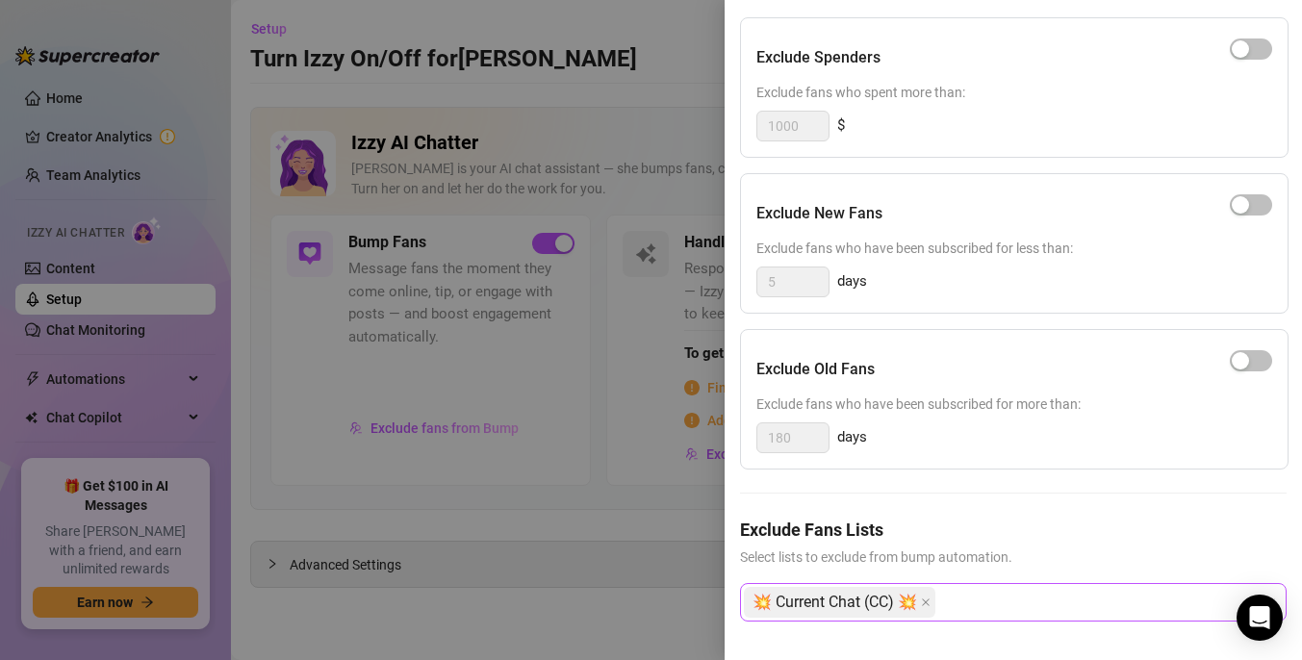
click at [997, 593] on div "💥 Current Chat (CC) 💥" at bounding box center [1003, 602] width 519 height 35
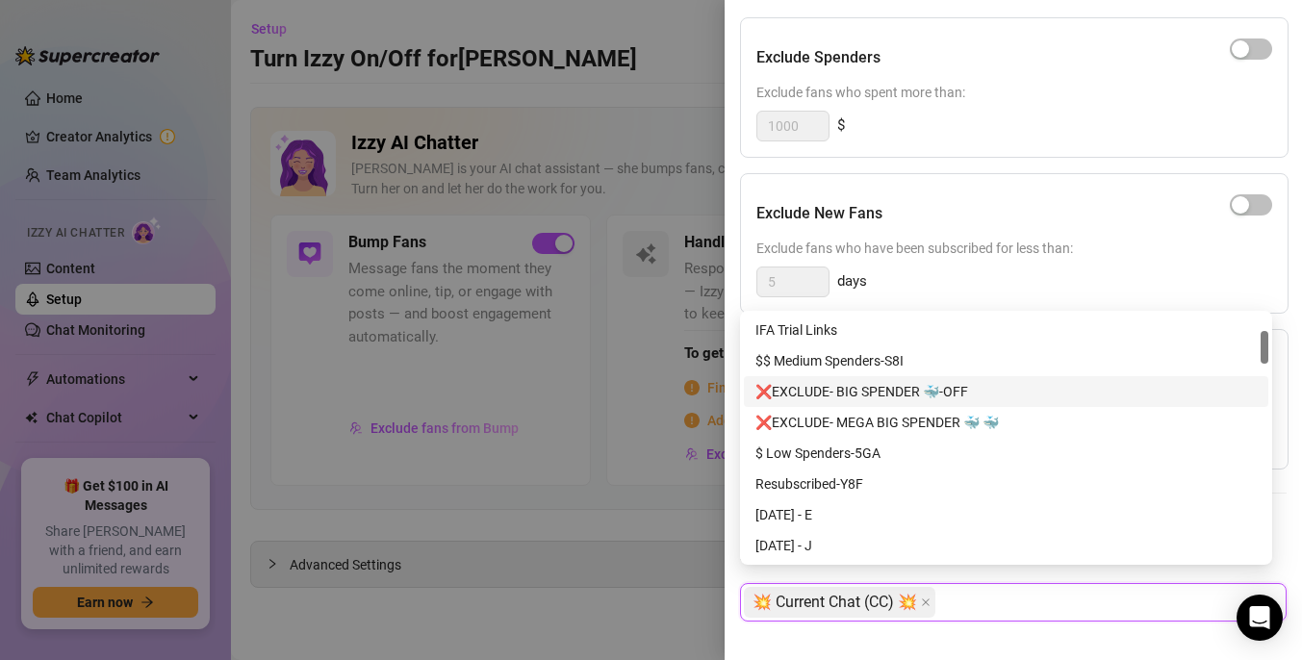
click at [888, 405] on div "❌EXCLUDE- BIG SPENDER 🐳-OFF" at bounding box center [1006, 391] width 525 height 31
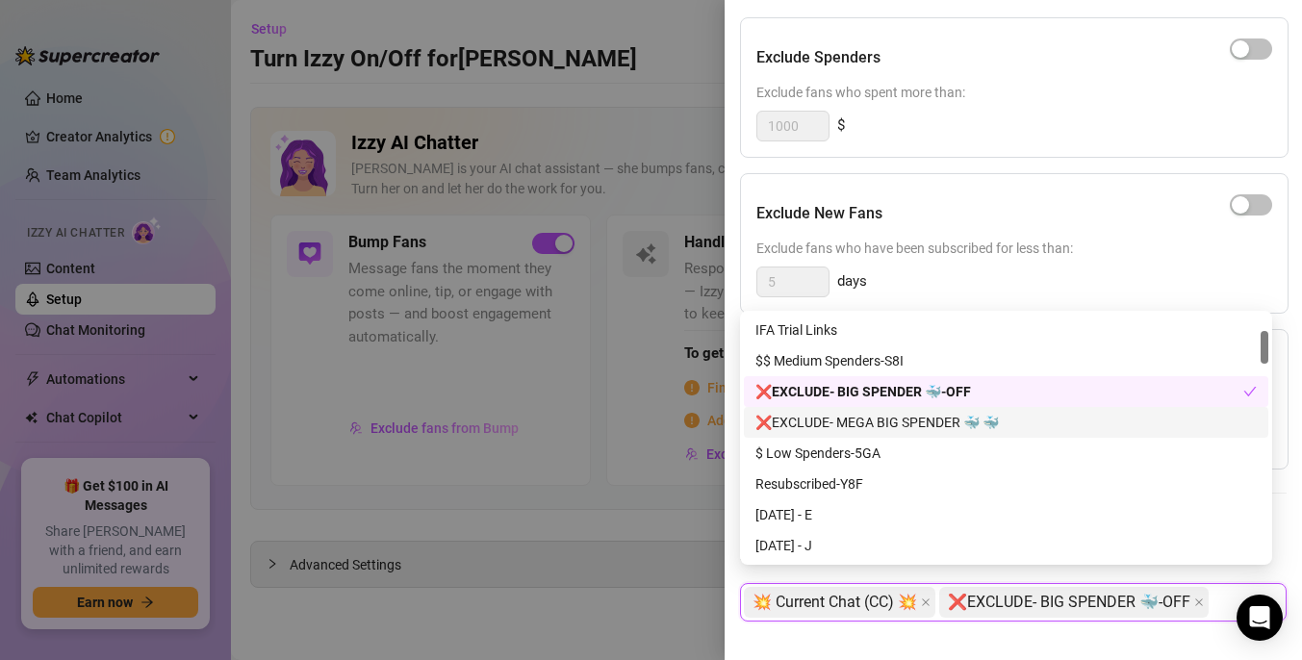
click at [866, 426] on div "❌EXCLUDE- MEGA BIG SPENDER 🐳 🐳" at bounding box center [1006, 422] width 501 height 21
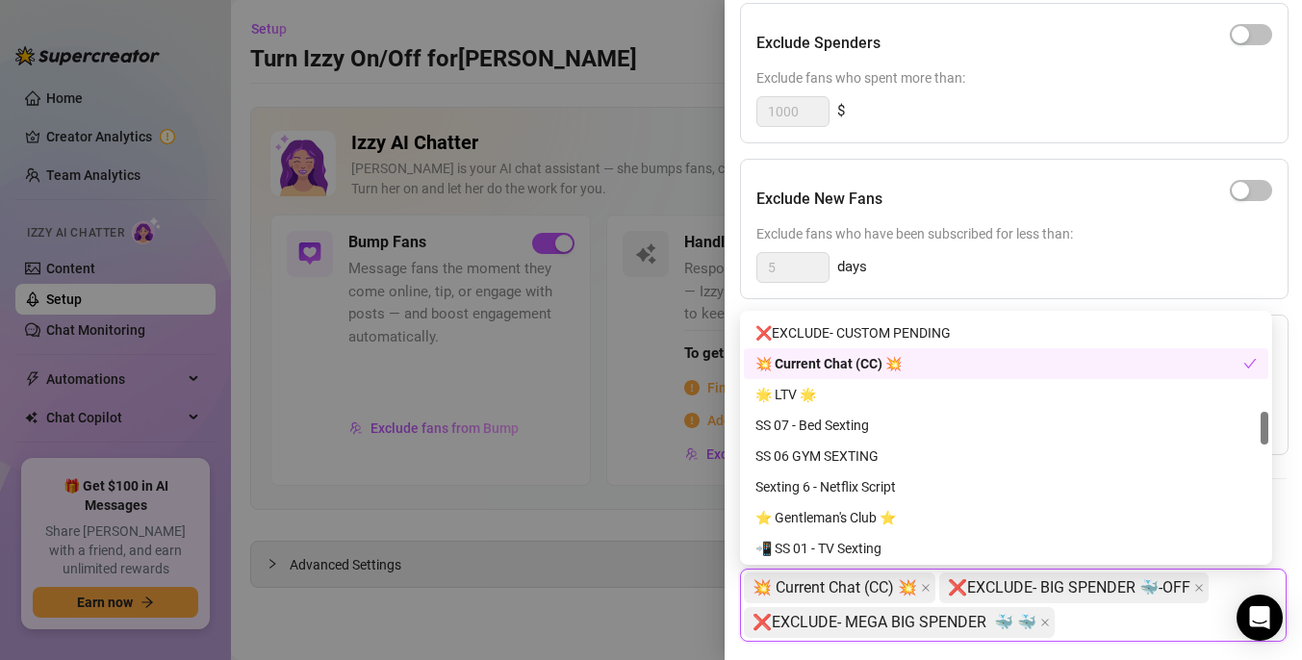
scroll to position [739, 0]
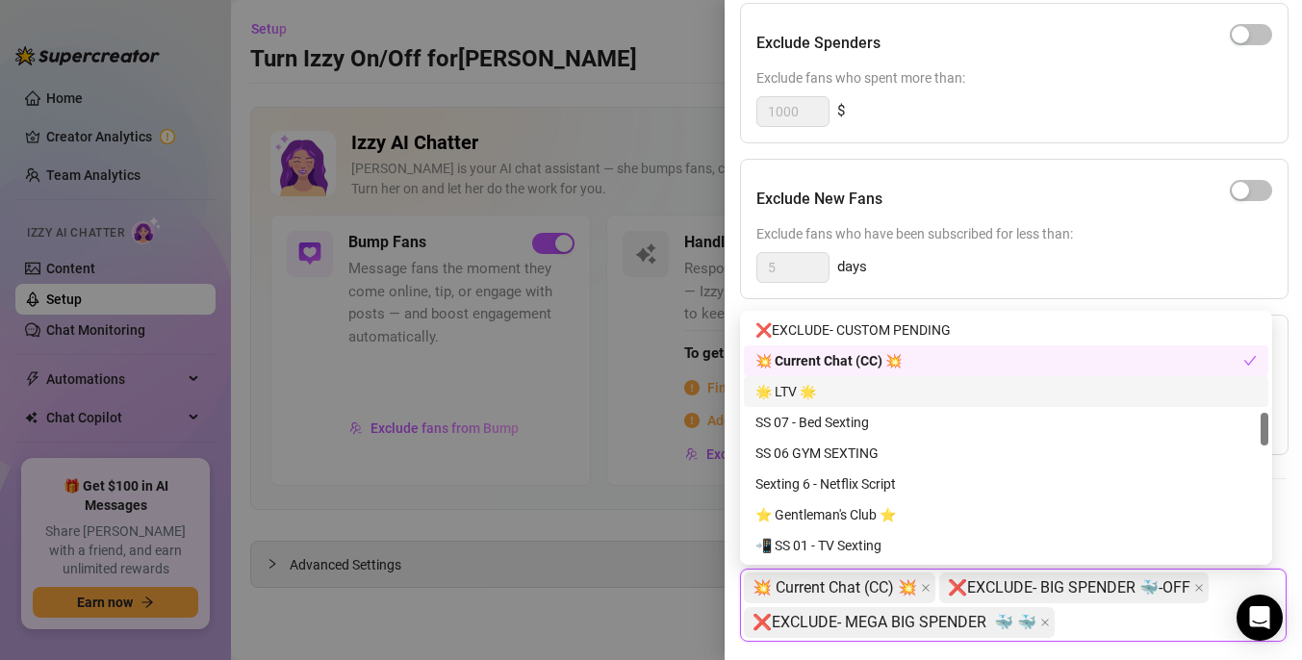
click at [862, 403] on div "🌟 LTV 🌟" at bounding box center [1006, 391] width 525 height 31
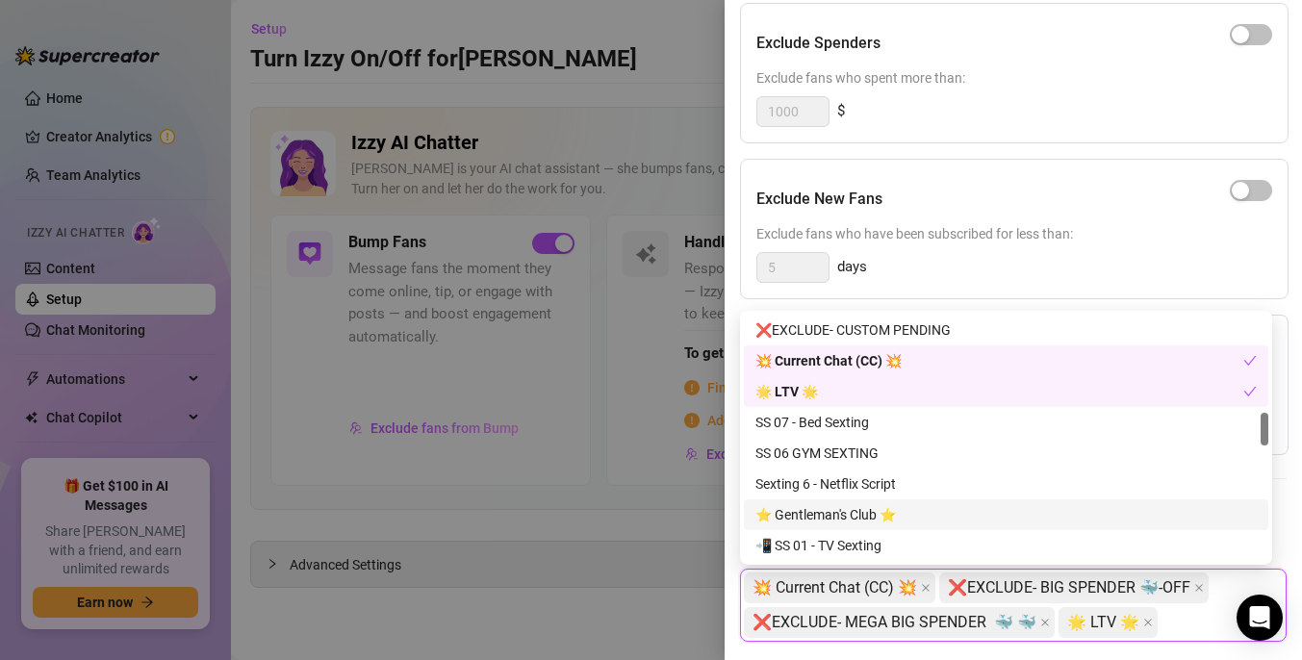
click at [912, 516] on div "⭐️ Gentleman's Club ⭐️" at bounding box center [1006, 514] width 501 height 21
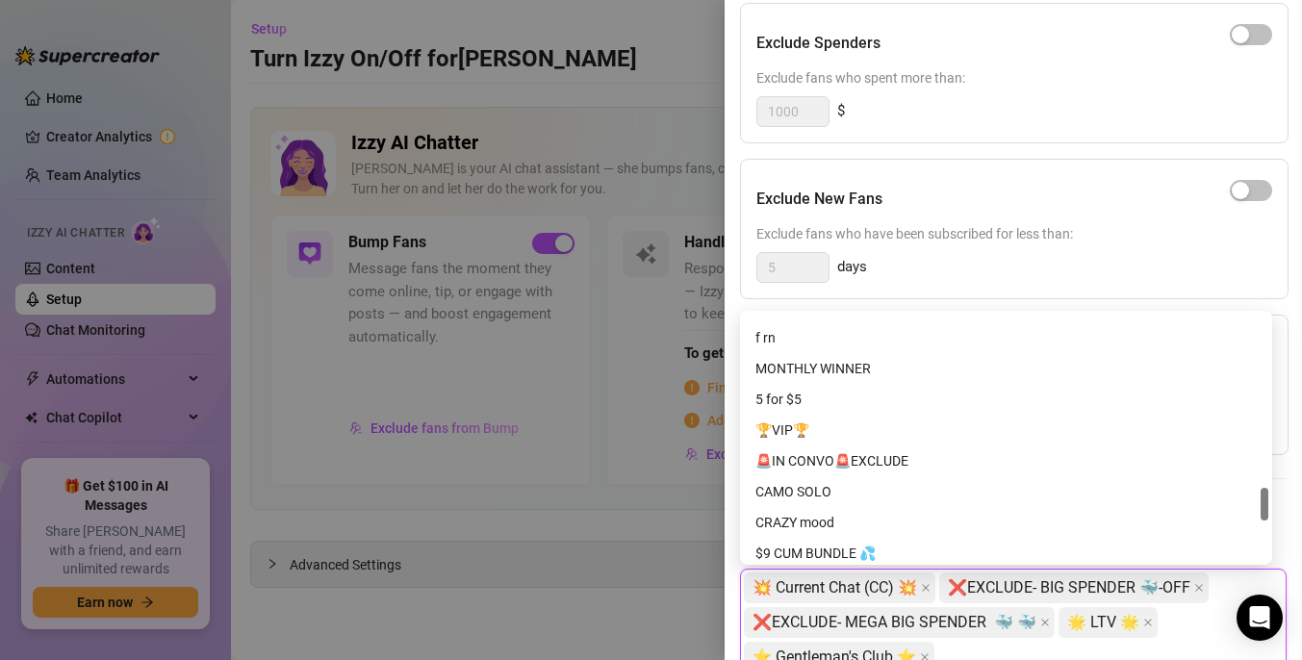
scroll to position [1300, 0]
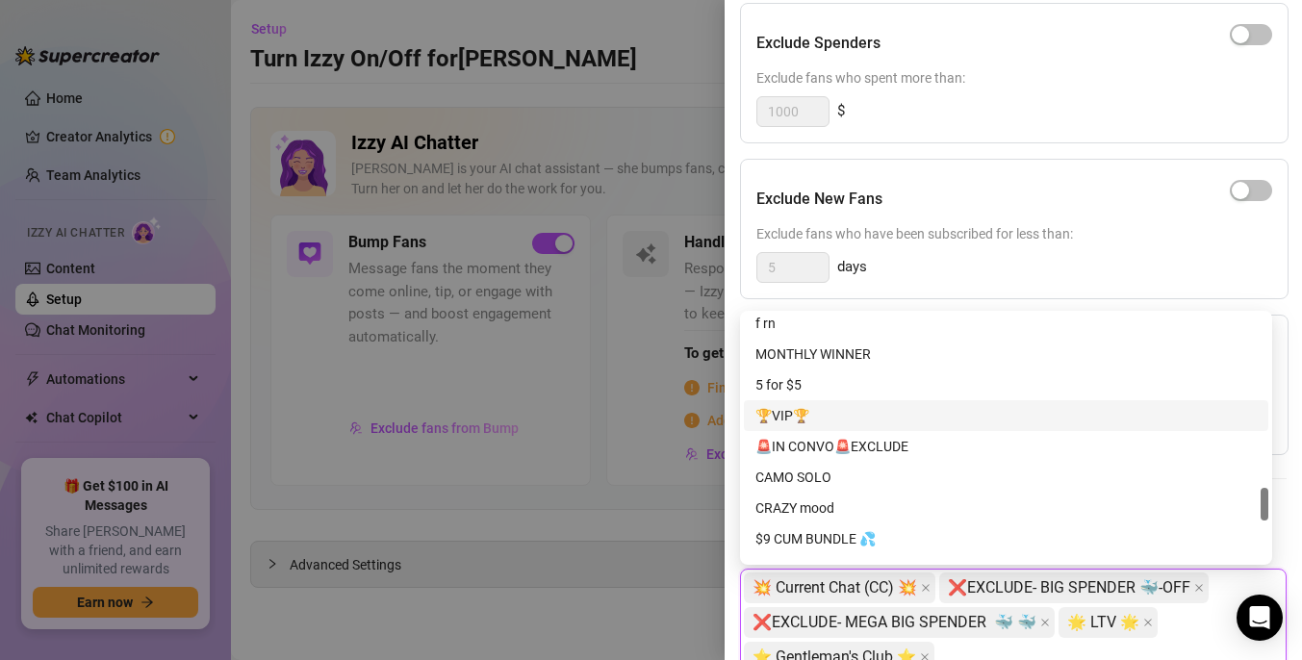
click at [838, 416] on div "🏆VIP🏆" at bounding box center [1006, 415] width 501 height 21
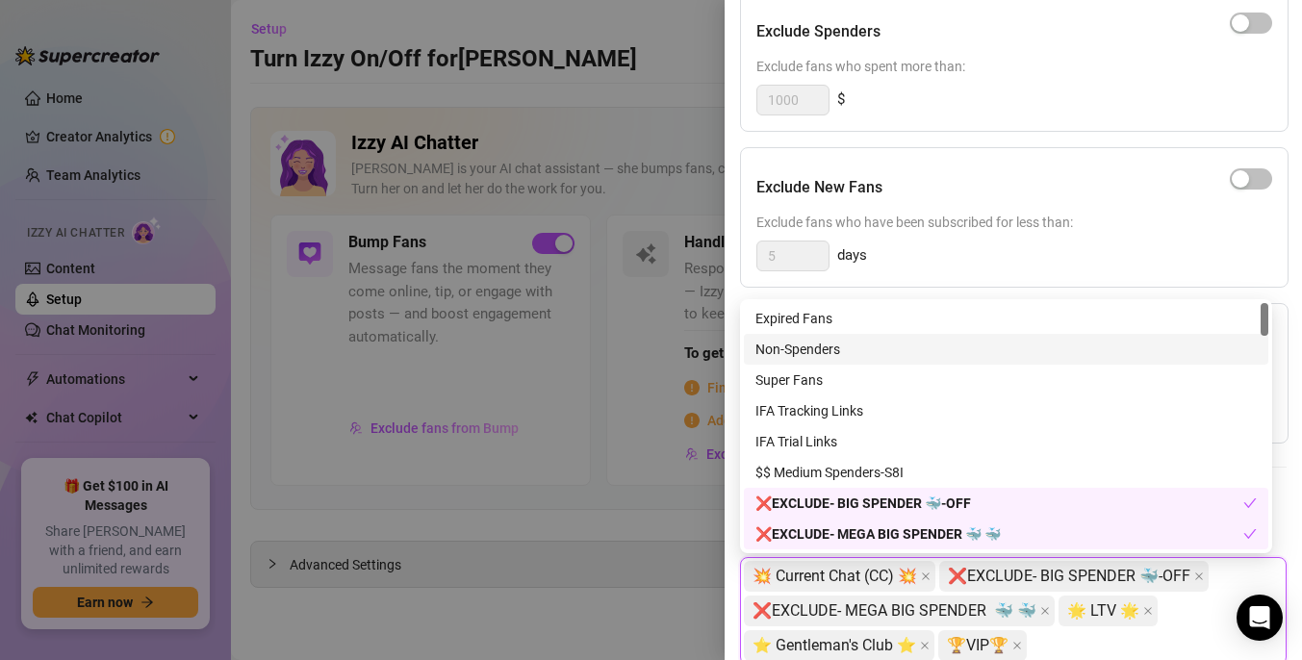
scroll to position [298, 0]
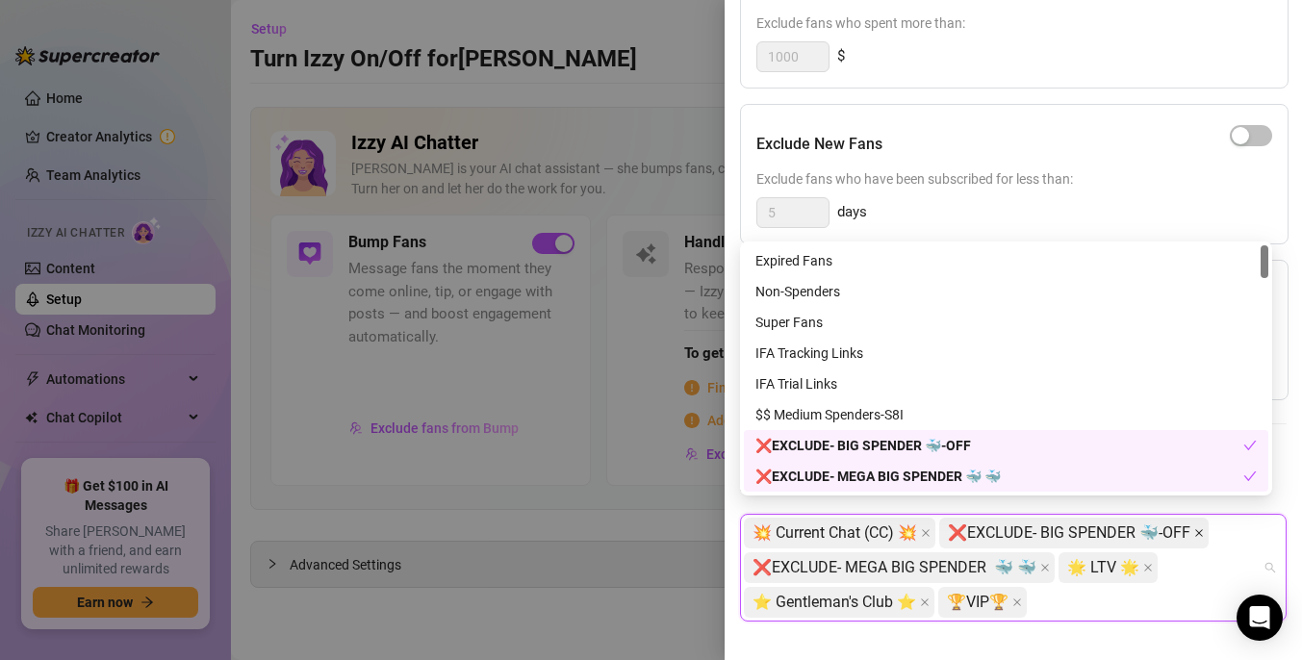
click at [1195, 528] on icon "close" at bounding box center [1200, 533] width 10 height 10
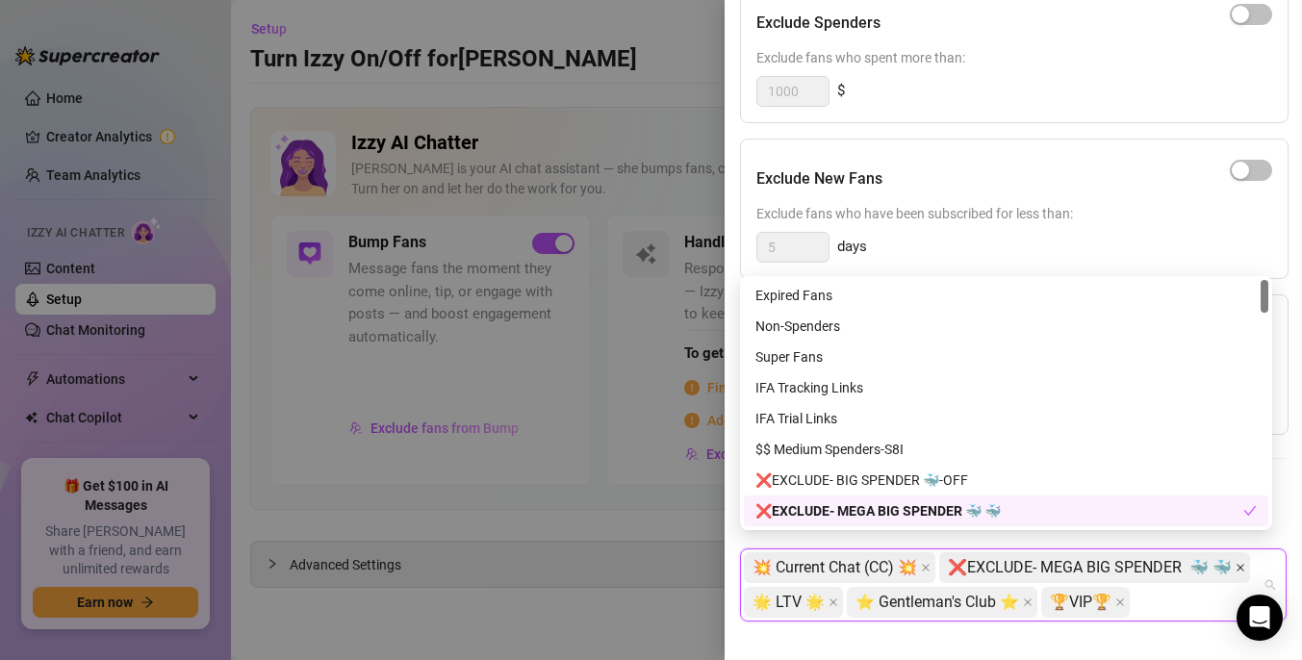
click at [1237, 564] on icon "close" at bounding box center [1241, 568] width 8 height 8
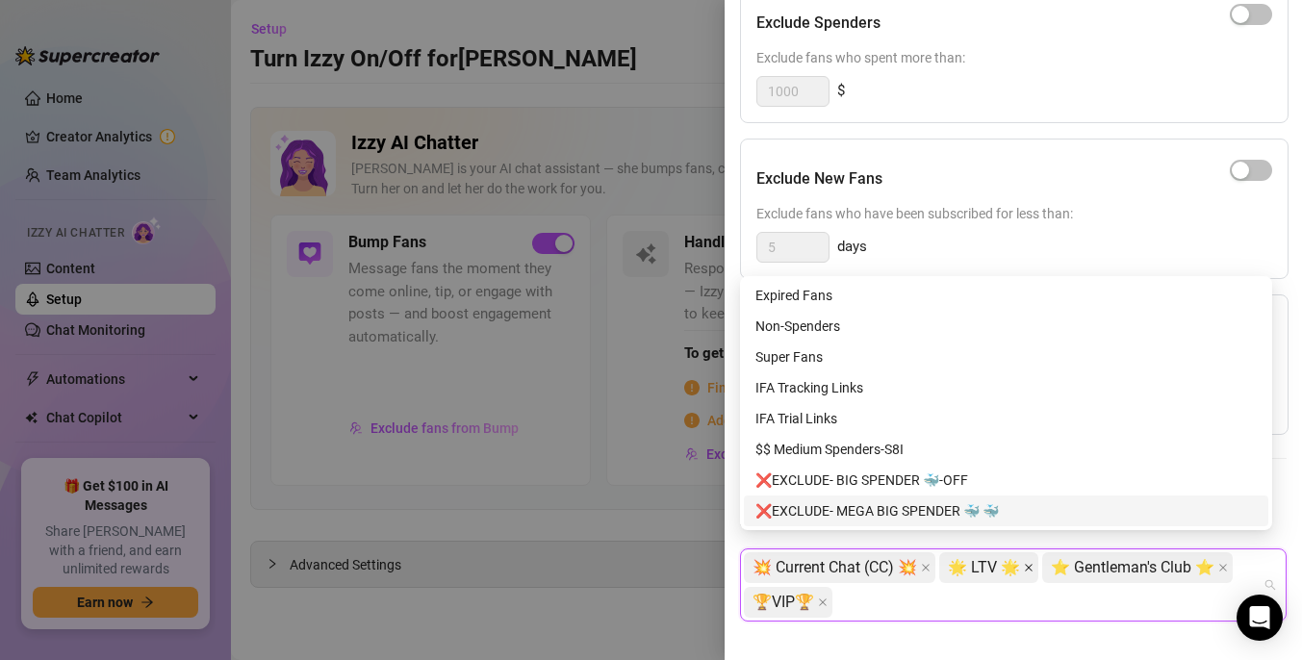
click at [1024, 558] on span at bounding box center [1029, 567] width 10 height 29
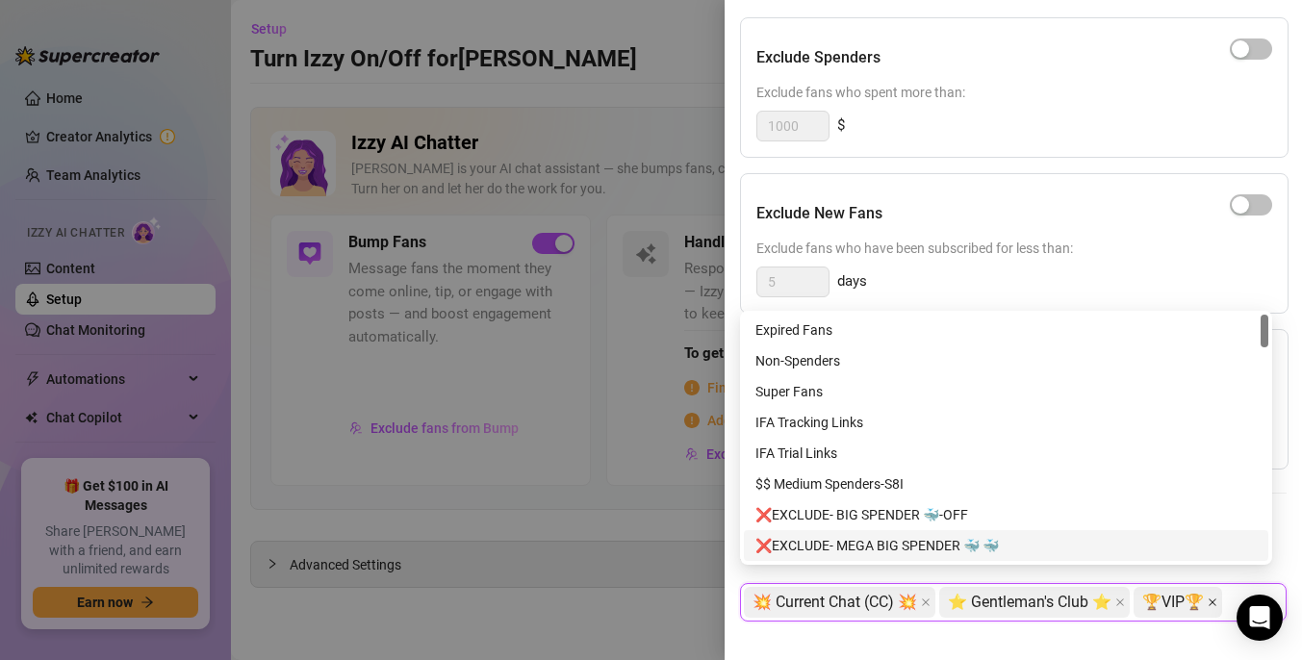
click at [1208, 598] on icon "close" at bounding box center [1213, 603] width 10 height 10
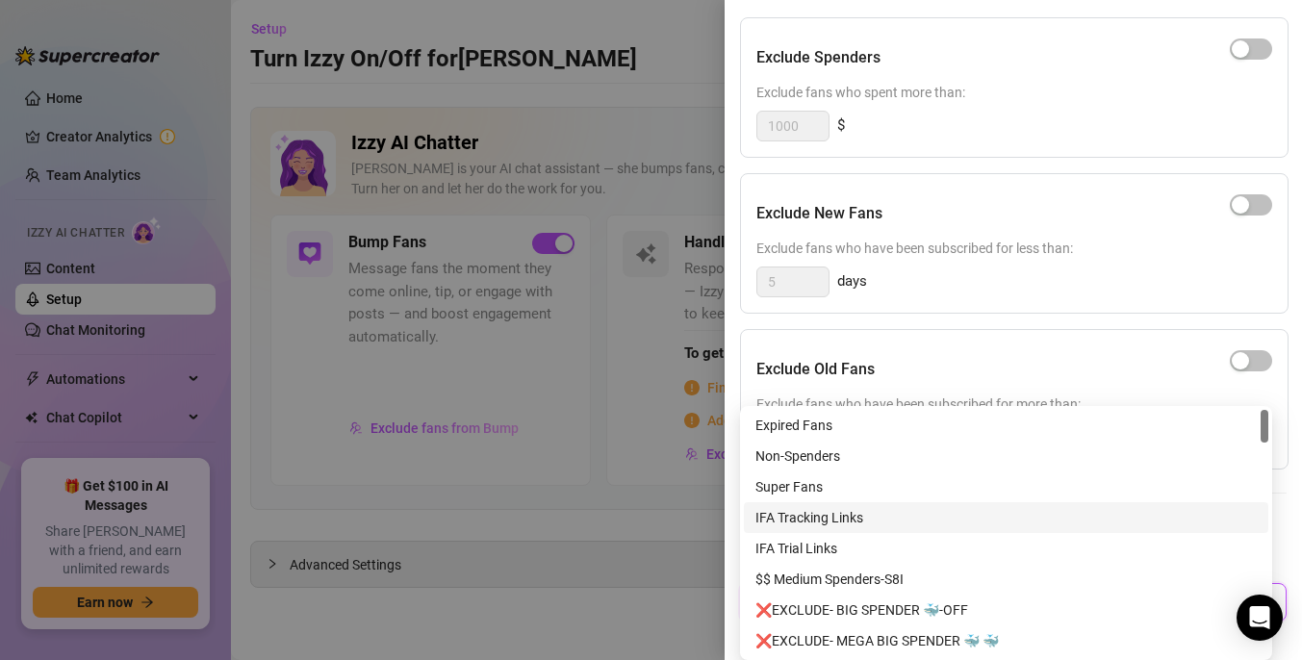
scroll to position [0, 0]
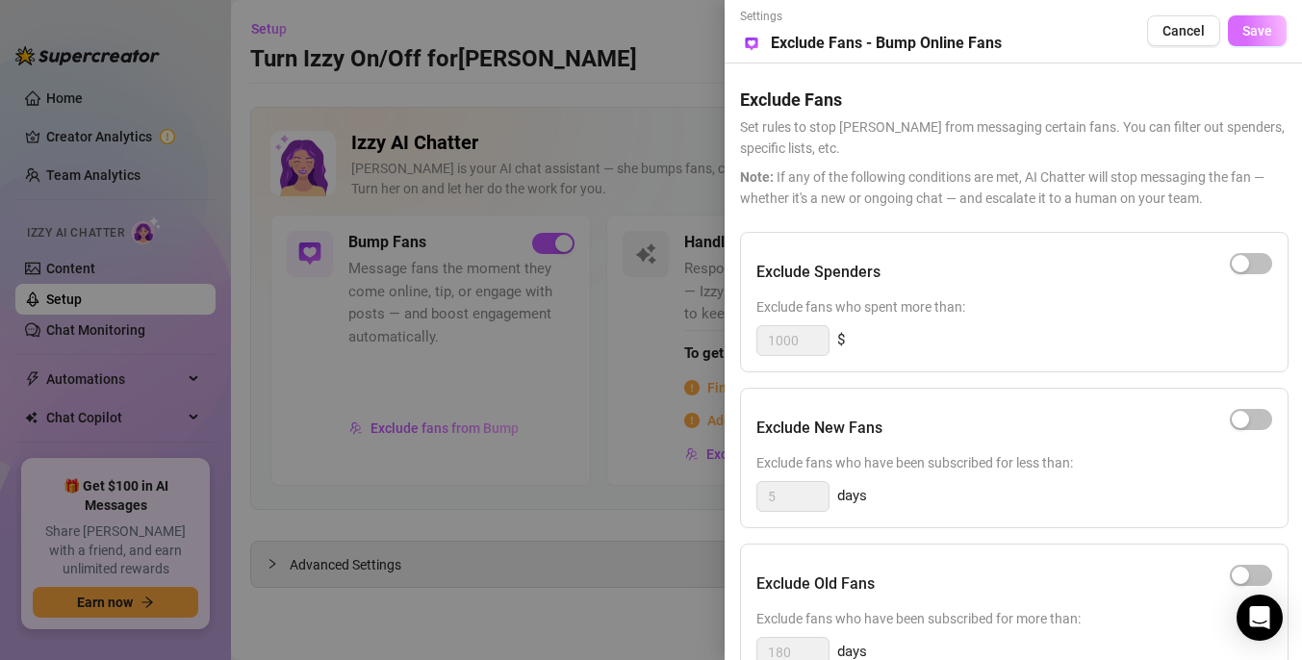
click at [1255, 19] on button "Save" at bounding box center [1257, 30] width 59 height 31
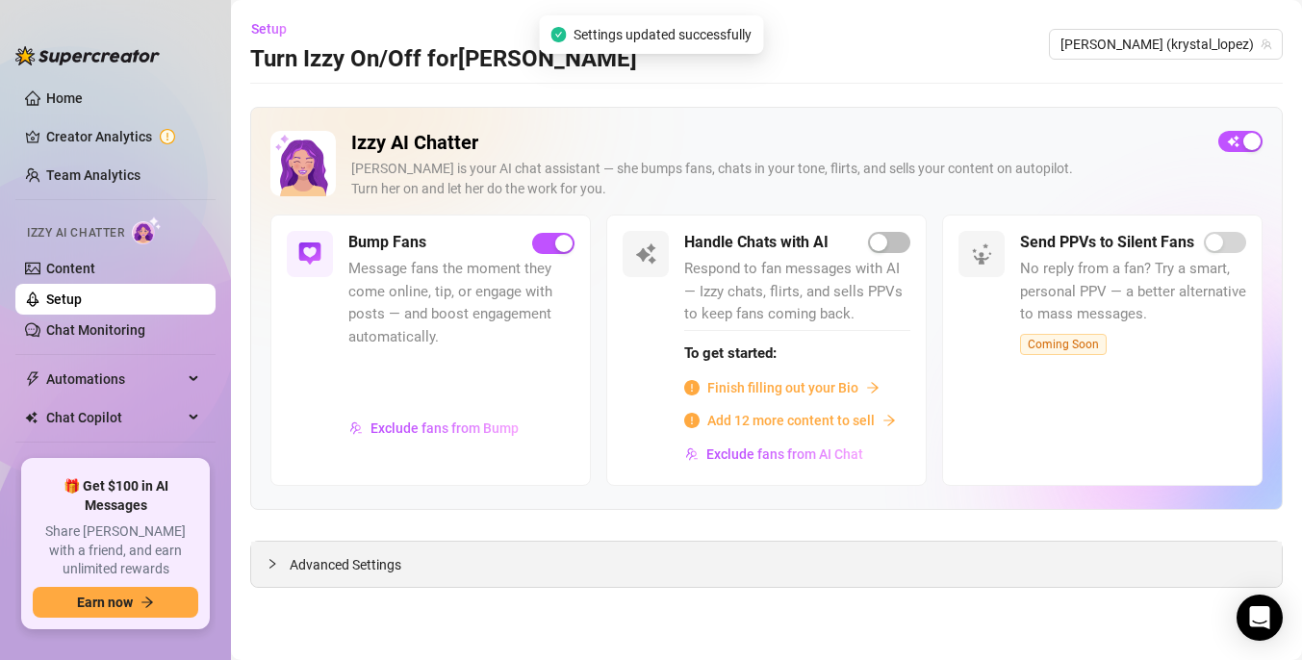
click at [356, 560] on span "Advanced Settings" at bounding box center [346, 564] width 112 height 21
